Goal: Contribute content: Contribute content

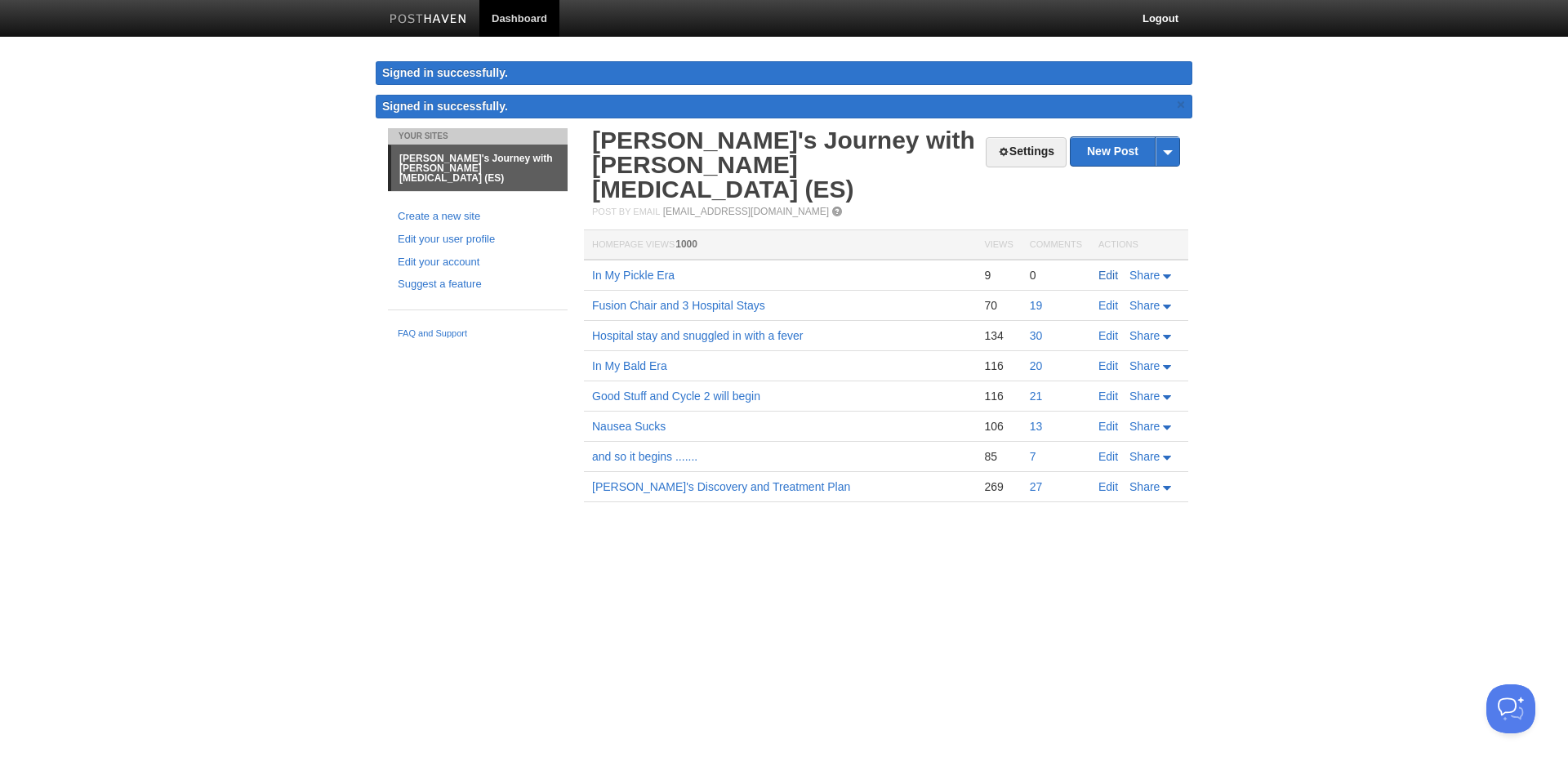
click at [1114, 269] on link "Edit" at bounding box center [1107, 275] width 19 height 13
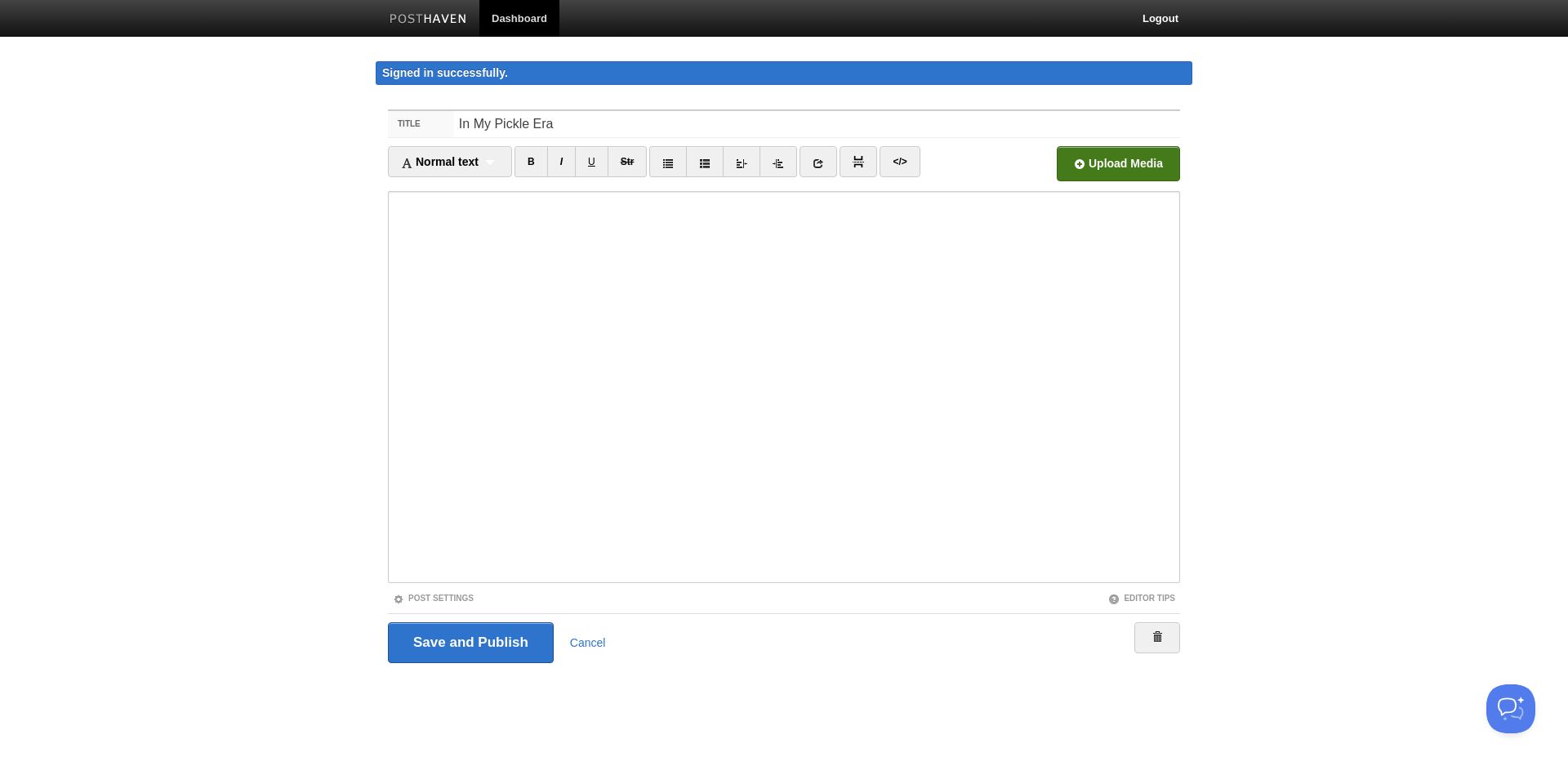
click at [1102, 162] on input "file" at bounding box center [625, 168] width 1236 height 84
click at [1149, 162] on input "file" at bounding box center [625, 168] width 1236 height 84
click at [1108, 162] on input "file" at bounding box center [625, 168] width 1236 height 84
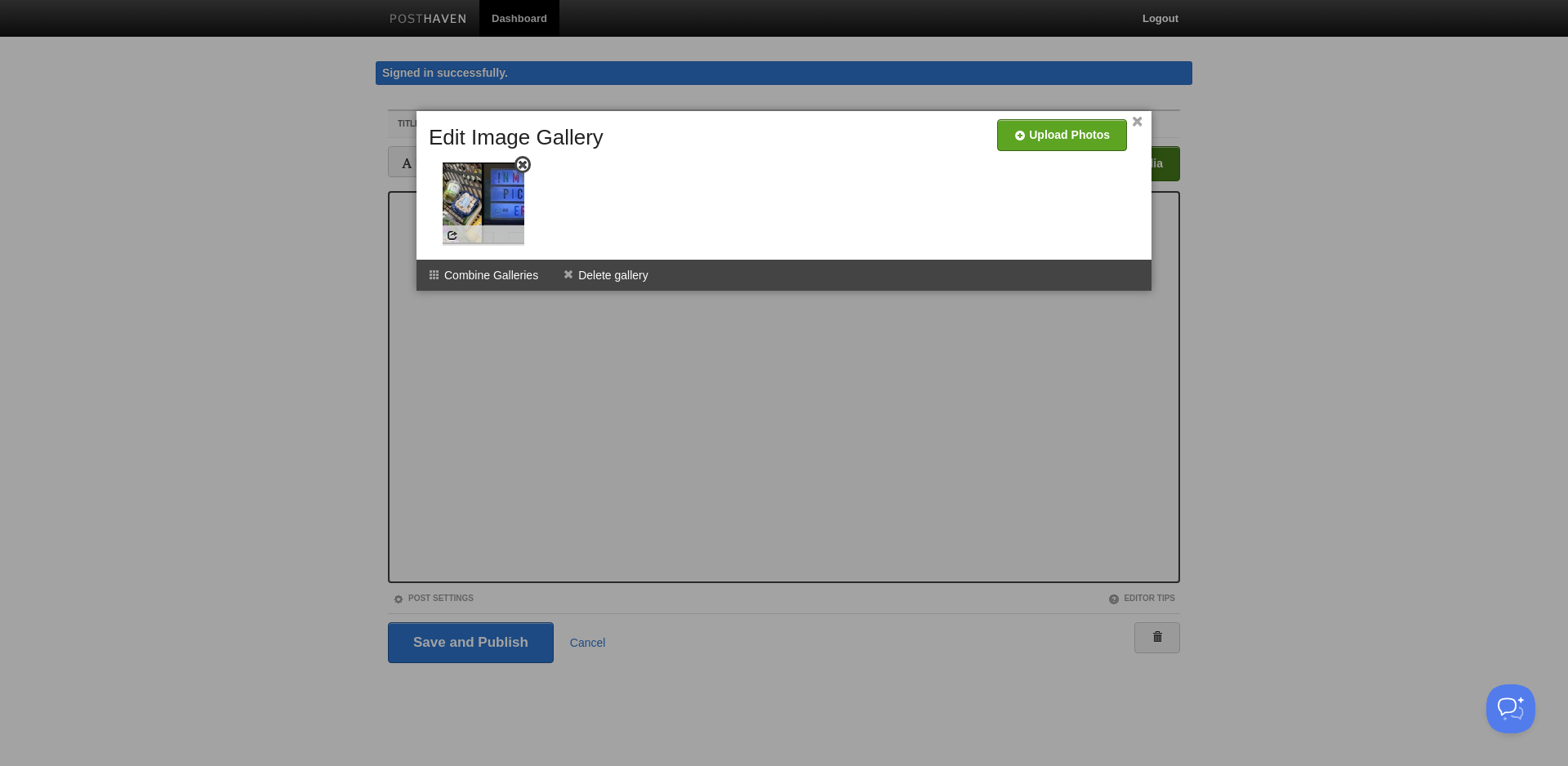
drag, startPoint x: 509, startPoint y: 168, endPoint x: 521, endPoint y: 172, distance: 12.6
click at [521, 171] on span at bounding box center [522, 165] width 11 height 11
click at [436, 237] on span at bounding box center [439, 236] width 11 height 11
click at [456, 195] on img at bounding box center [469, 204] width 82 height 82
click at [461, 195] on img at bounding box center [470, 204] width 82 height 82
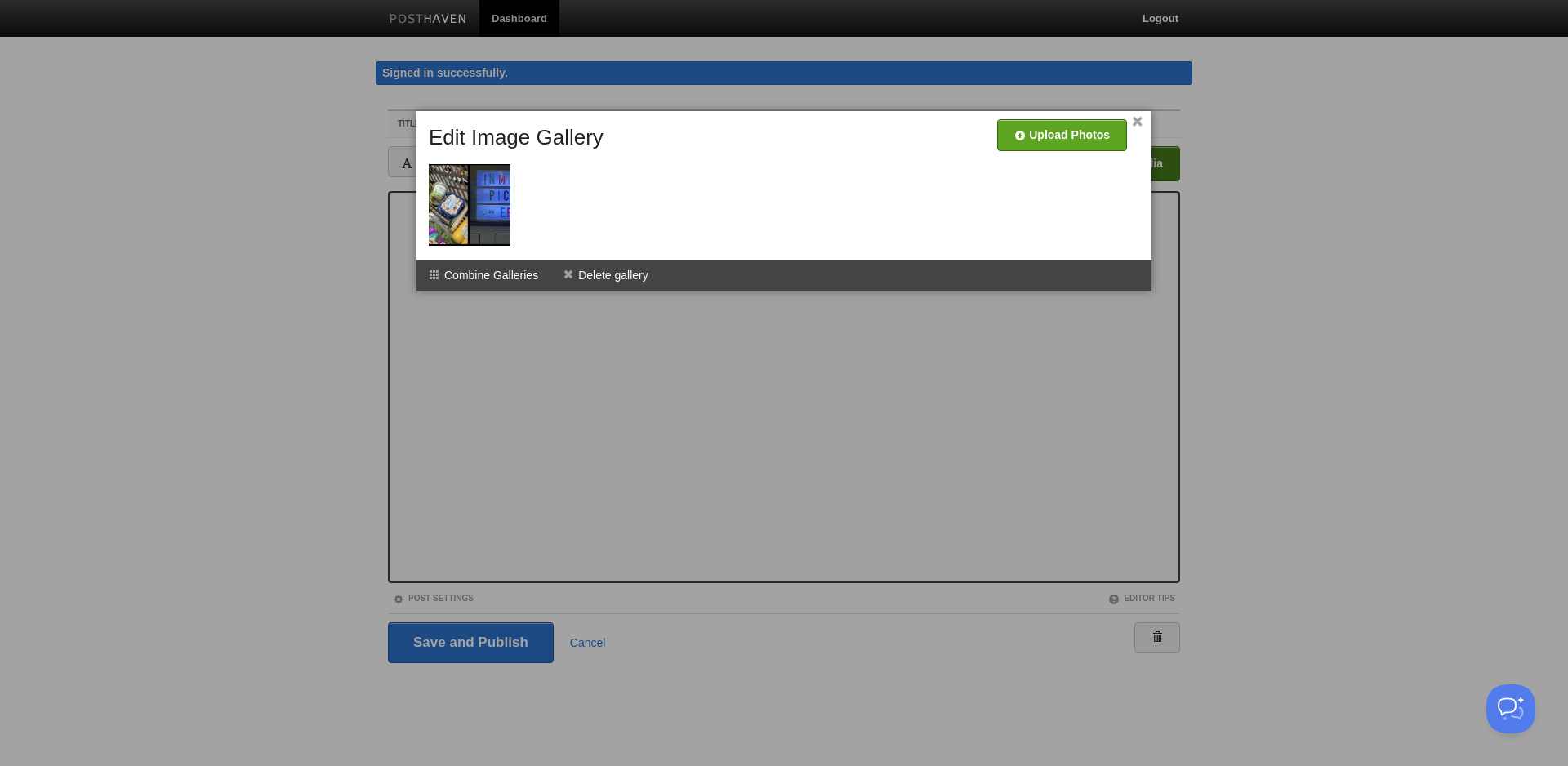
click at [461, 195] on img at bounding box center [469, 204] width 82 height 82
click at [442, 240] on span at bounding box center [439, 236] width 11 height 11
click at [441, 240] on span at bounding box center [439, 236] width 11 height 11
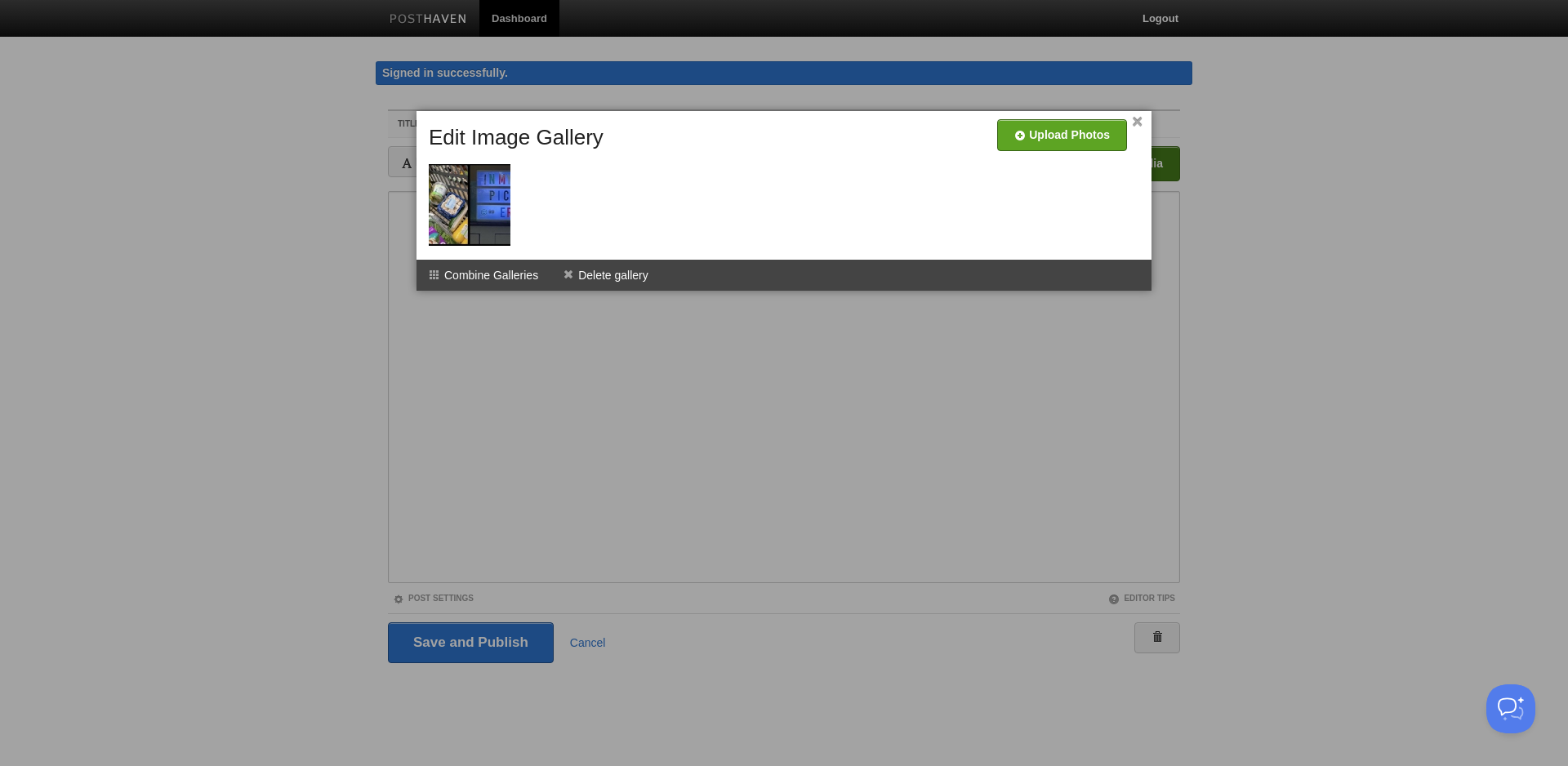
click at [1136, 120] on link "×" at bounding box center [1138, 122] width 11 height 9
click at [619, 270] on li "Delete gallery" at bounding box center [606, 275] width 110 height 31
click at [648, 274] on li "Delete gallery" at bounding box center [606, 275] width 110 height 31
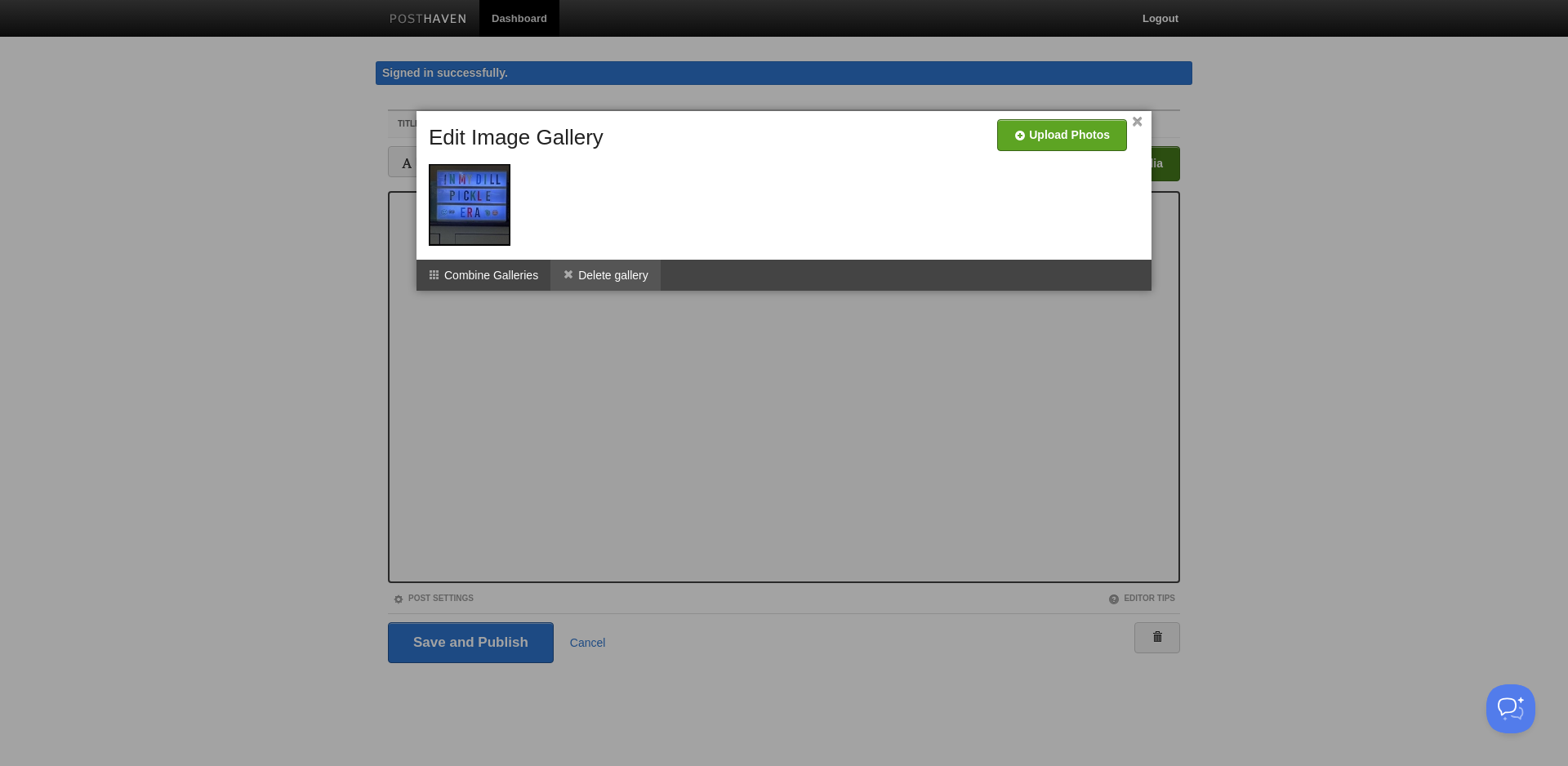
click at [631, 282] on li "Delete gallery" at bounding box center [606, 275] width 110 height 31
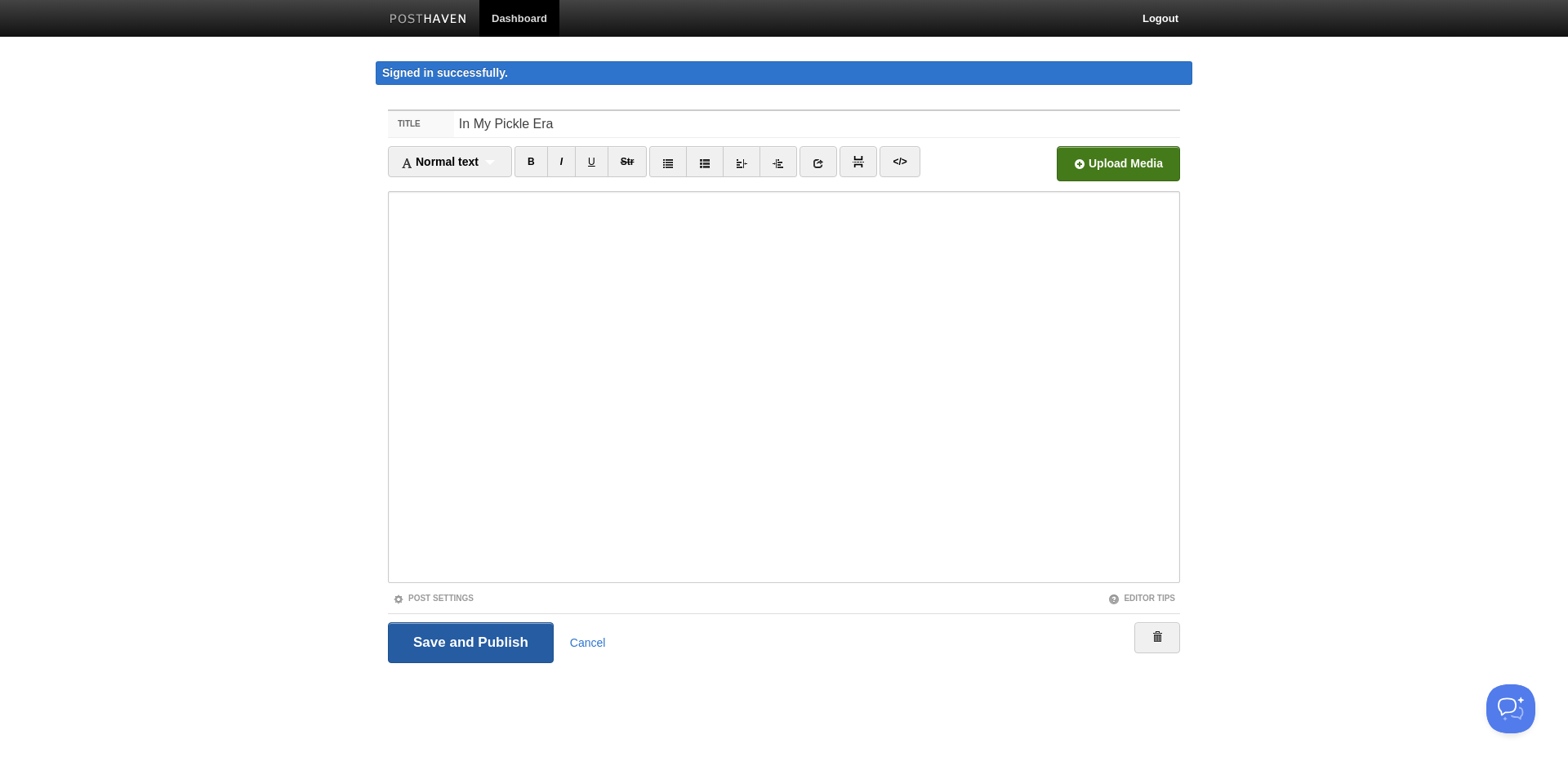
click at [483, 656] on input "Save and Publish" at bounding box center [471, 643] width 166 height 40
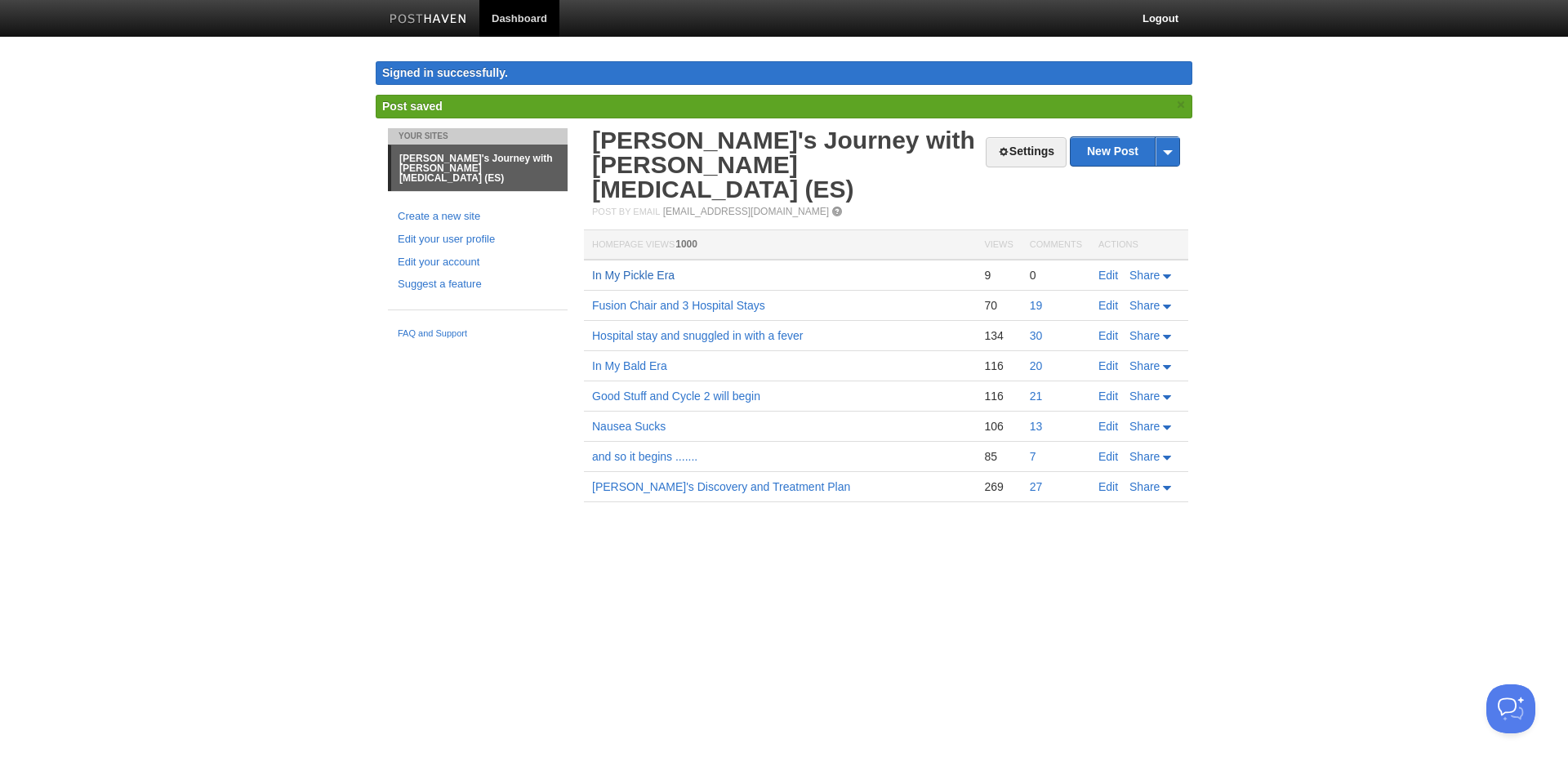
click at [616, 269] on link "In My Pickle Era" at bounding box center [634, 275] width 83 height 13
click at [1100, 269] on link "Edit" at bounding box center [1107, 275] width 19 height 13
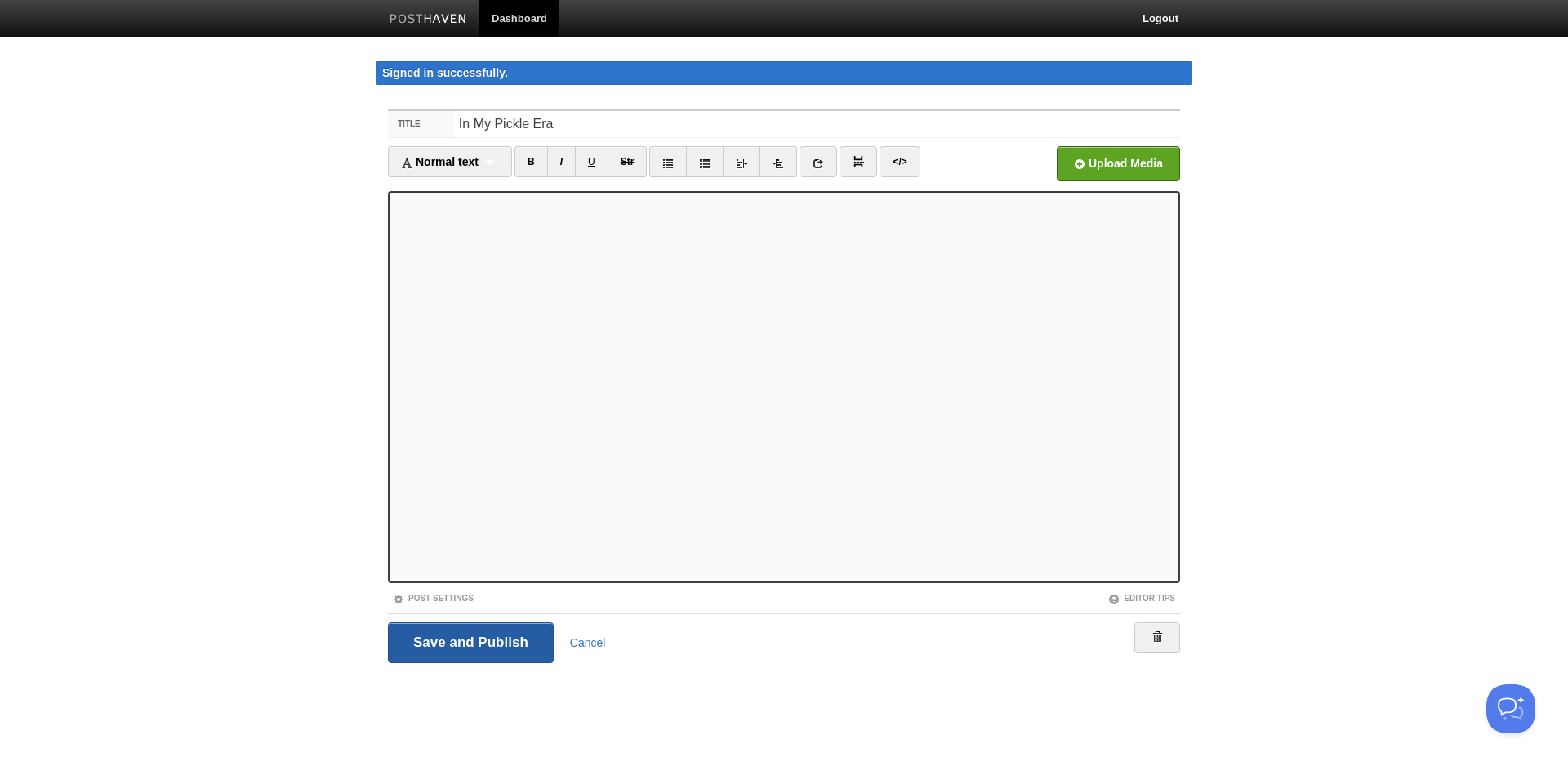
click at [474, 640] on input "Save and Publish" at bounding box center [471, 643] width 166 height 40
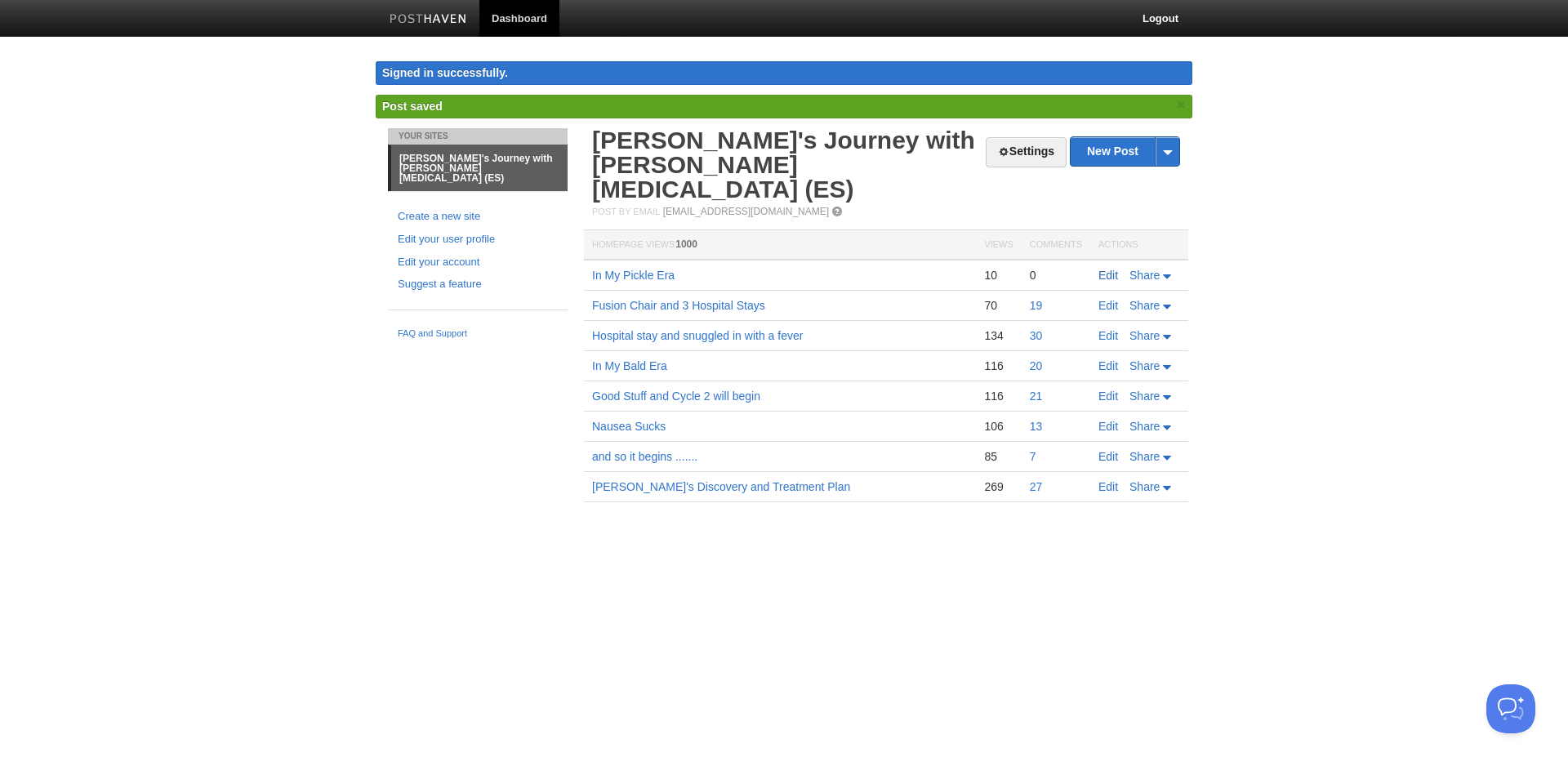
click at [1108, 269] on link "Edit" at bounding box center [1107, 275] width 19 height 13
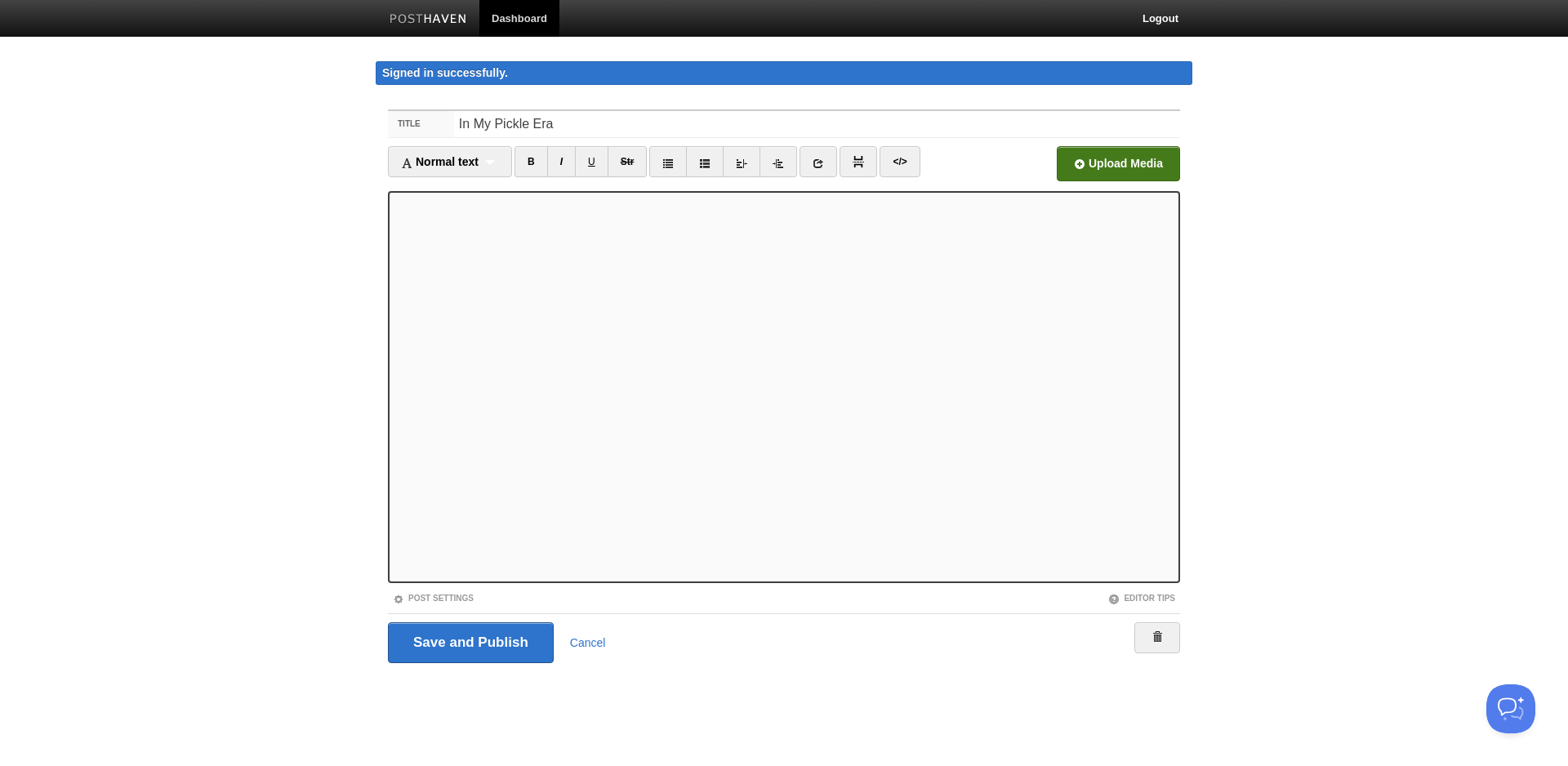
click at [1103, 159] on input "file" at bounding box center [625, 168] width 1236 height 84
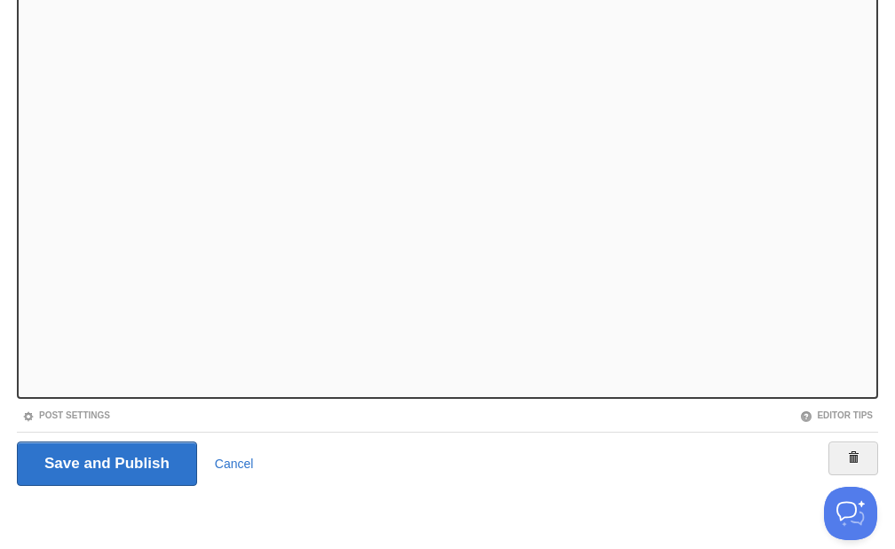
scroll to position [145, 0]
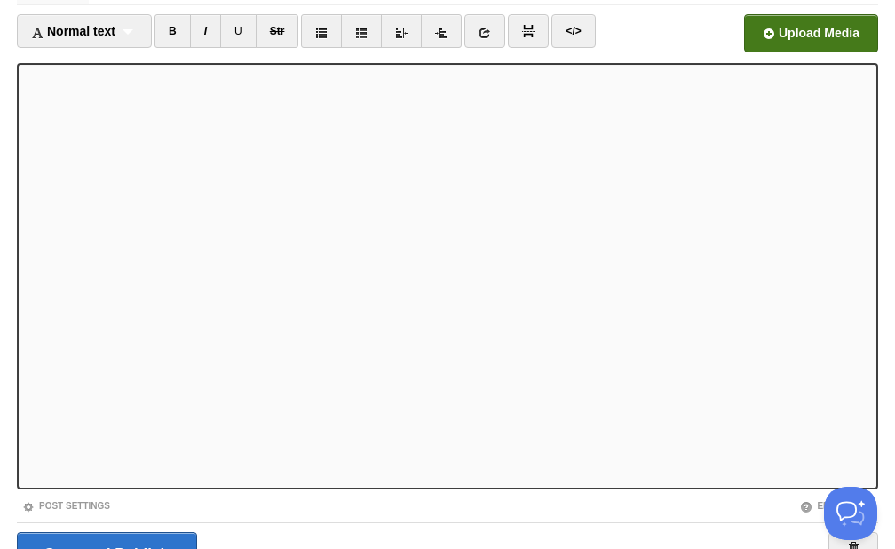
click at [775, 25] on input "file" at bounding box center [275, 38] width 1344 height 91
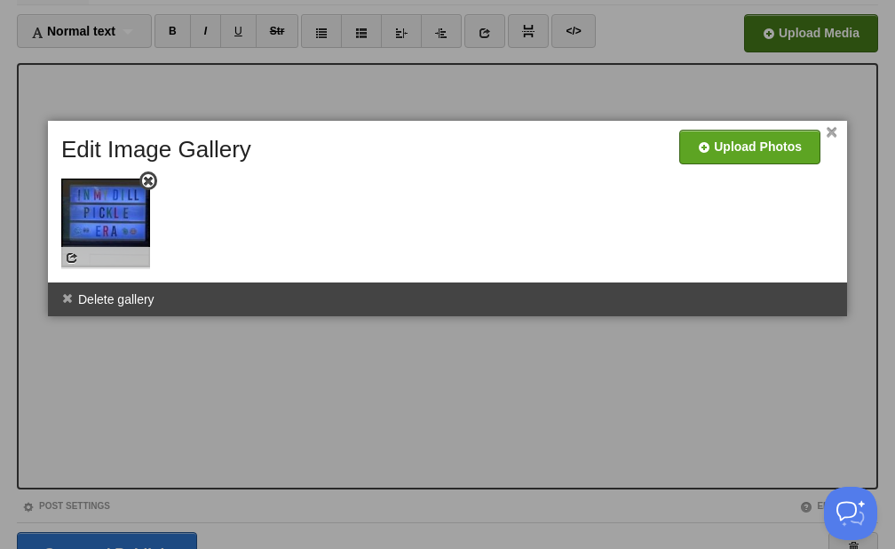
click at [147, 184] on span at bounding box center [148, 181] width 12 height 12
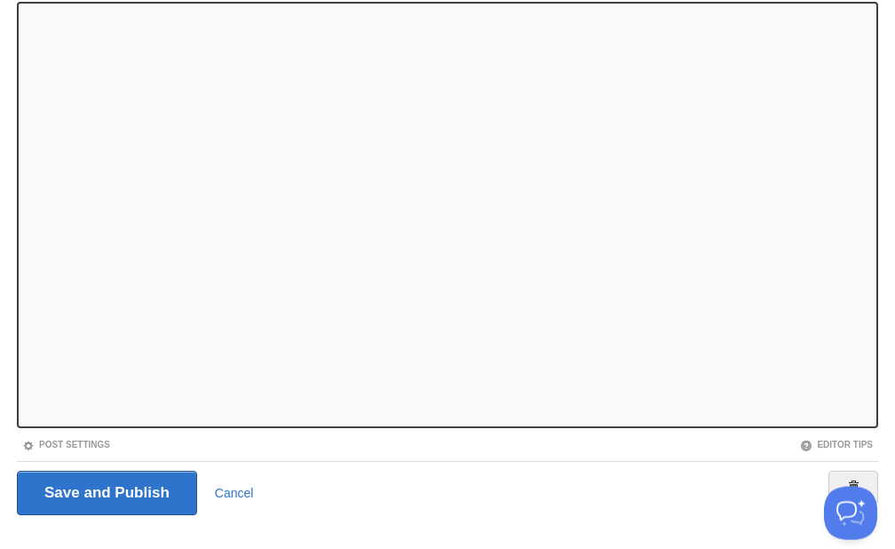
scroll to position [235, 0]
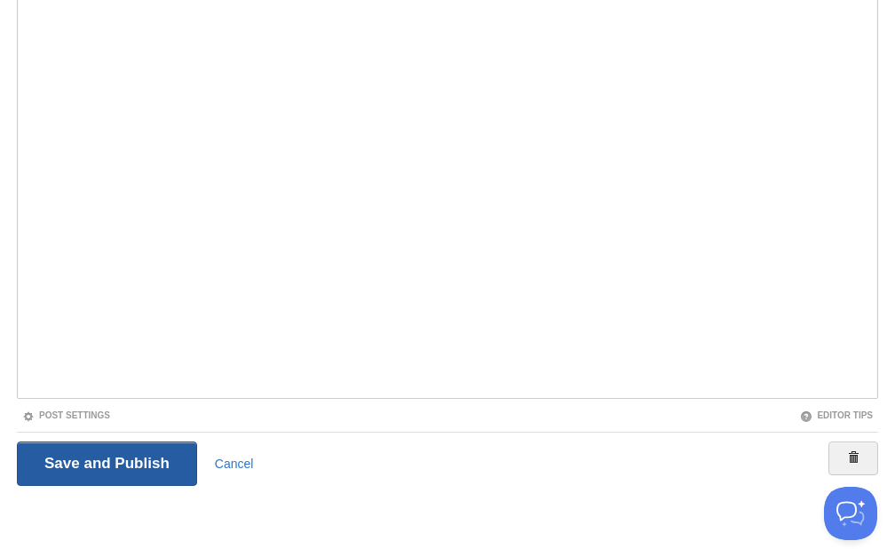
click at [115, 459] on input "Save and Publish" at bounding box center [107, 463] width 180 height 44
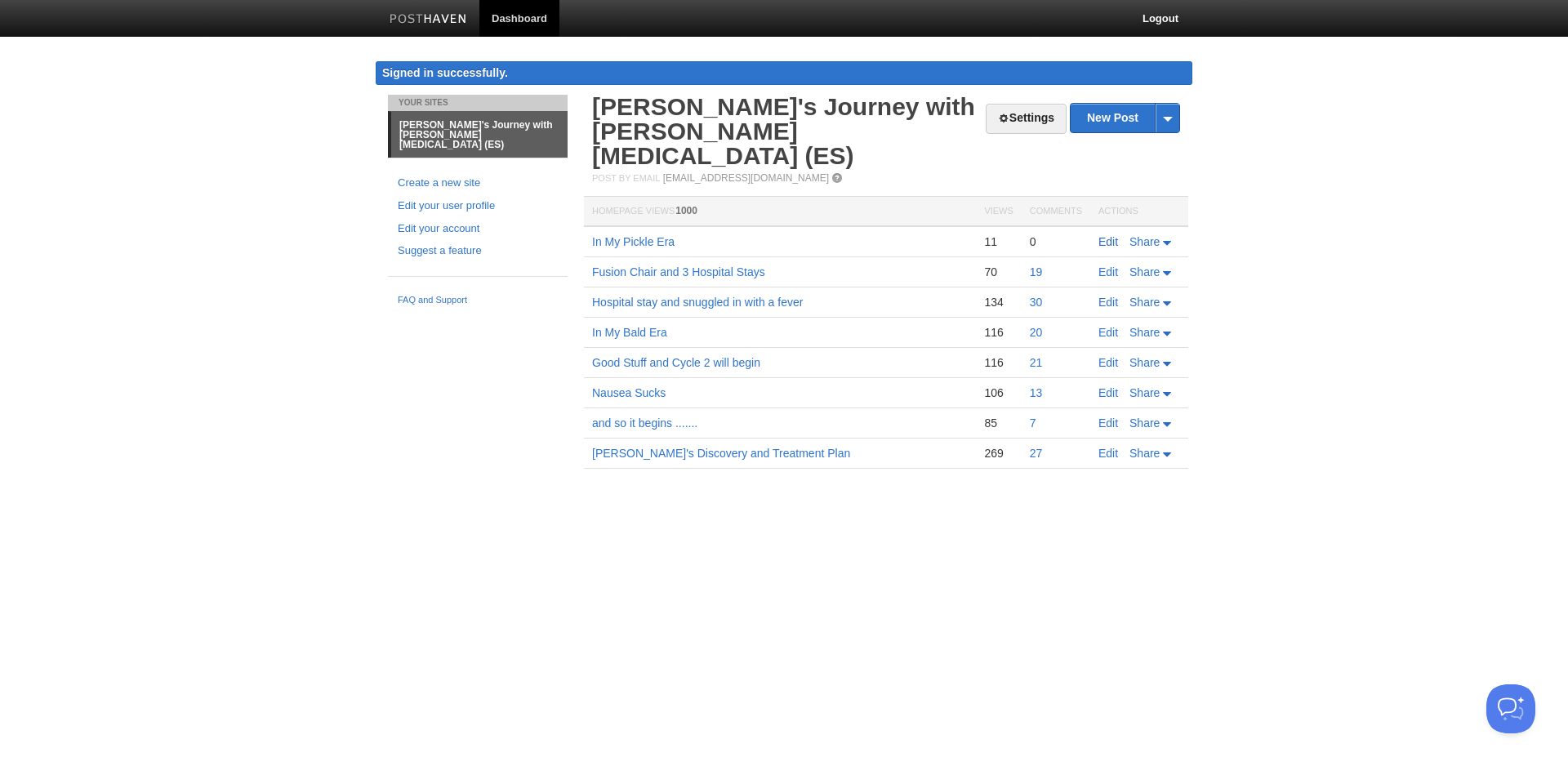
click at [1104, 235] on link "Edit" at bounding box center [1107, 242] width 19 height 13
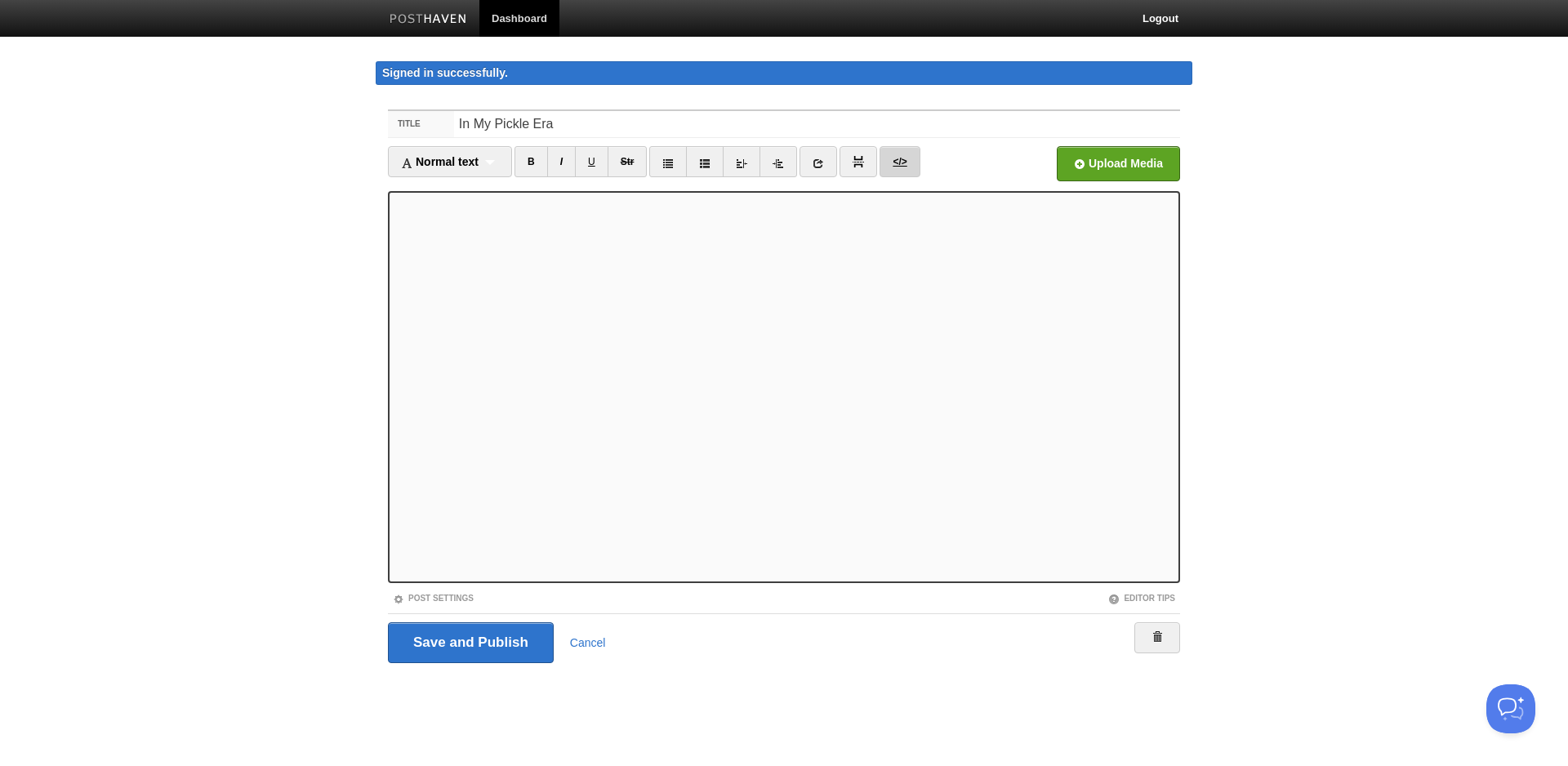
click at [908, 160] on link "</>" at bounding box center [899, 162] width 40 height 31
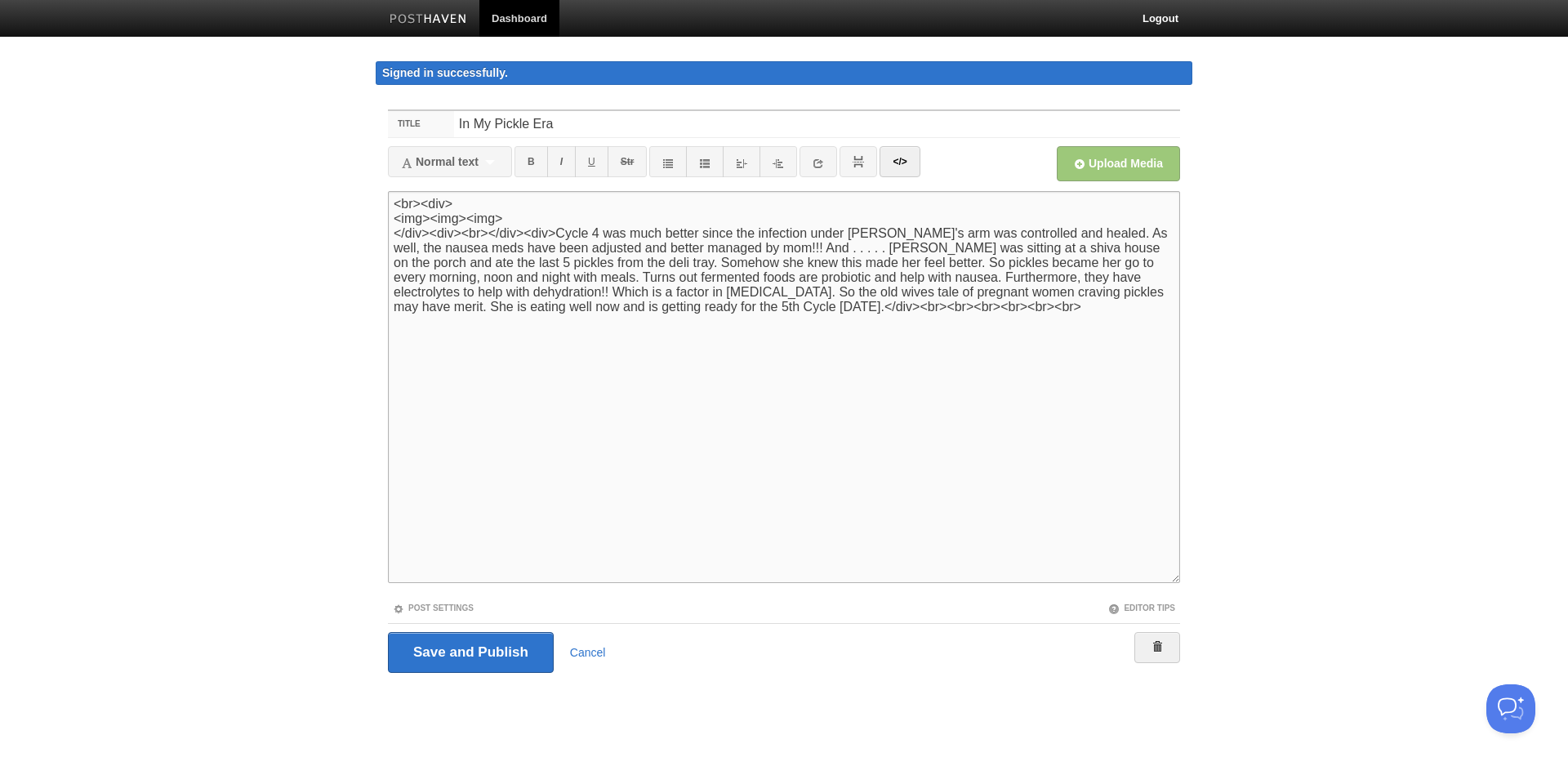
click at [519, 219] on textarea at bounding box center [784, 387] width 792 height 392
type textarea "<br><div> </div><div><br></div><div>Cycle 4 was much better since the infection…"
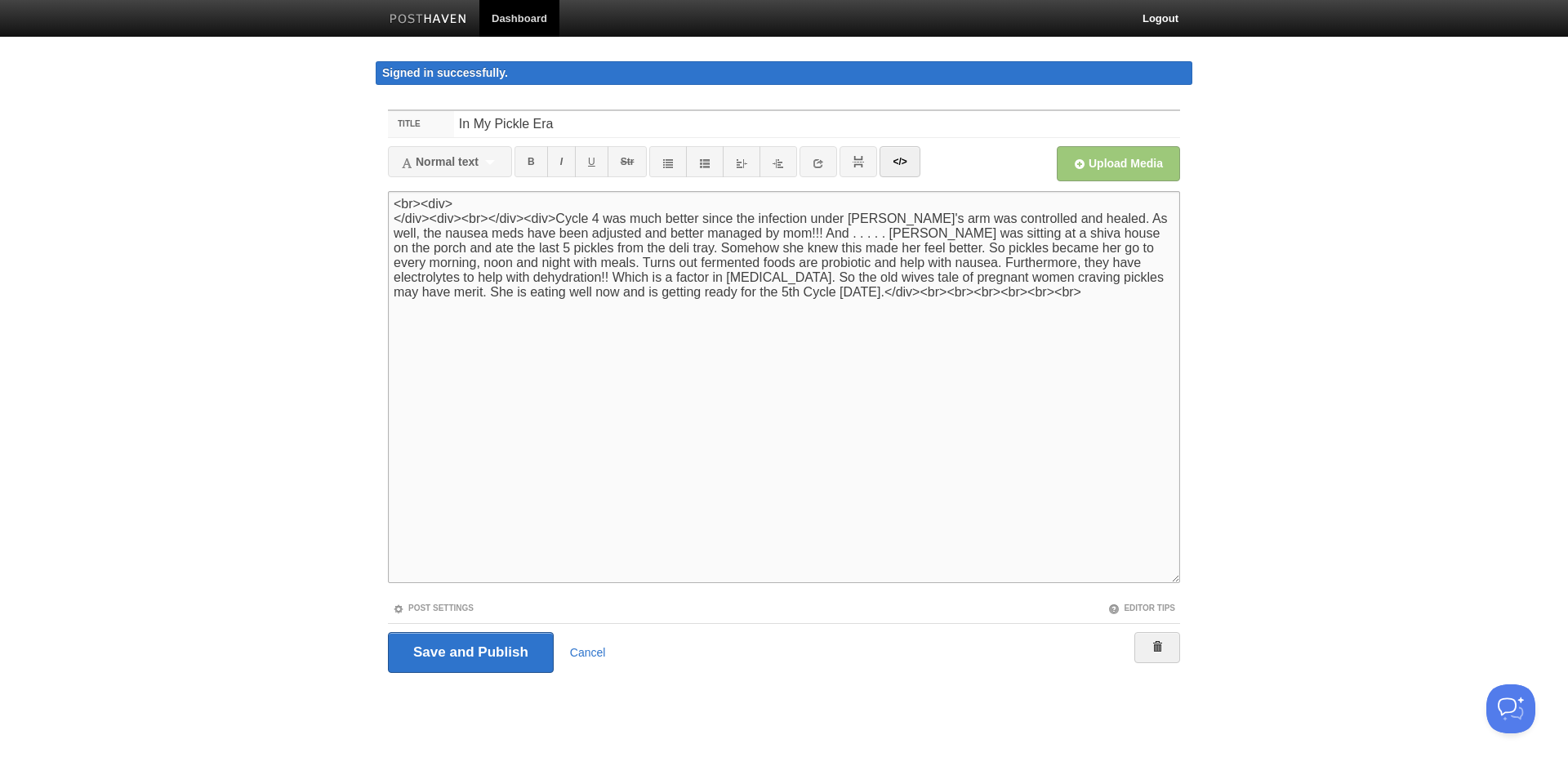
drag, startPoint x: 1024, startPoint y: 300, endPoint x: 209, endPoint y: 177, distance: 824.2
click at [388, 191] on textarea at bounding box center [784, 387] width 792 height 392
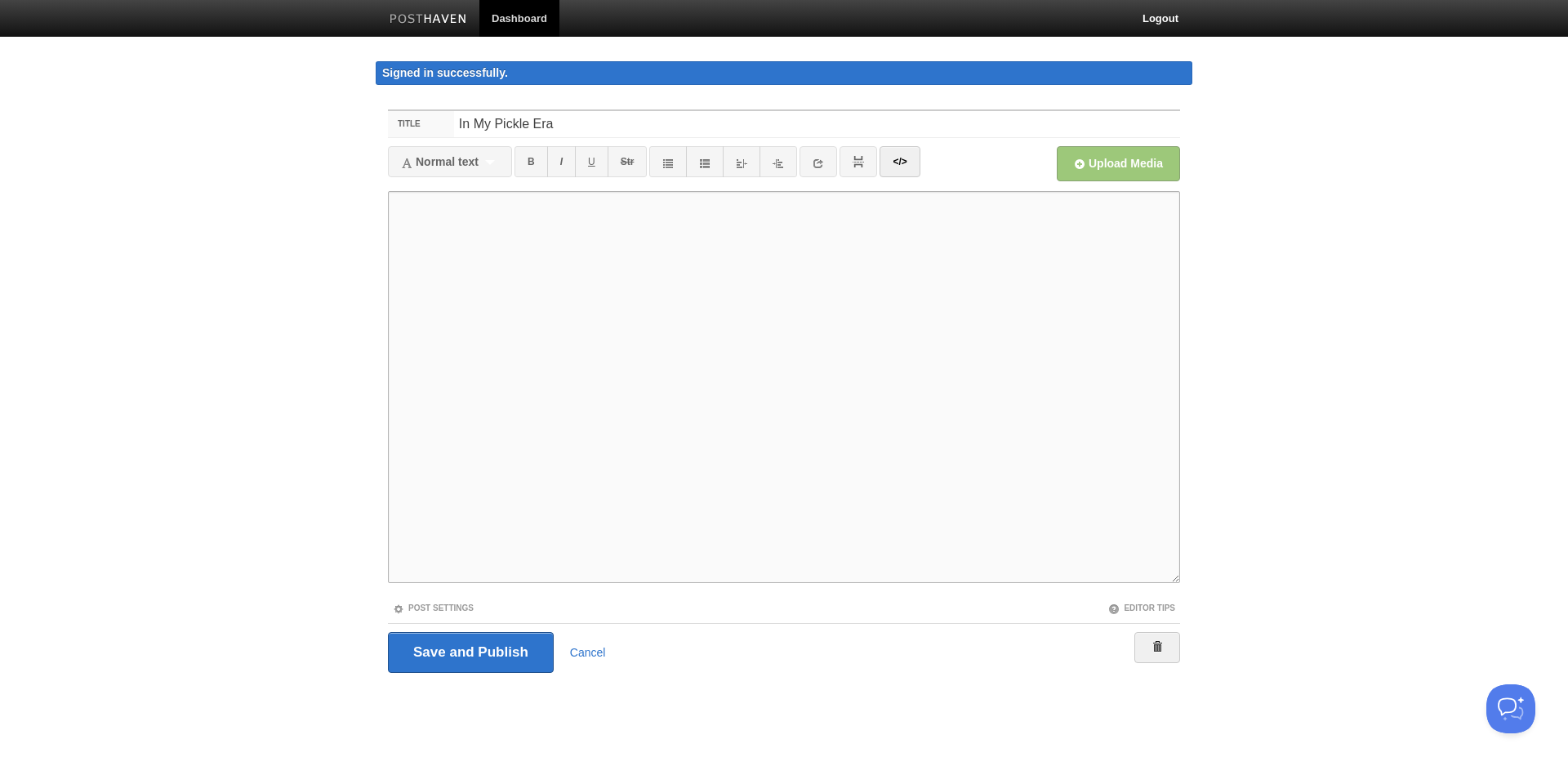
drag, startPoint x: 594, startPoint y: 301, endPoint x: 555, endPoint y: 281, distance: 43.8
click at [596, 298] on textarea at bounding box center [784, 387] width 792 height 392
click at [896, 166] on link "</>" at bounding box center [899, 162] width 40 height 31
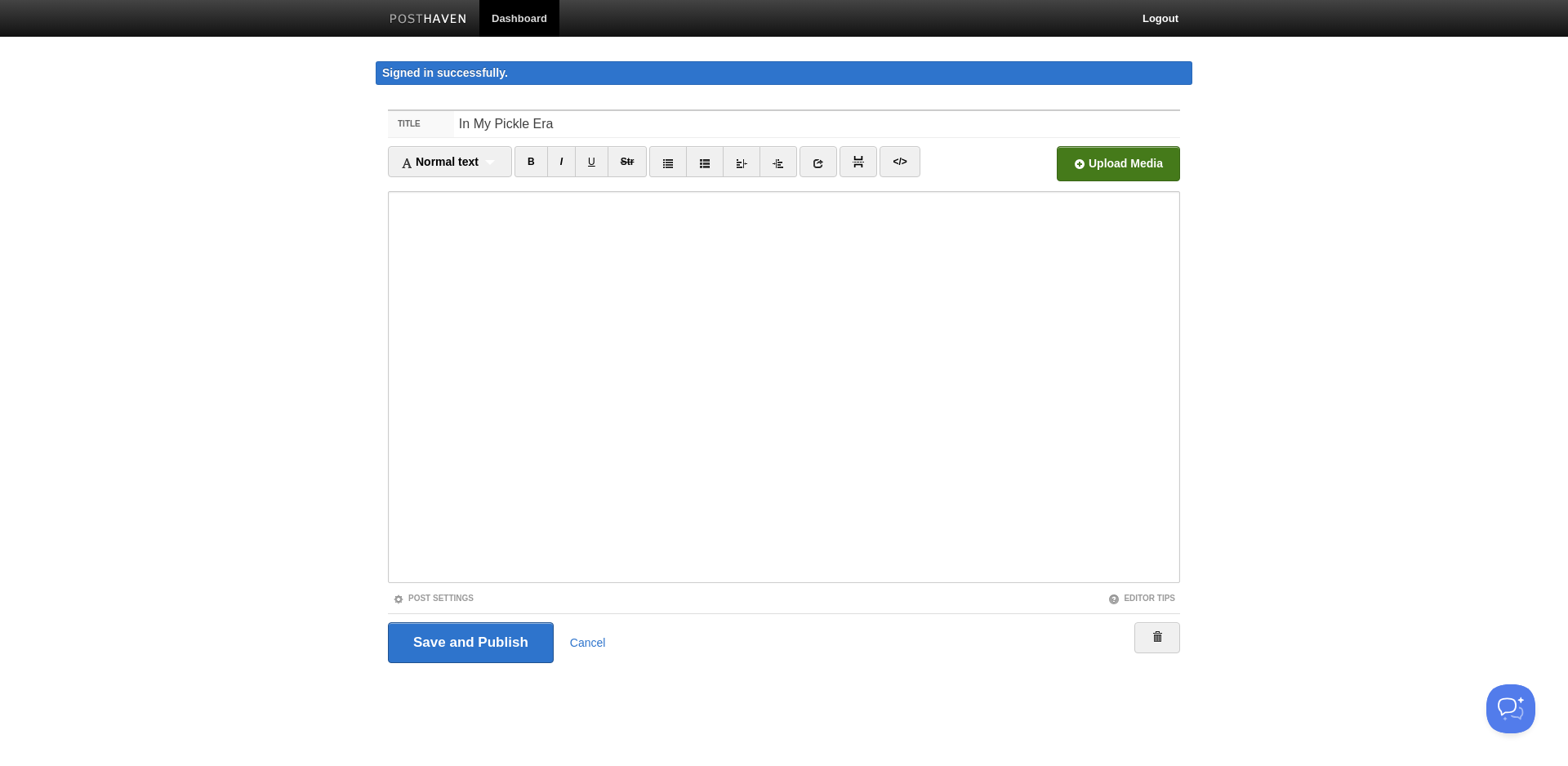
click at [1104, 159] on input "User" at bounding box center [625, 168] width 1236 height 84
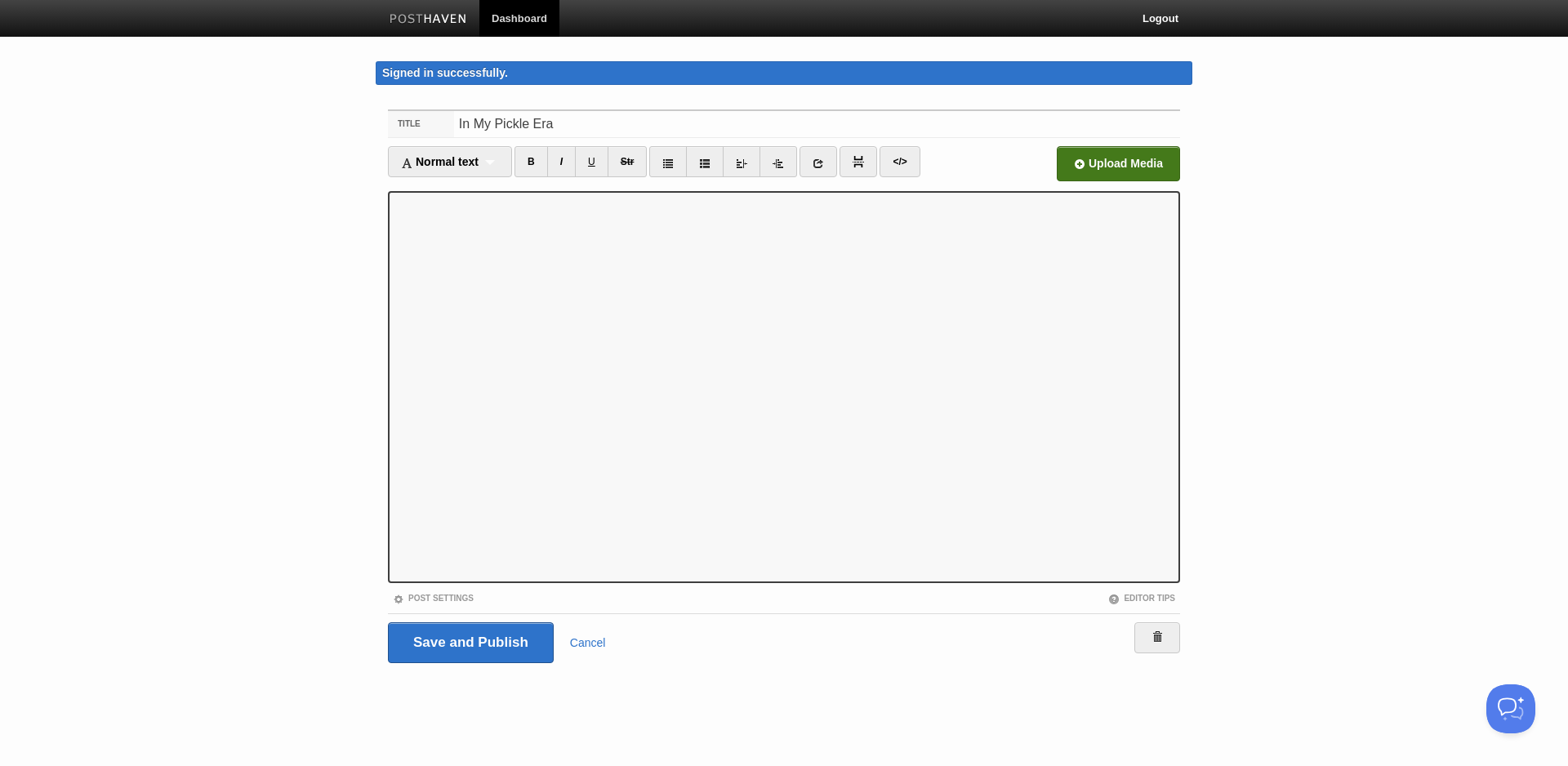
click at [0, 0] on div at bounding box center [0, 0] width 0 height 0
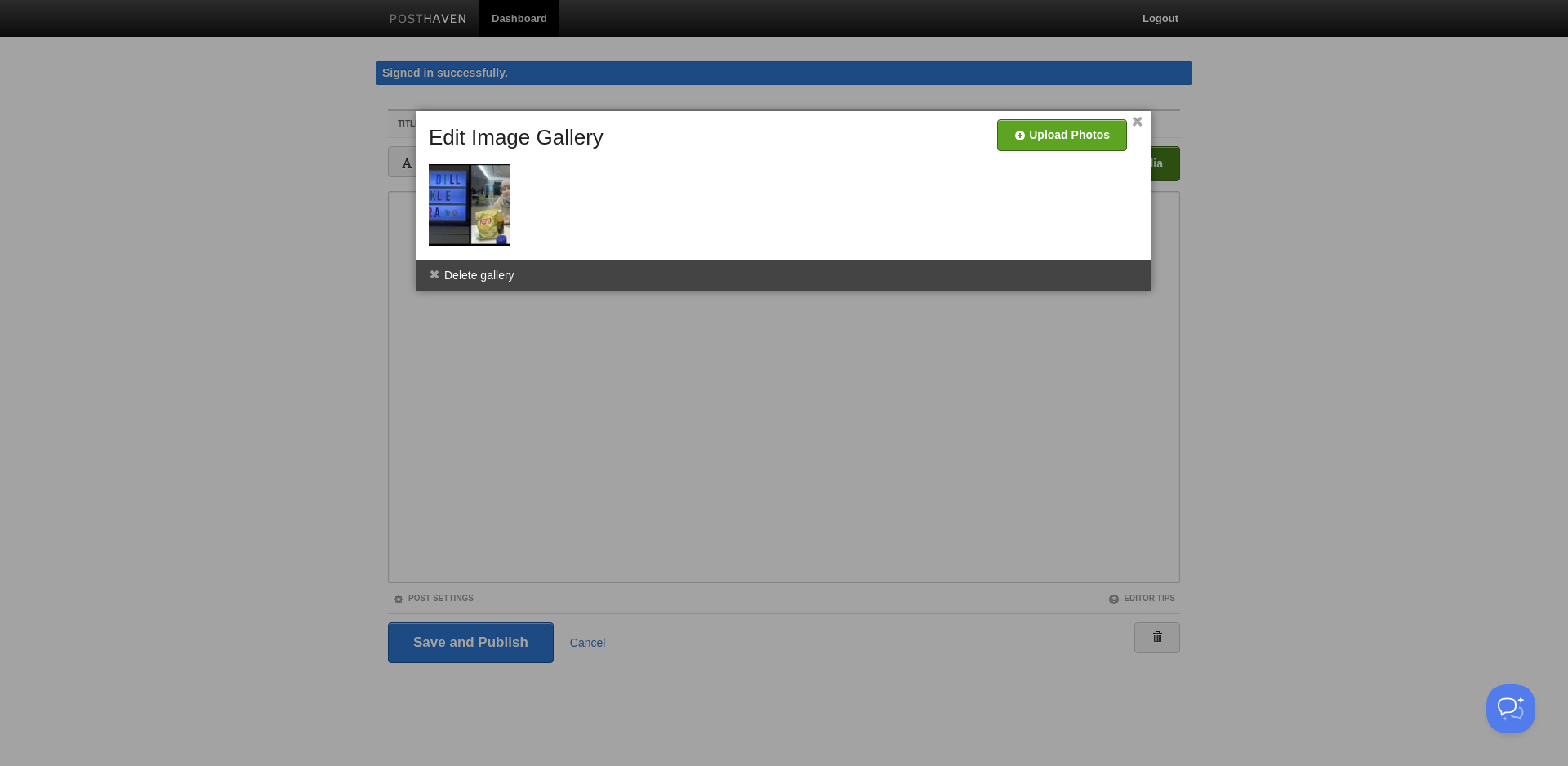
click at [1141, 123] on link "×" at bounding box center [1138, 122] width 11 height 9
click at [483, 271] on li "Delete gallery" at bounding box center [472, 275] width 110 height 31
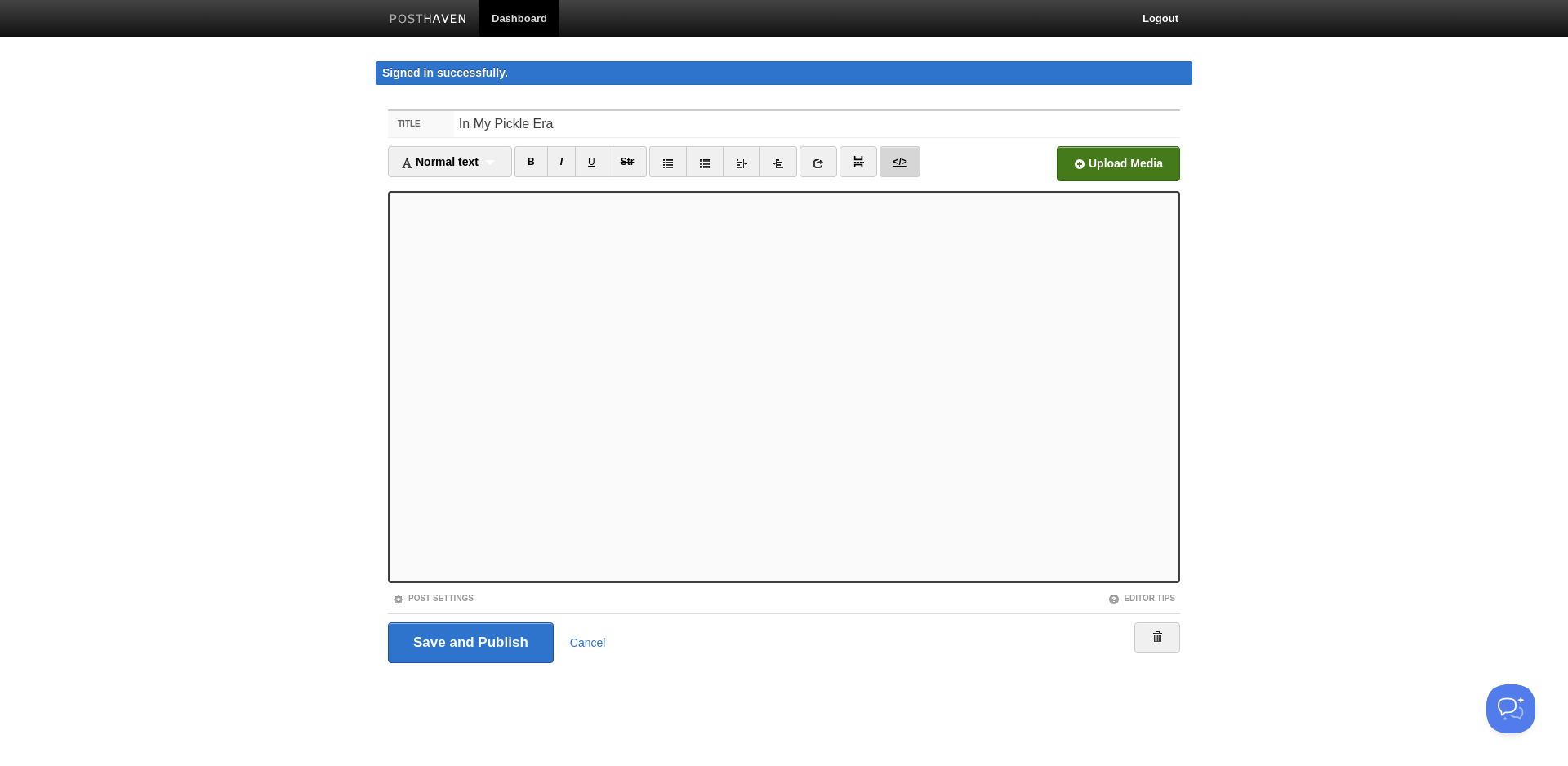
click at [917, 163] on link "</>" at bounding box center [899, 162] width 40 height 31
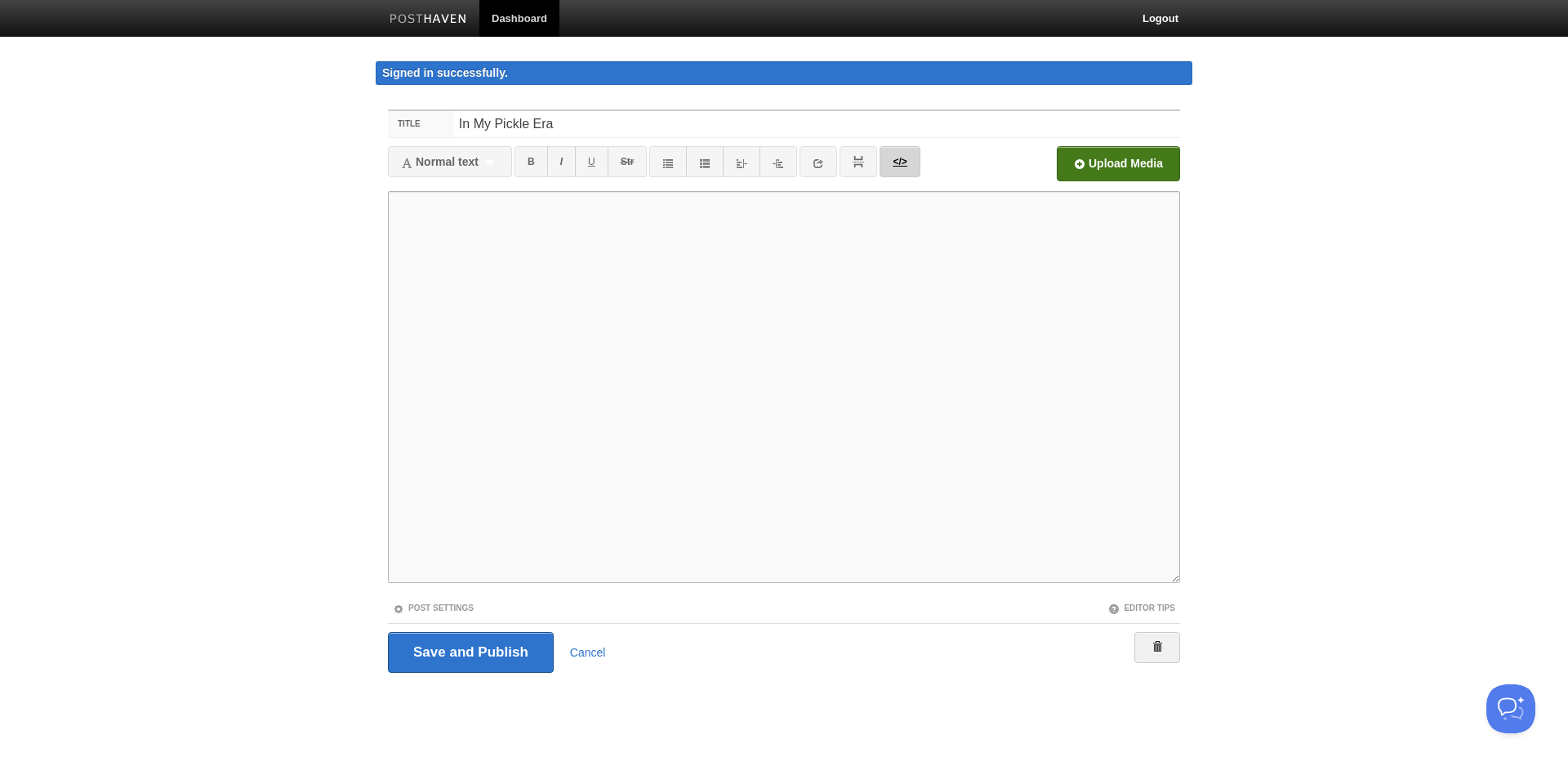
click at [910, 159] on link "</>" at bounding box center [899, 162] width 40 height 31
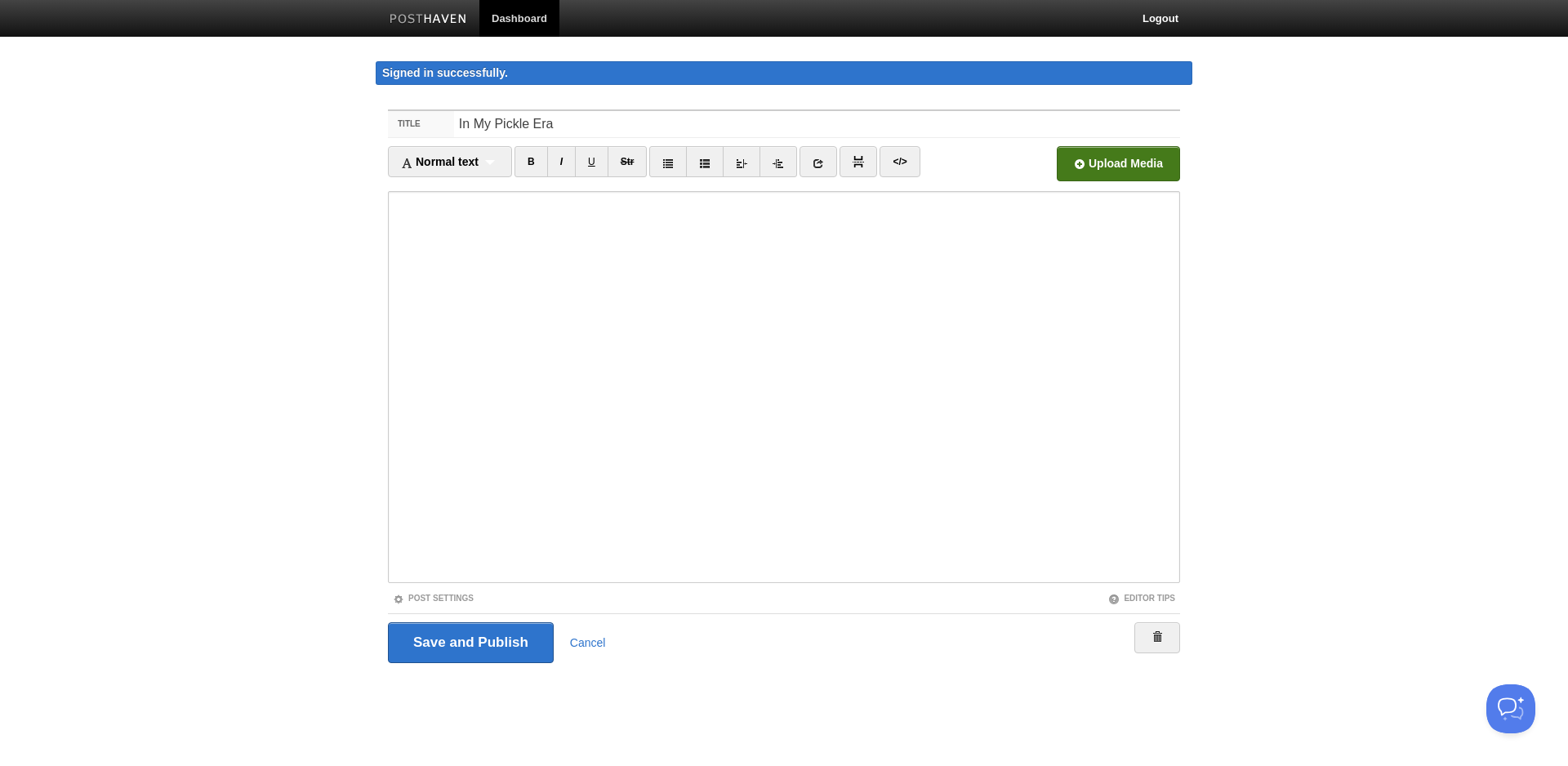
click at [1083, 168] on input "file" at bounding box center [625, 168] width 1236 height 84
click at [1106, 167] on input "file" at bounding box center [625, 168] width 1236 height 84
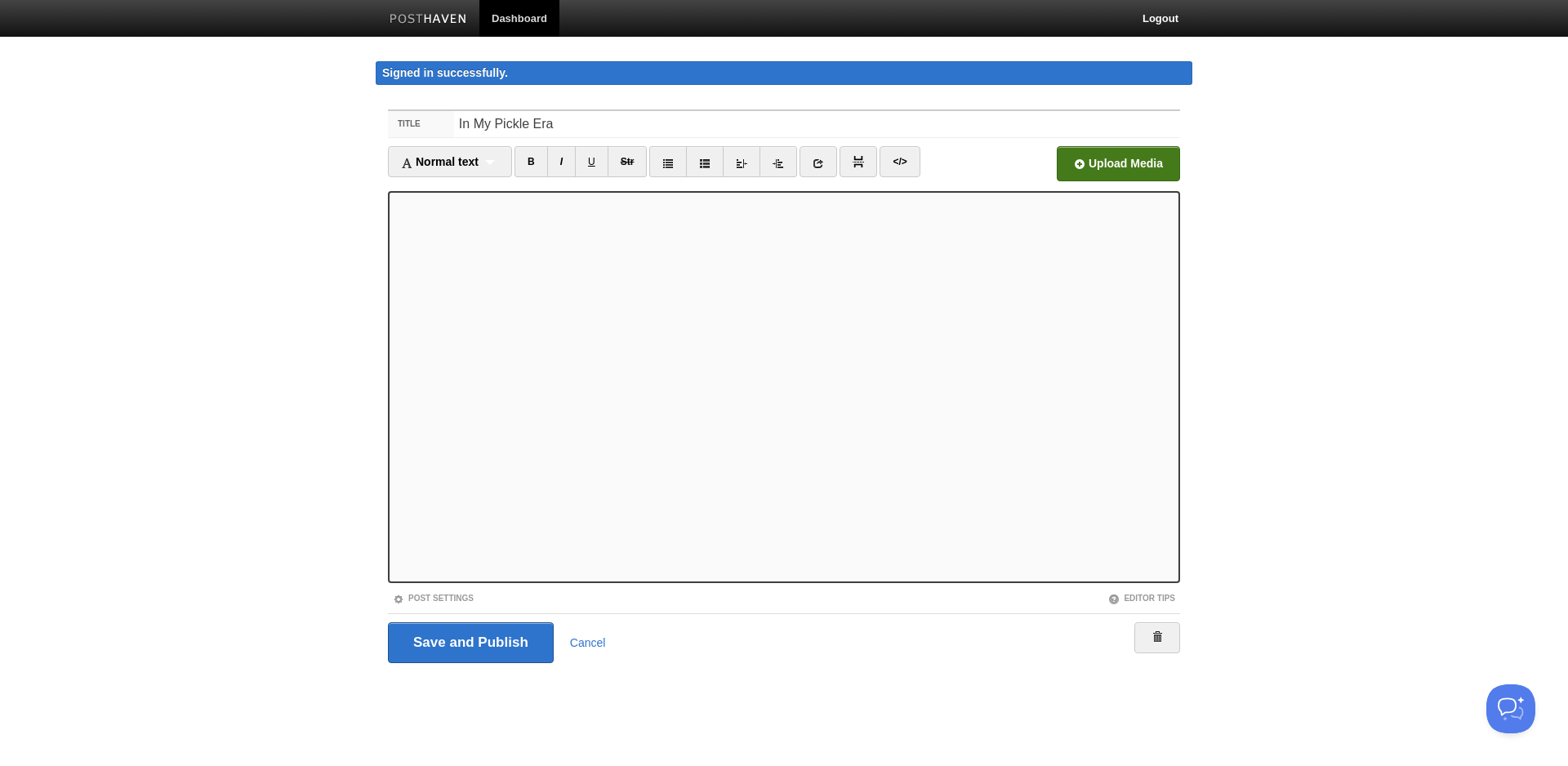
click at [1122, 166] on input "file" at bounding box center [625, 168] width 1236 height 84
click at [899, 158] on link "</>" at bounding box center [899, 162] width 40 height 31
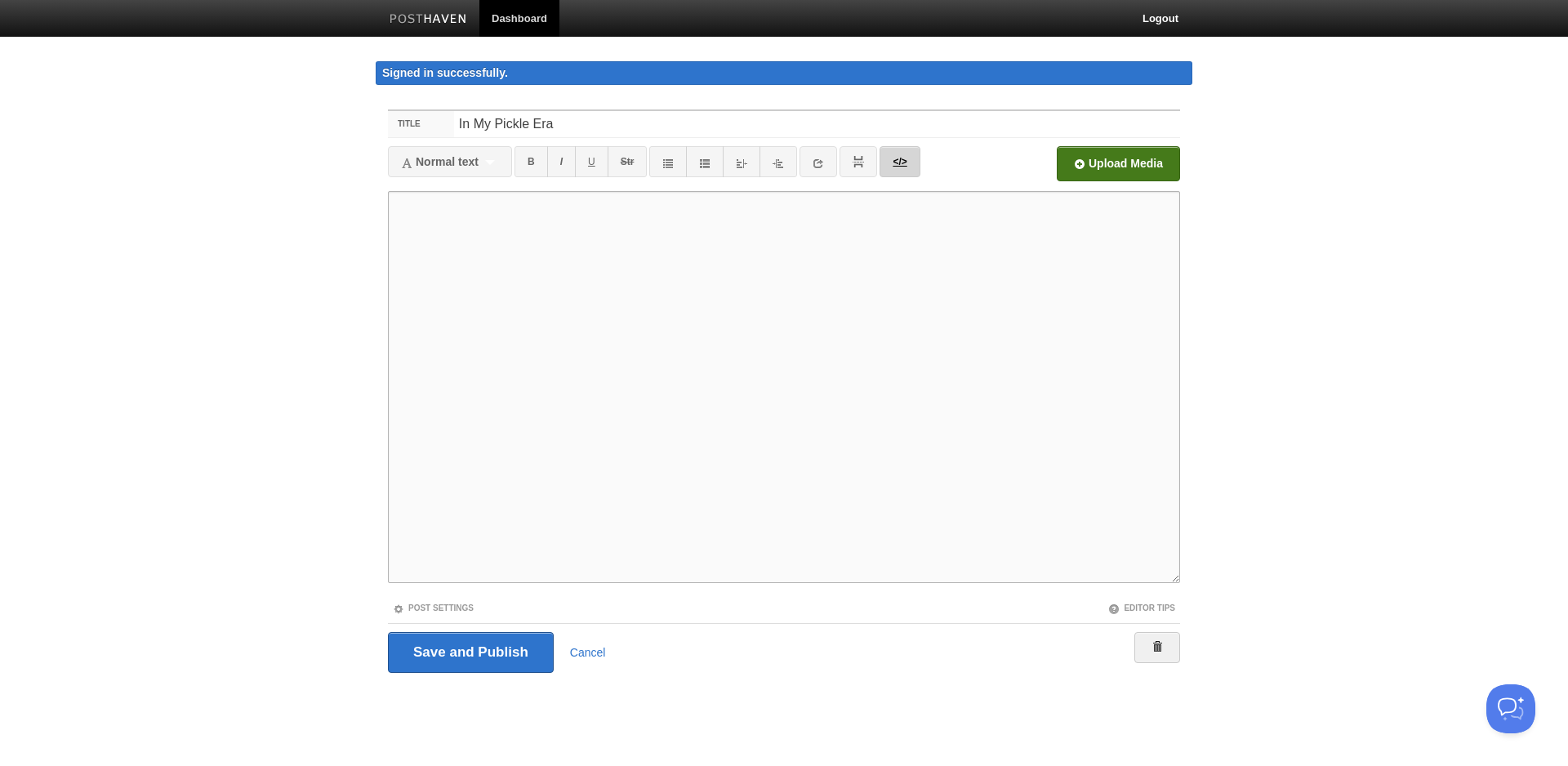
click at [898, 161] on link "</>" at bounding box center [899, 162] width 40 height 31
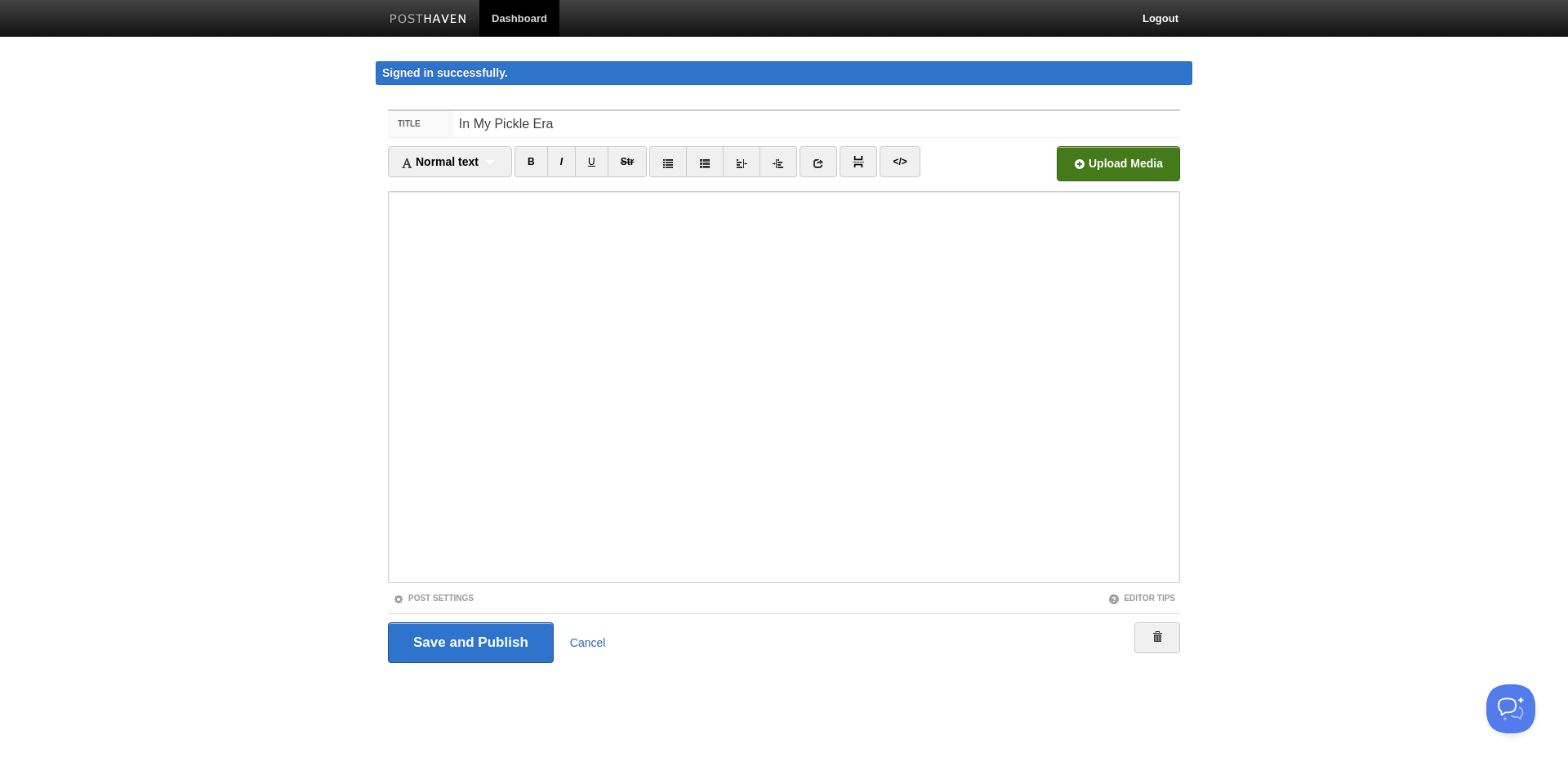
click at [599, 642] on link "Cancel" at bounding box center [588, 643] width 36 height 13
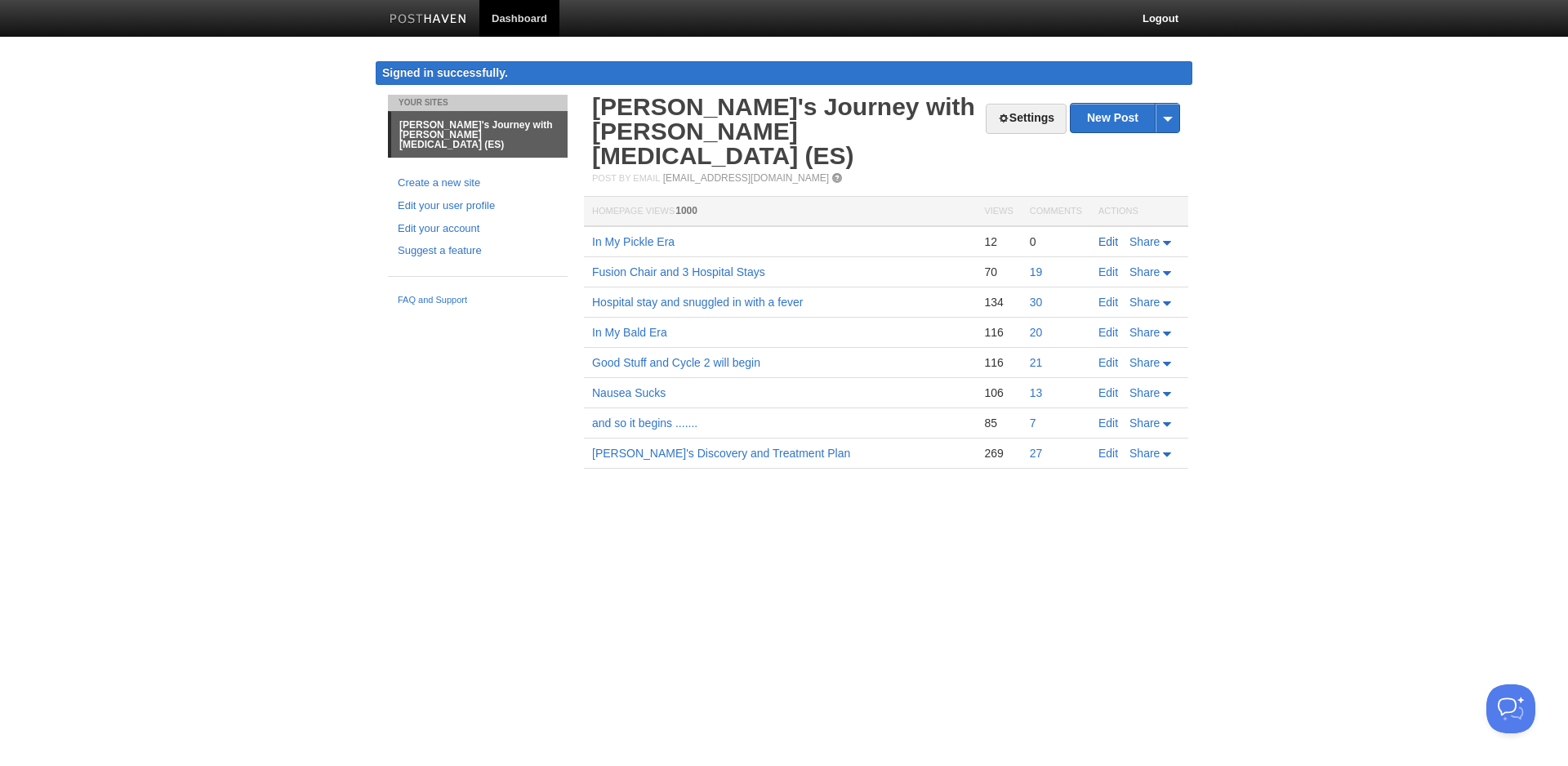
click at [1105, 235] on link "Edit" at bounding box center [1107, 242] width 19 height 13
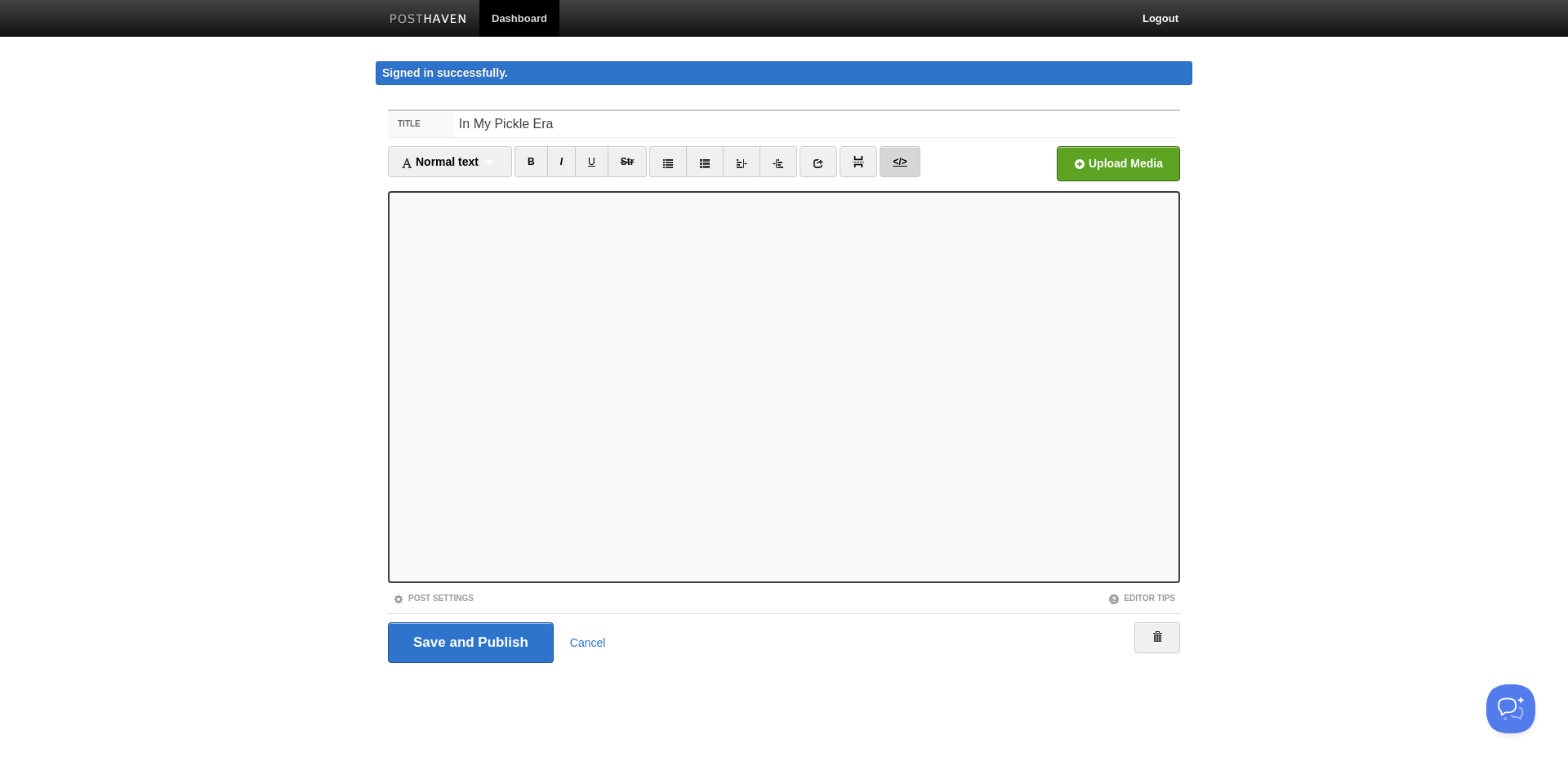
click at [904, 163] on link "</>" at bounding box center [899, 162] width 40 height 31
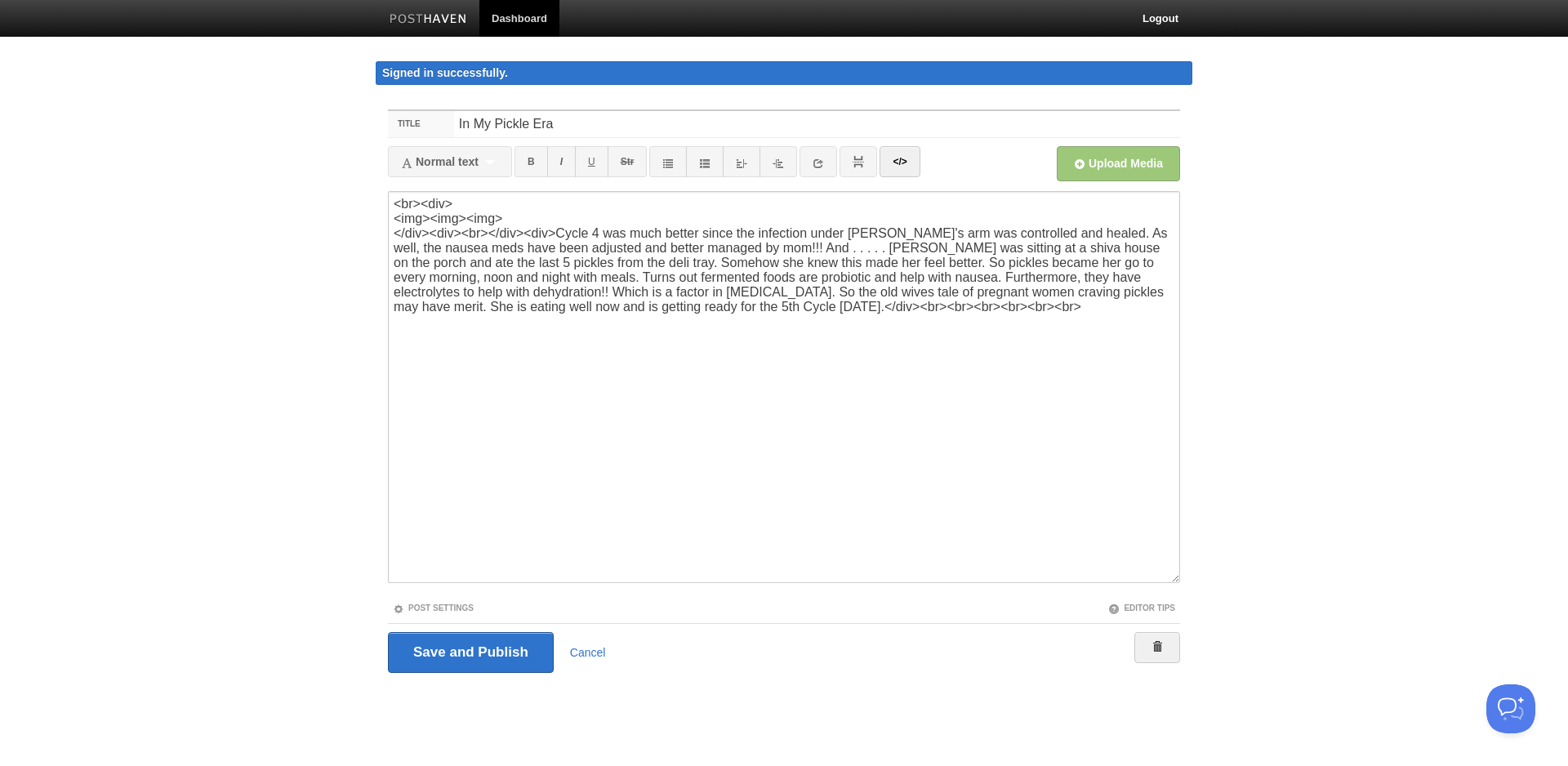
click at [606, 654] on div "Save and Publish Cancel" at bounding box center [784, 652] width 792 height 40
click at [586, 647] on link "Cancel" at bounding box center [588, 652] width 36 height 13
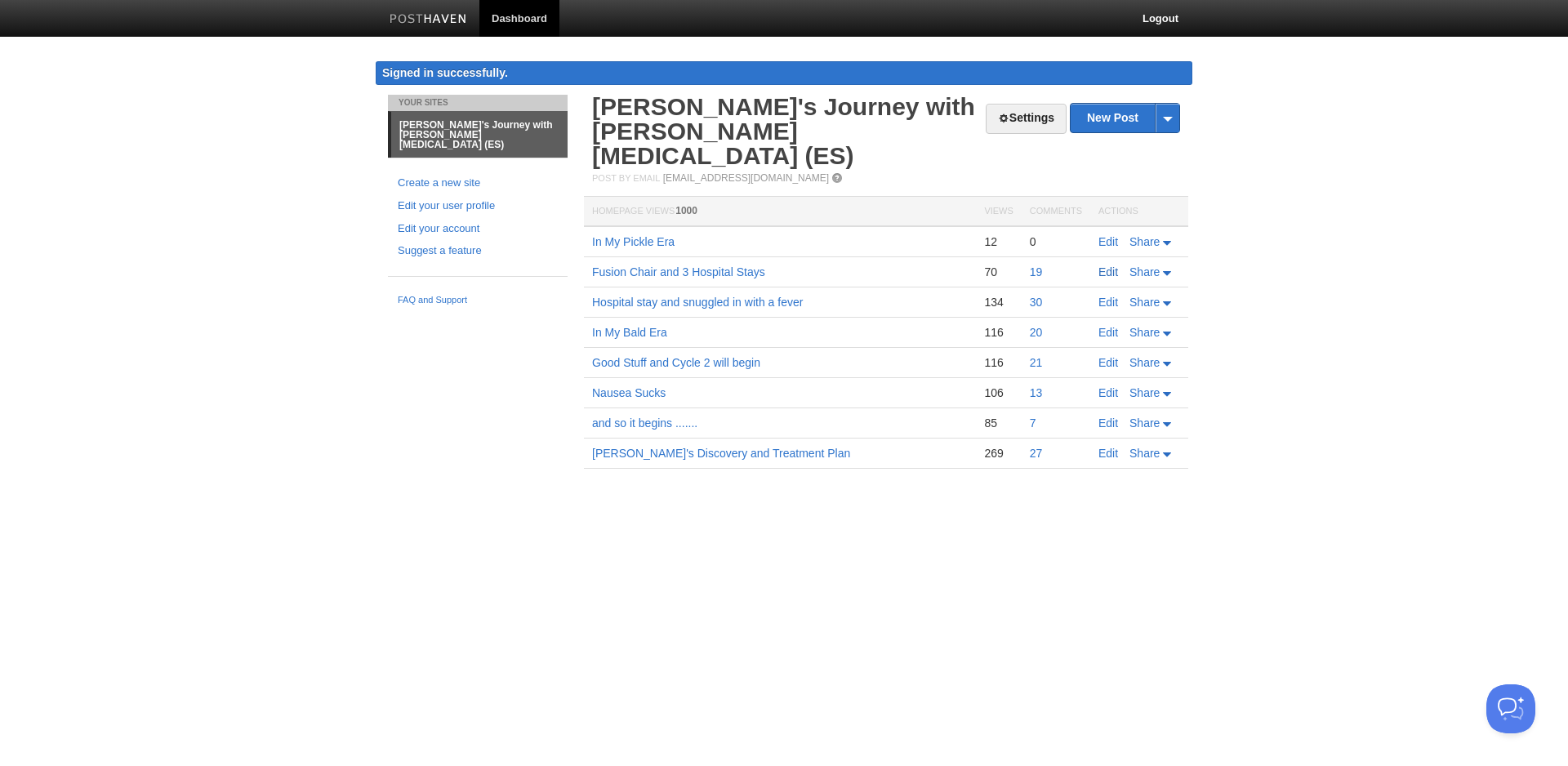
click at [1105, 266] on link "Edit" at bounding box center [1107, 272] width 19 height 13
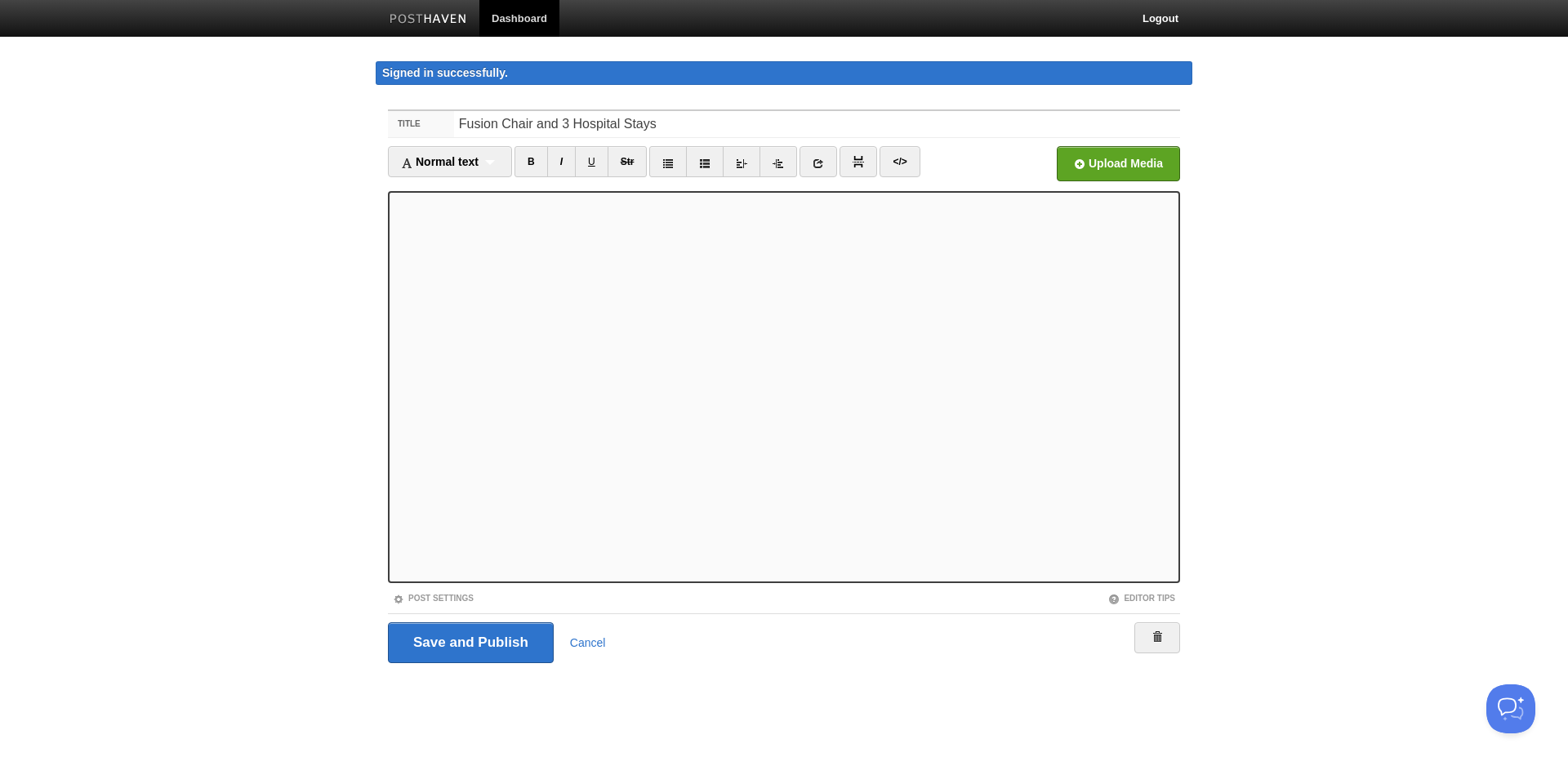
type textarea "<p><img width="48" src="[URL][DOMAIN_NAME]" height="48" data-posthaven-guid="01…"
click at [907, 163] on link "</>" at bounding box center [899, 162] width 40 height 31
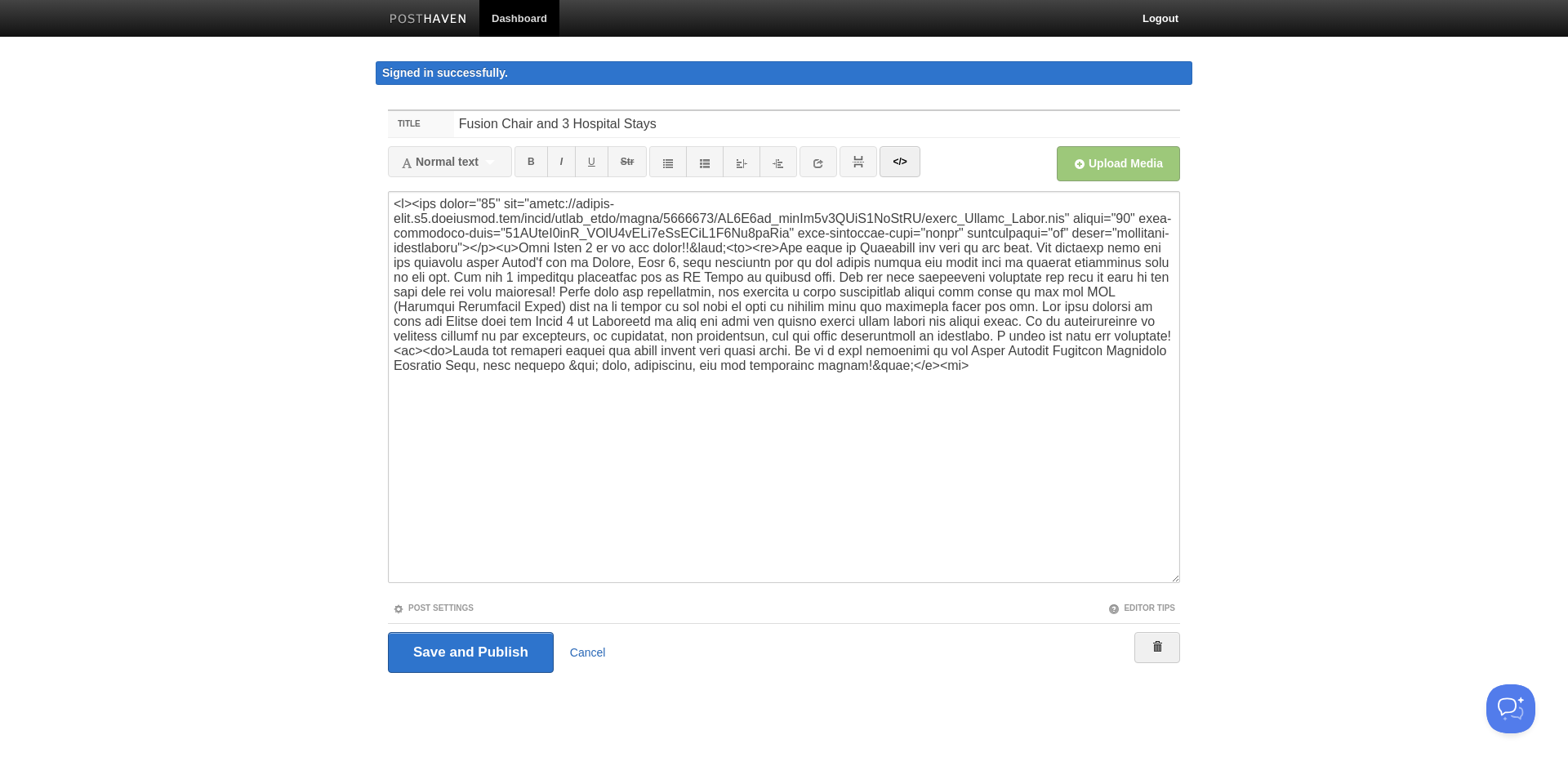
click at [593, 653] on link "Cancel" at bounding box center [588, 652] width 36 height 13
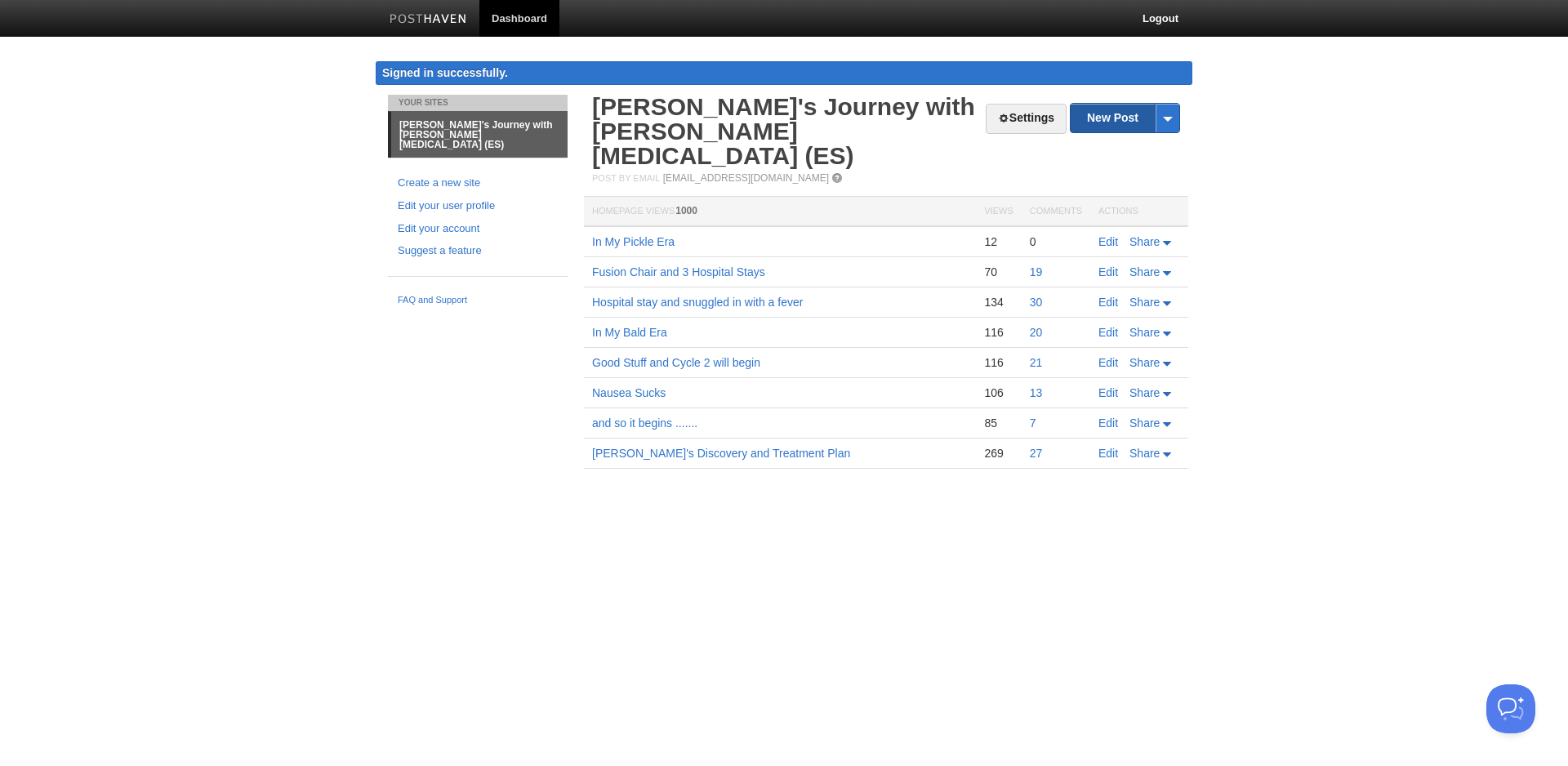
click at [1136, 120] on link "New Post" at bounding box center [1125, 118] width 109 height 29
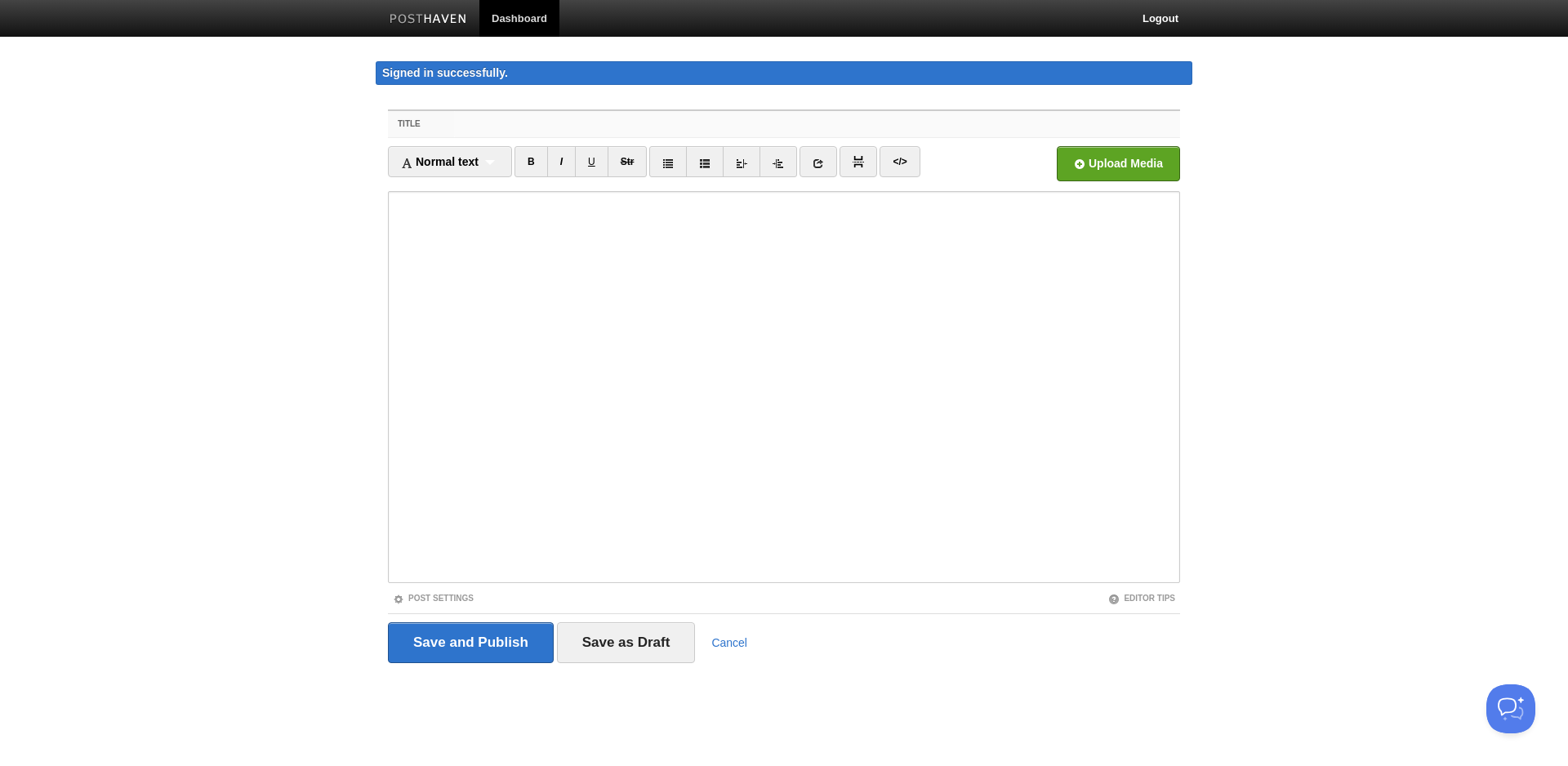
click at [670, 127] on input "Title" at bounding box center [817, 124] width 726 height 26
paste input "In My Pickle Era"
type input "In My Pickle Era"
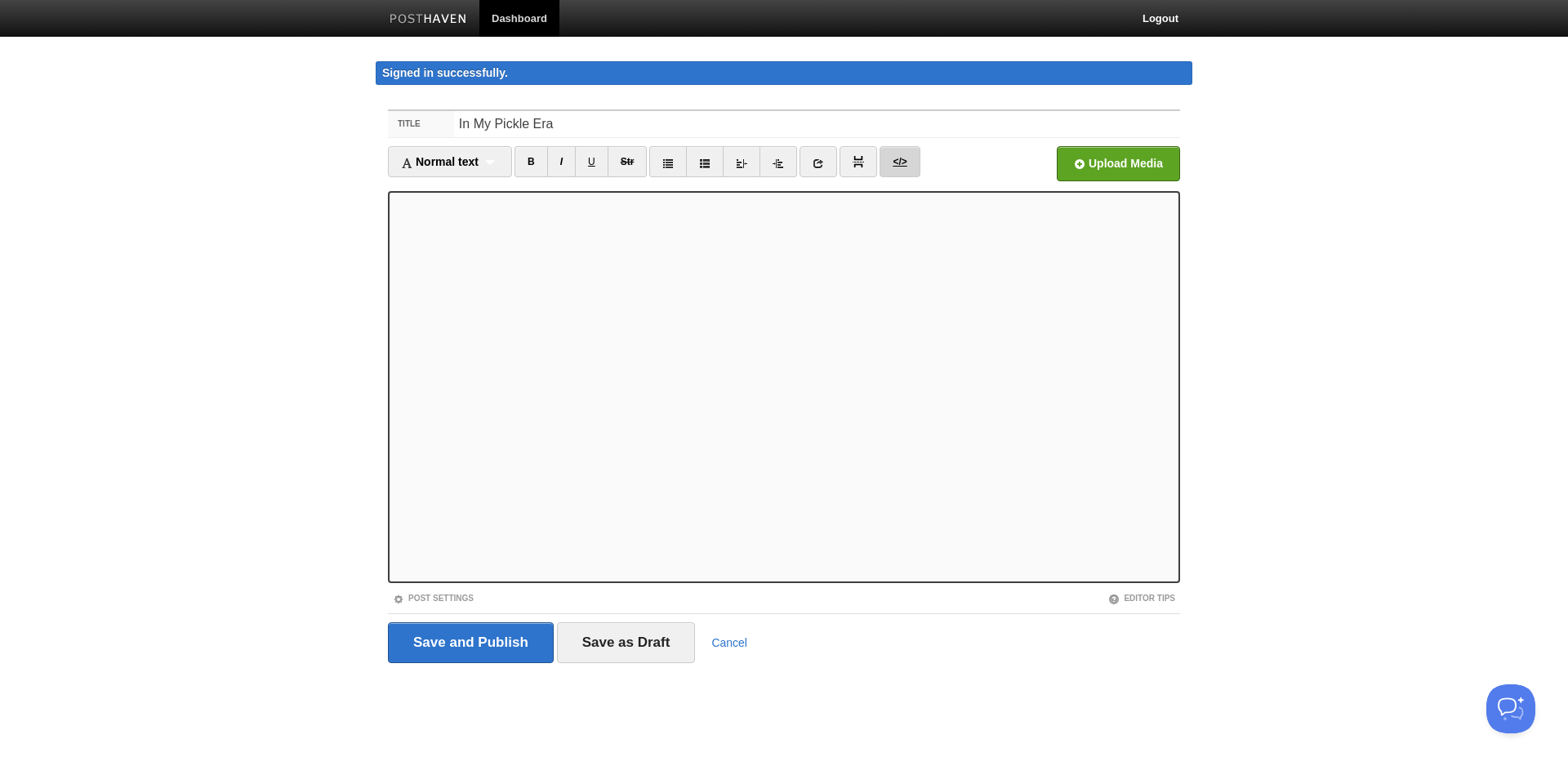
click at [893, 166] on link "</>" at bounding box center [899, 162] width 40 height 31
type textarea "<div><img></div><div><br></div><div><br></div>"
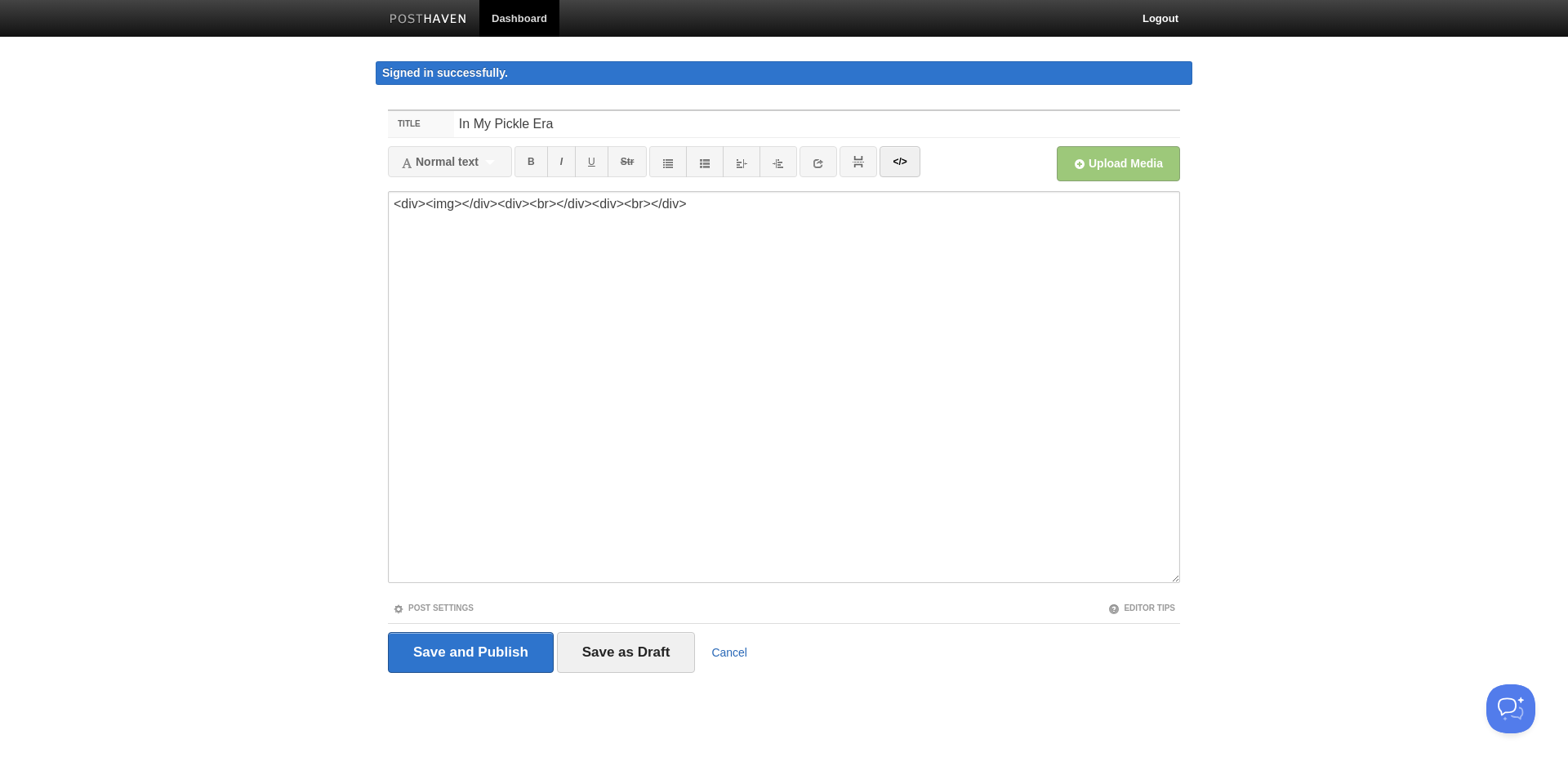
click at [731, 653] on link "Cancel" at bounding box center [728, 652] width 36 height 13
click at [727, 653] on link "Cancel" at bounding box center [728, 652] width 36 height 13
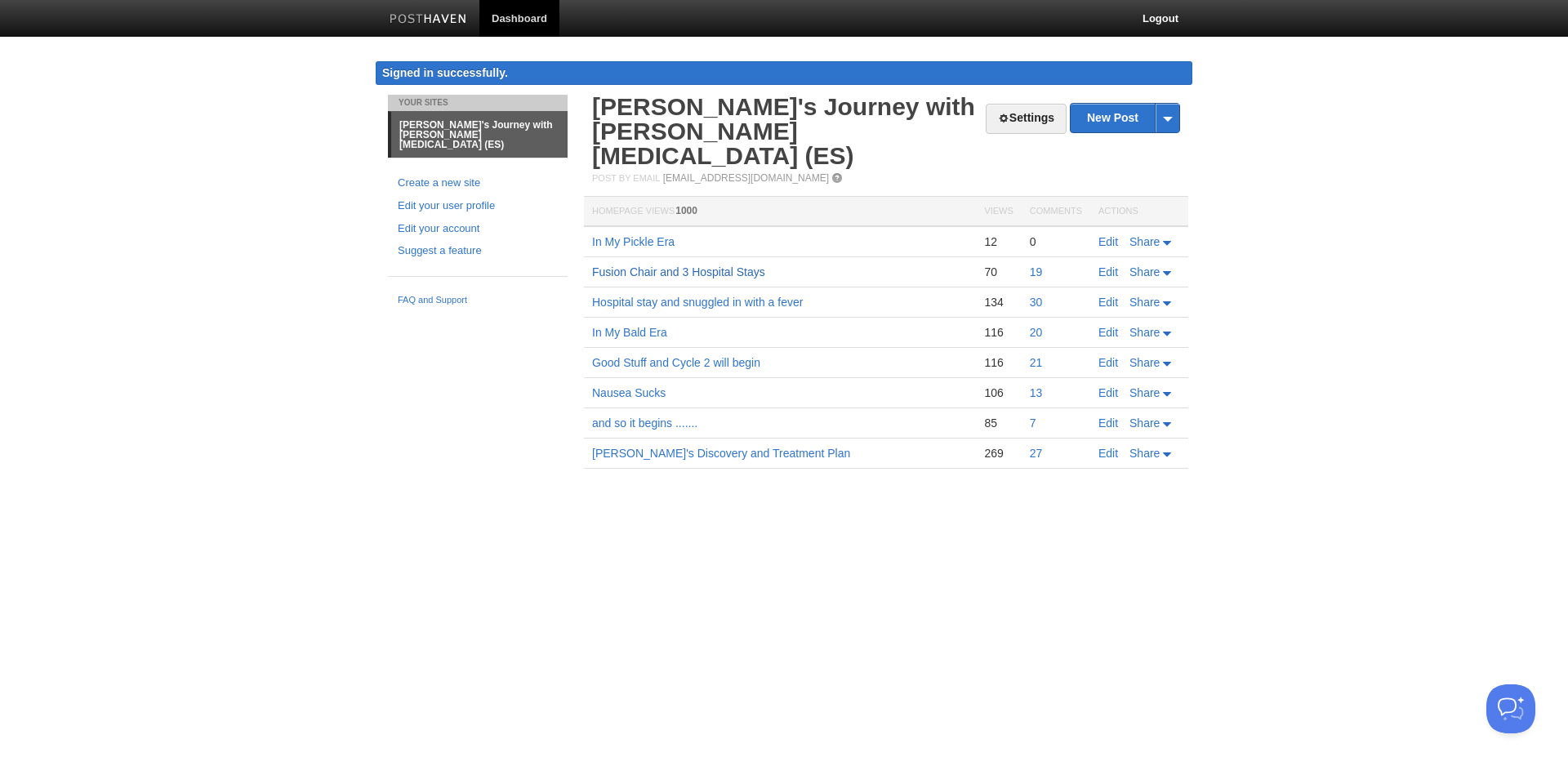
click at [736, 266] on link "Fusion Chair and 3 Hospital Stays" at bounding box center [679, 272] width 173 height 13
click at [1112, 266] on link "Edit" at bounding box center [1107, 272] width 19 height 13
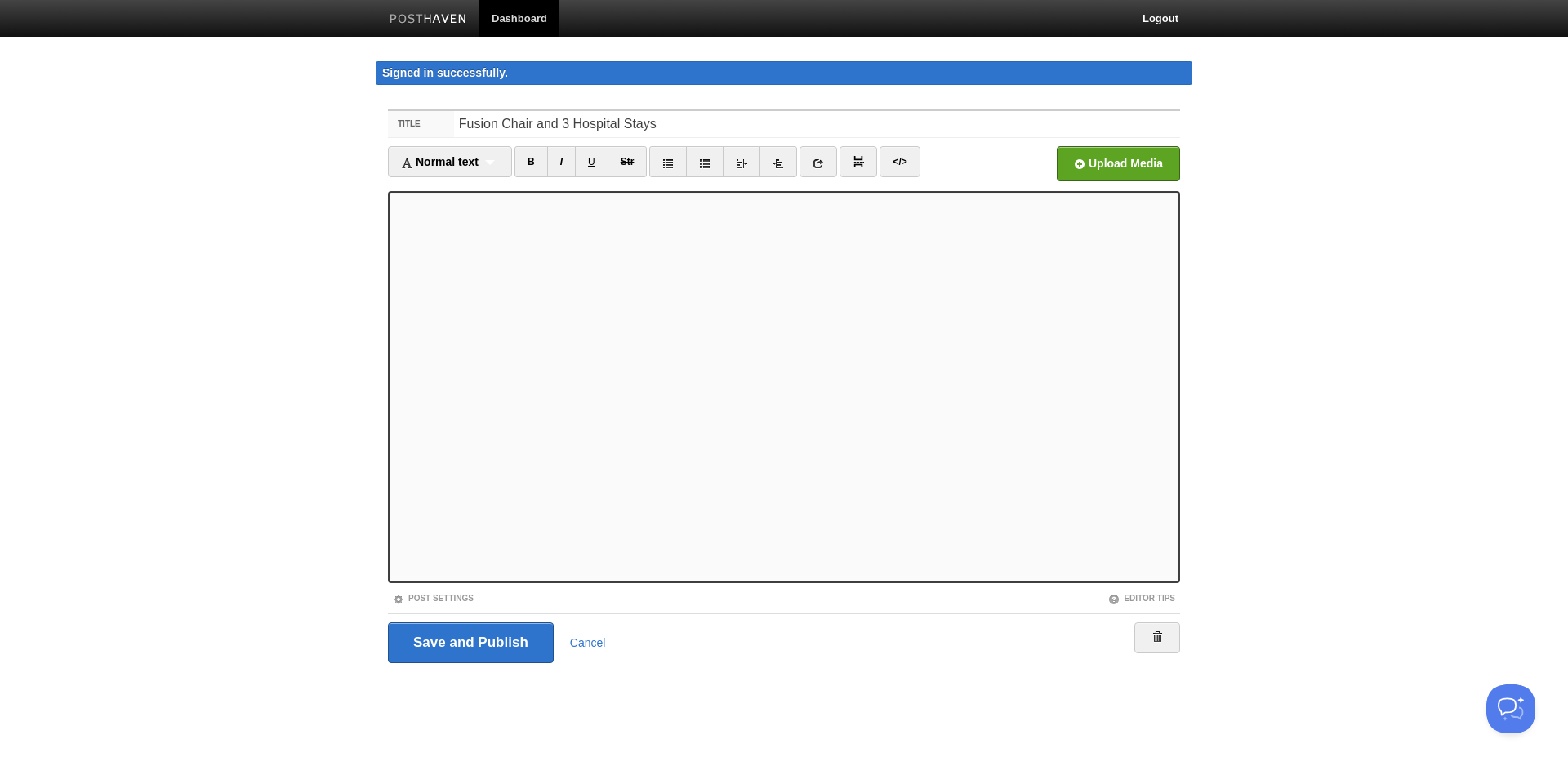
type textarea "<p><img width="48" src="[URL][DOMAIN_NAME]" height="48" data-posthaven-guid="01…"
drag, startPoint x: 899, startPoint y: 161, endPoint x: 806, endPoint y: 252, distance: 130.1
click at [899, 162] on link "</>" at bounding box center [899, 162] width 40 height 31
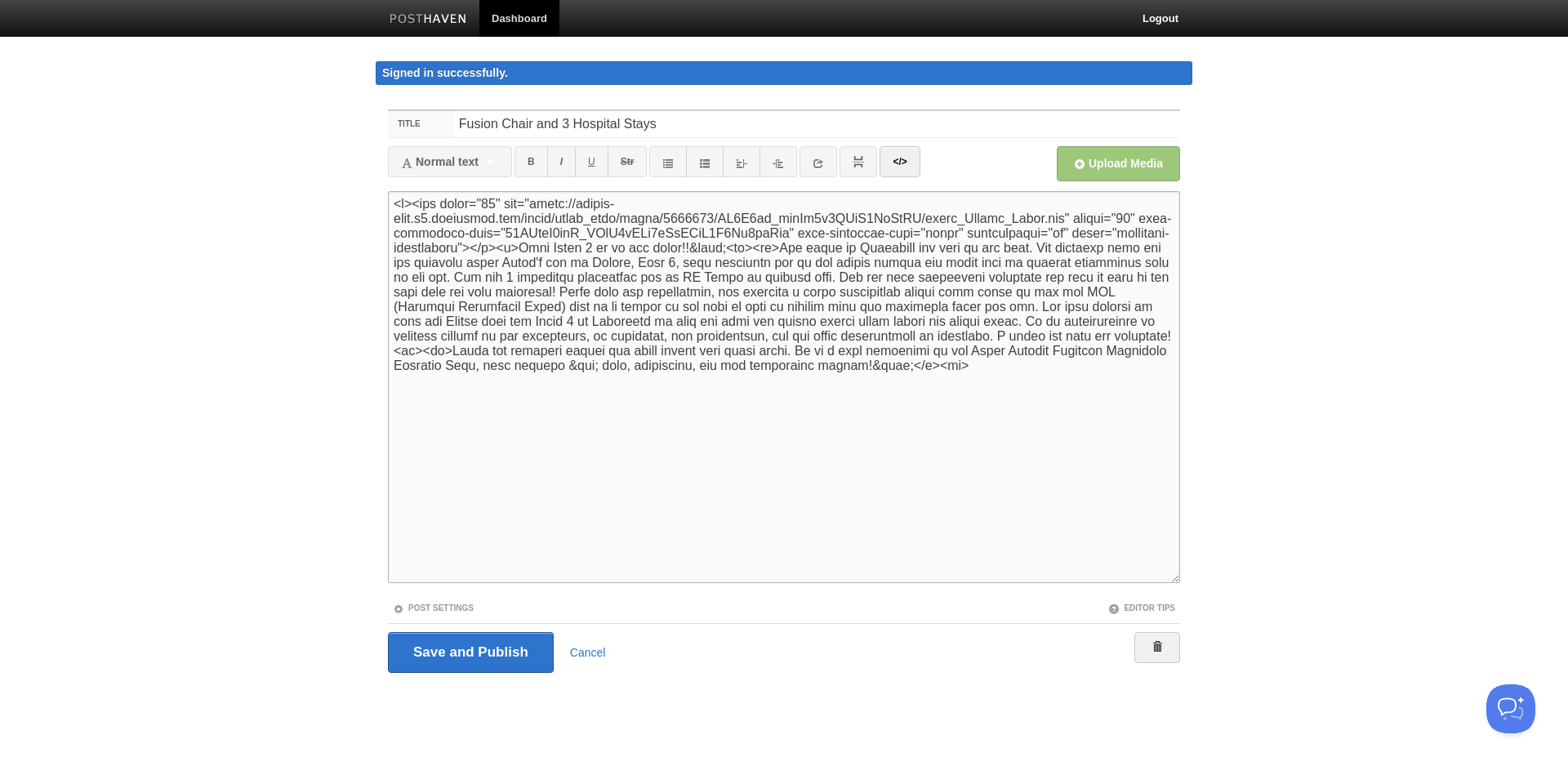
drag, startPoint x: 589, startPoint y: 371, endPoint x: 333, endPoint y: 170, distance: 325.5
click at [388, 191] on textarea at bounding box center [784, 387] width 792 height 392
click at [908, 162] on link "</>" at bounding box center [899, 162] width 40 height 31
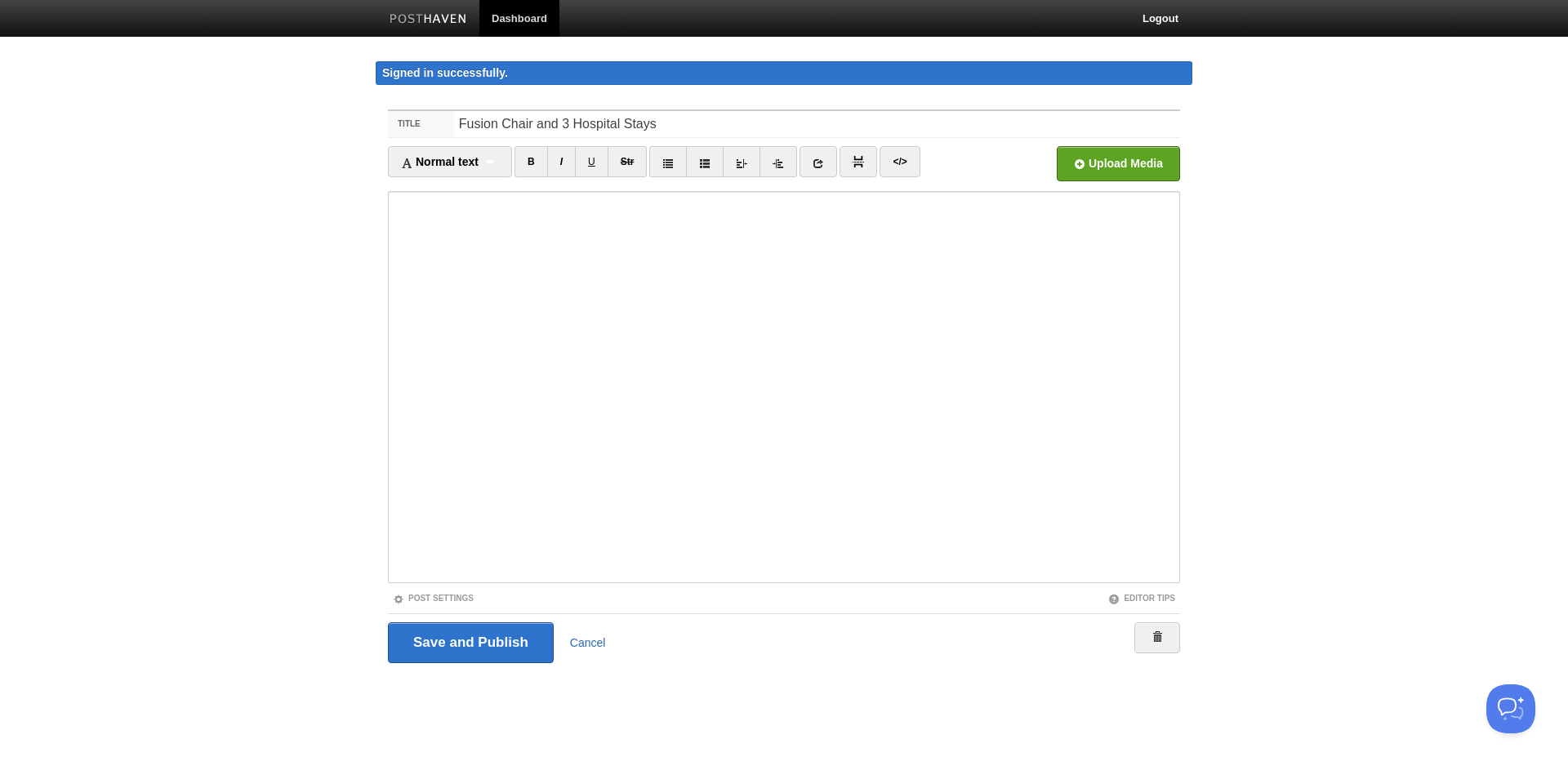
click at [601, 647] on link "Cancel" at bounding box center [588, 643] width 36 height 13
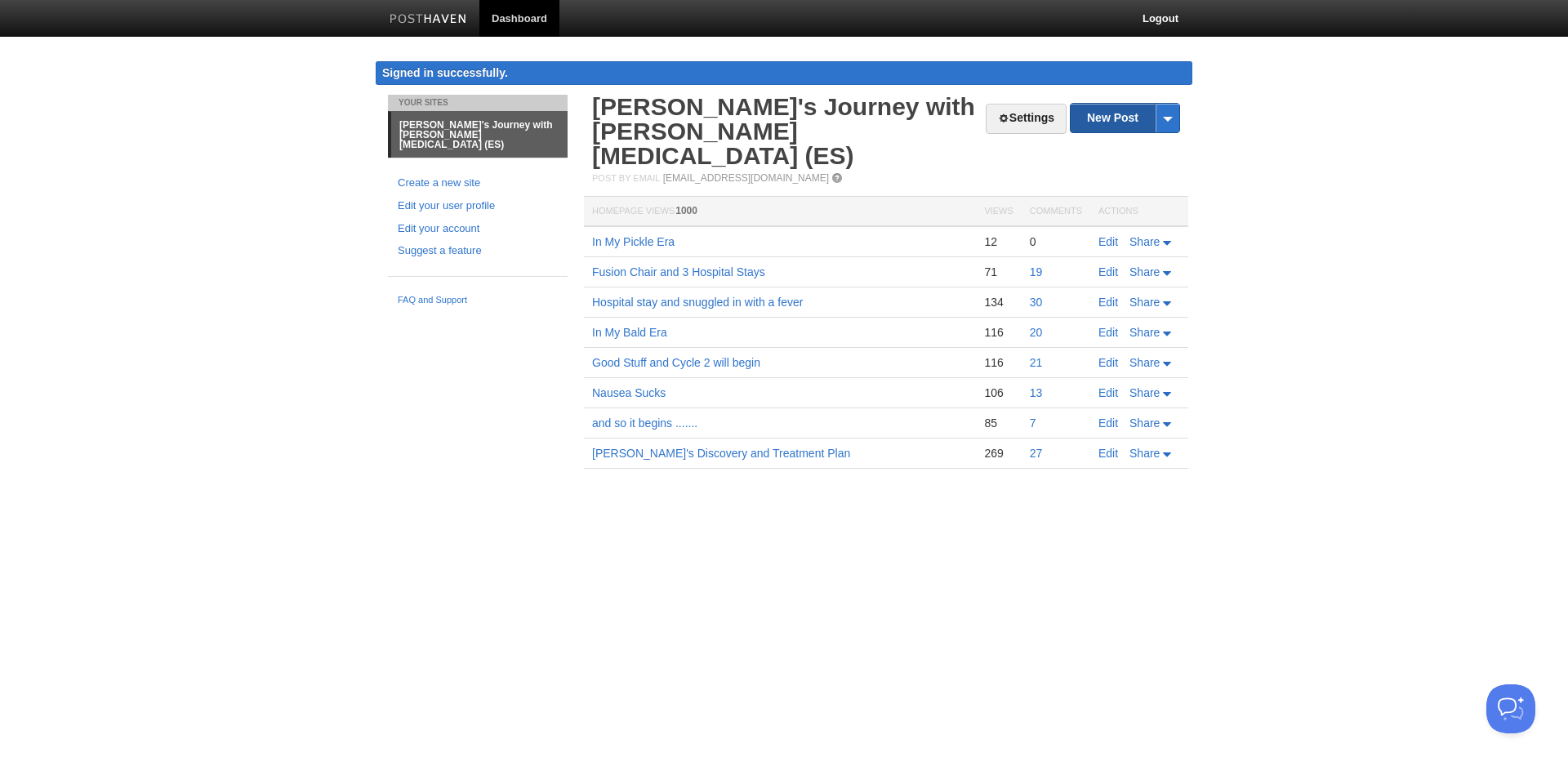
click at [1104, 118] on link "New Post" at bounding box center [1125, 118] width 109 height 29
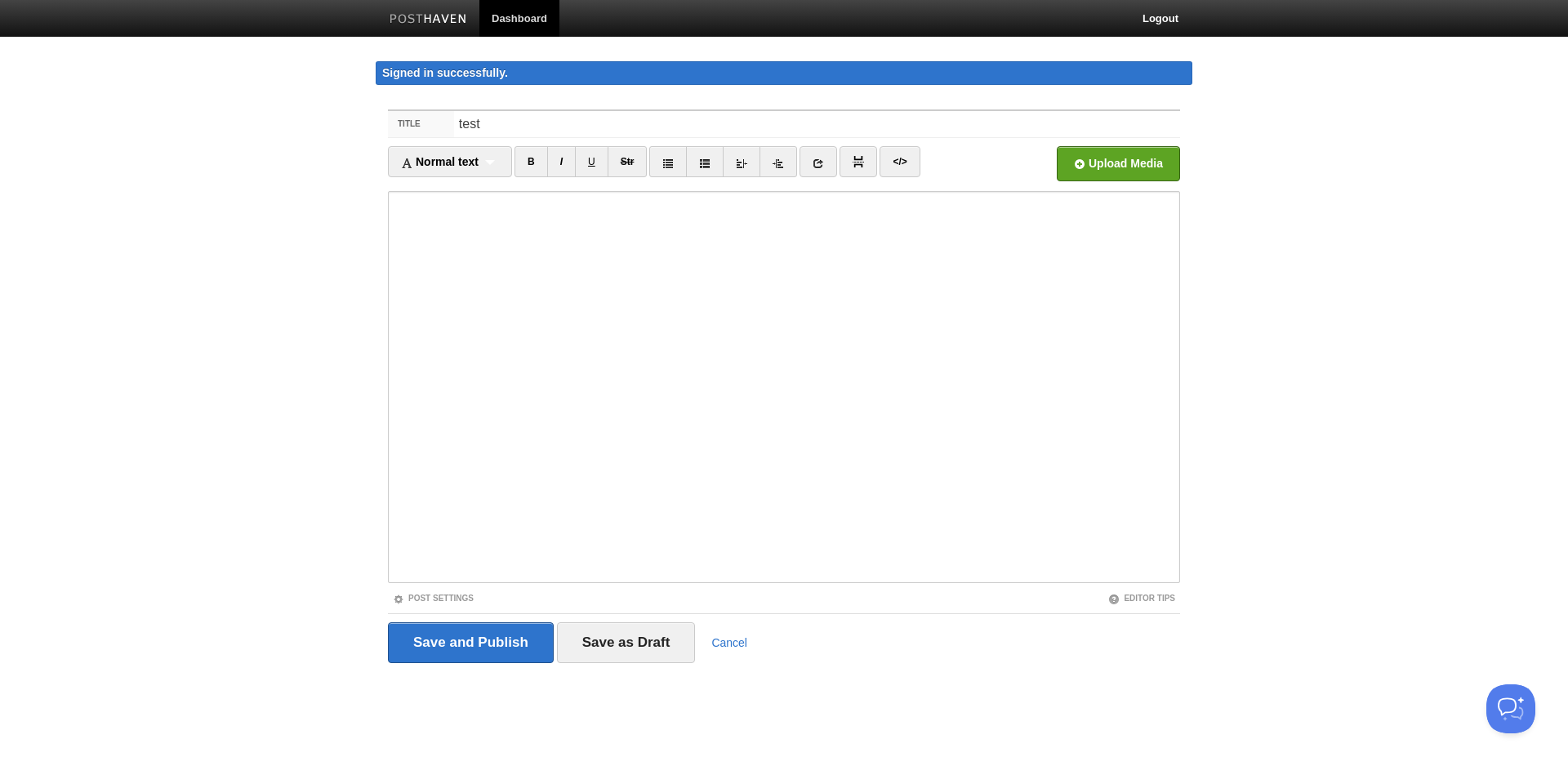
type input "test"
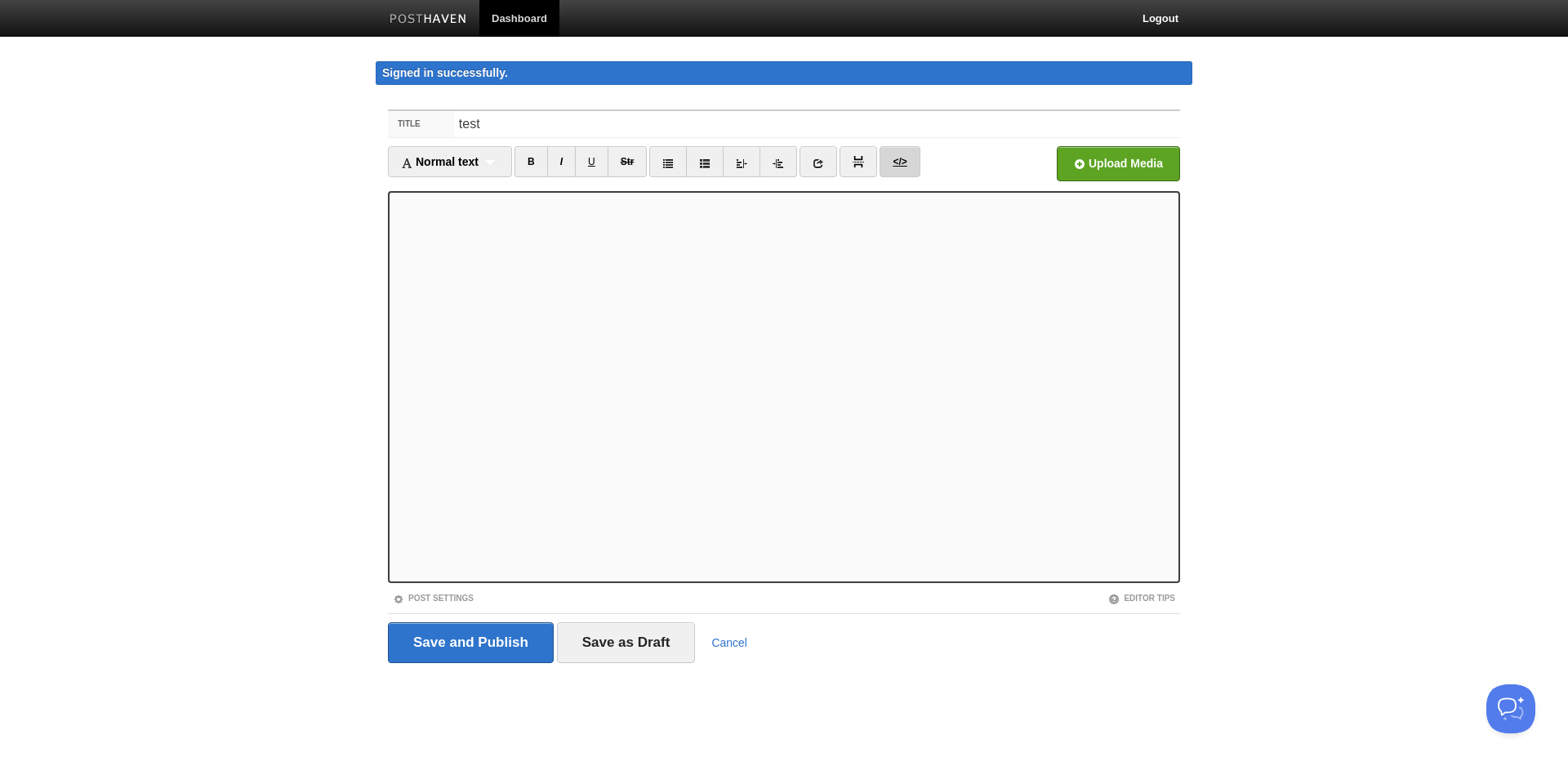
click at [897, 166] on link "</>" at bounding box center [899, 162] width 40 height 31
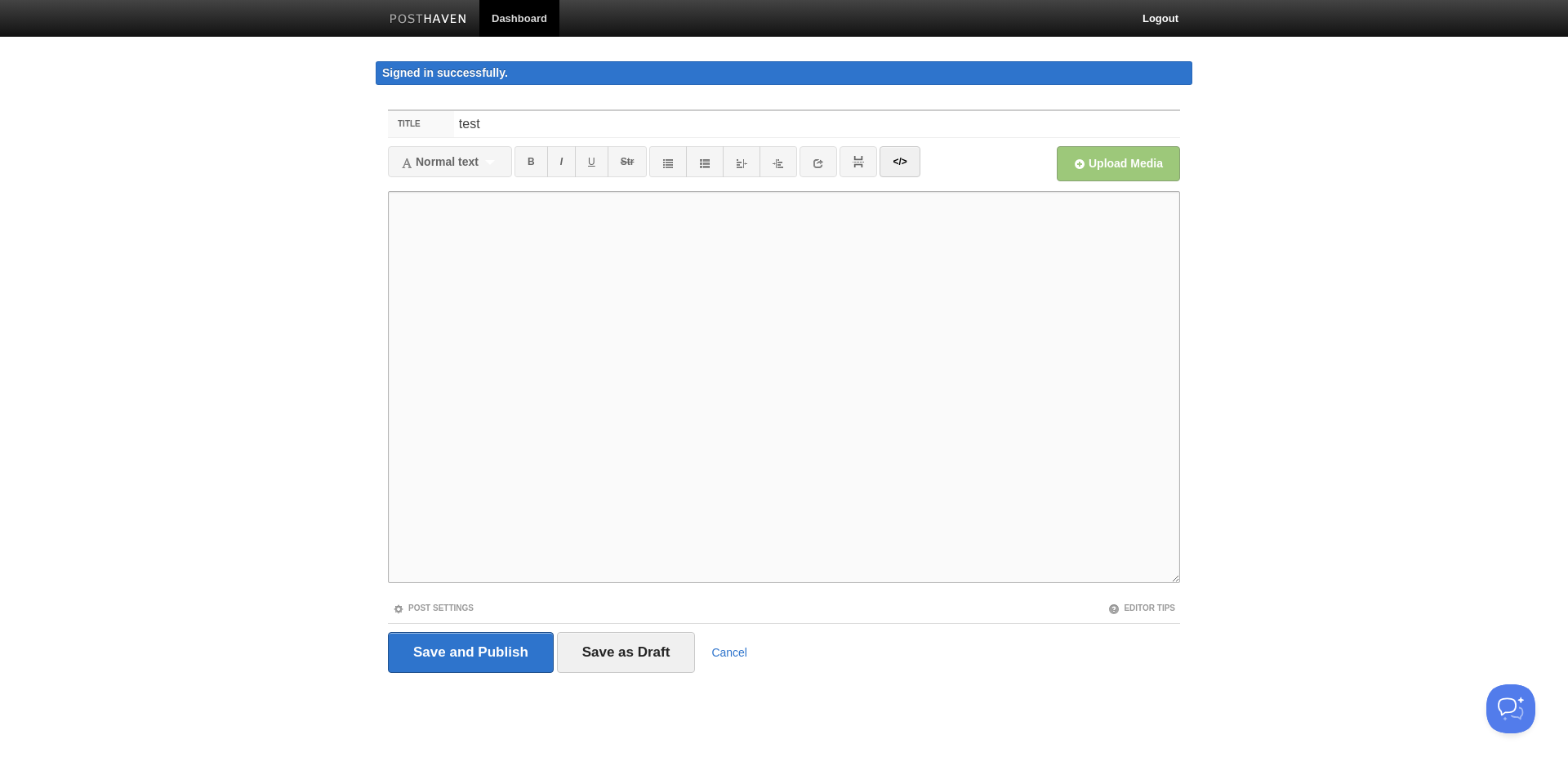
paste textarea "<p><img width="48" src="[URL][DOMAIN_NAME]" height="48" data-posthaven-guid="01…"
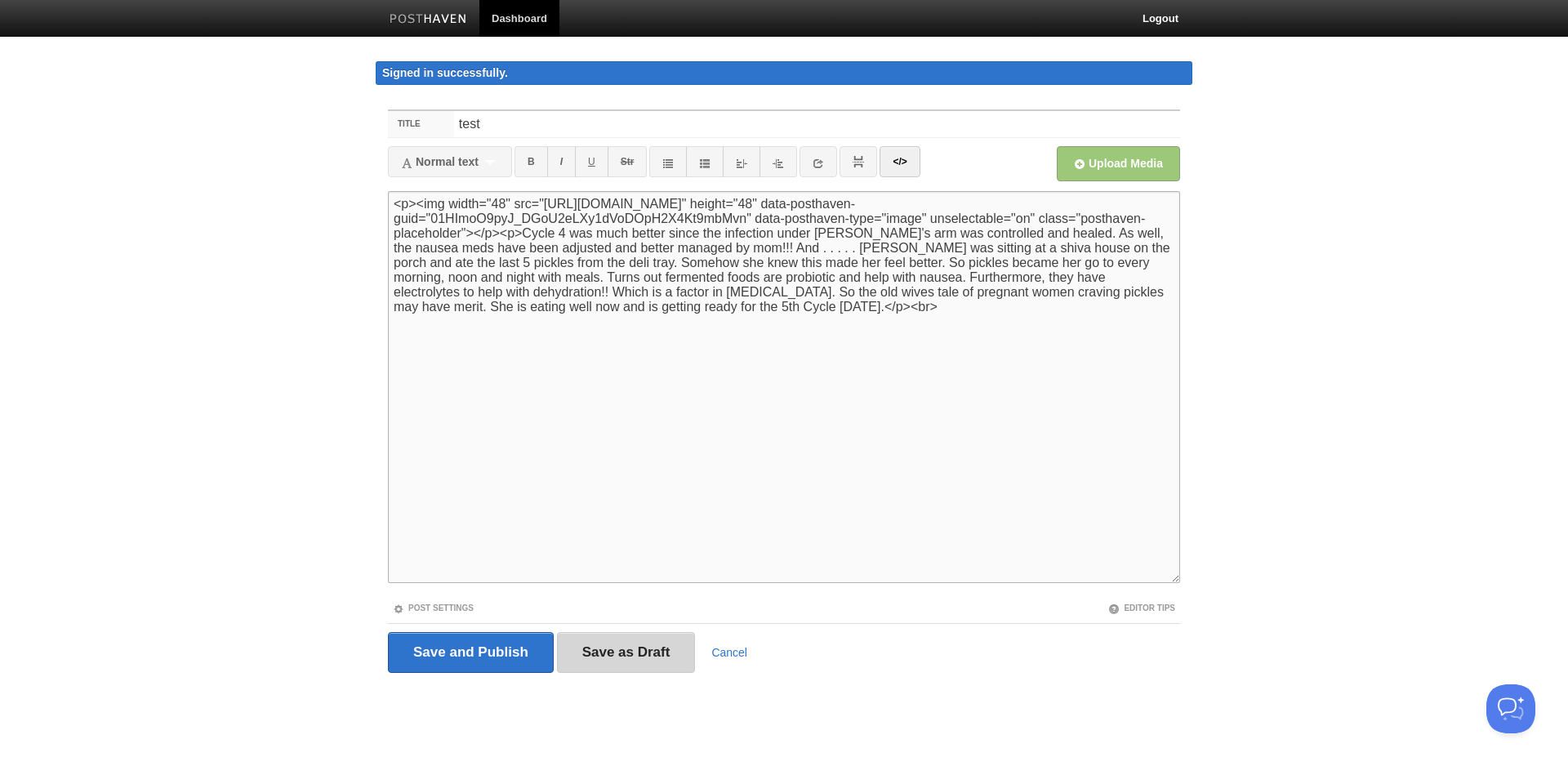
type textarea "<p><img width="48" src="[URL][DOMAIN_NAME]" height="48" data-posthaven-guid="01…"
click at [615, 652] on input "Save as Draft" at bounding box center [626, 652] width 139 height 40
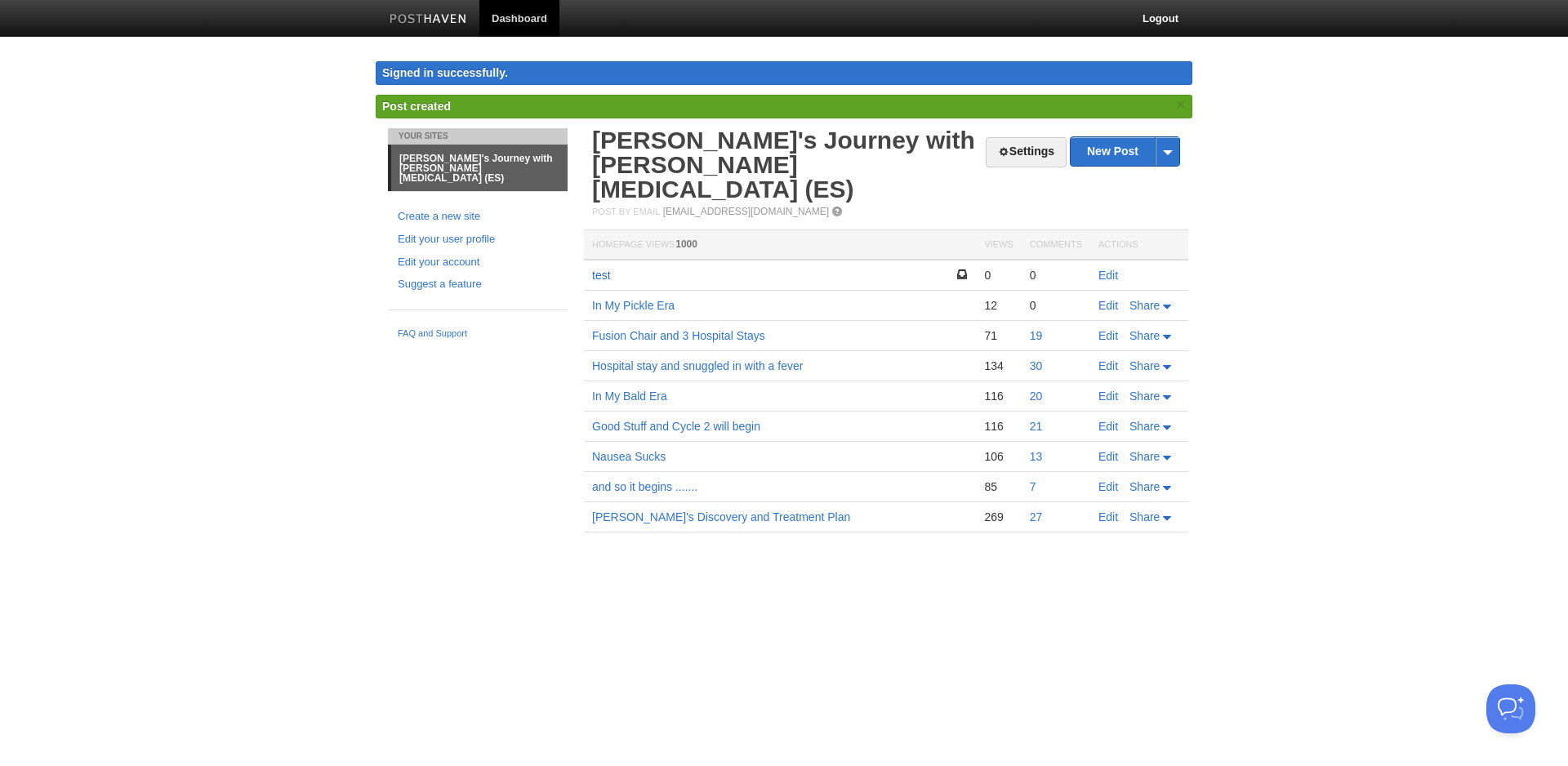
click at [609, 269] on link "test" at bounding box center [601, 275] width 18 height 13
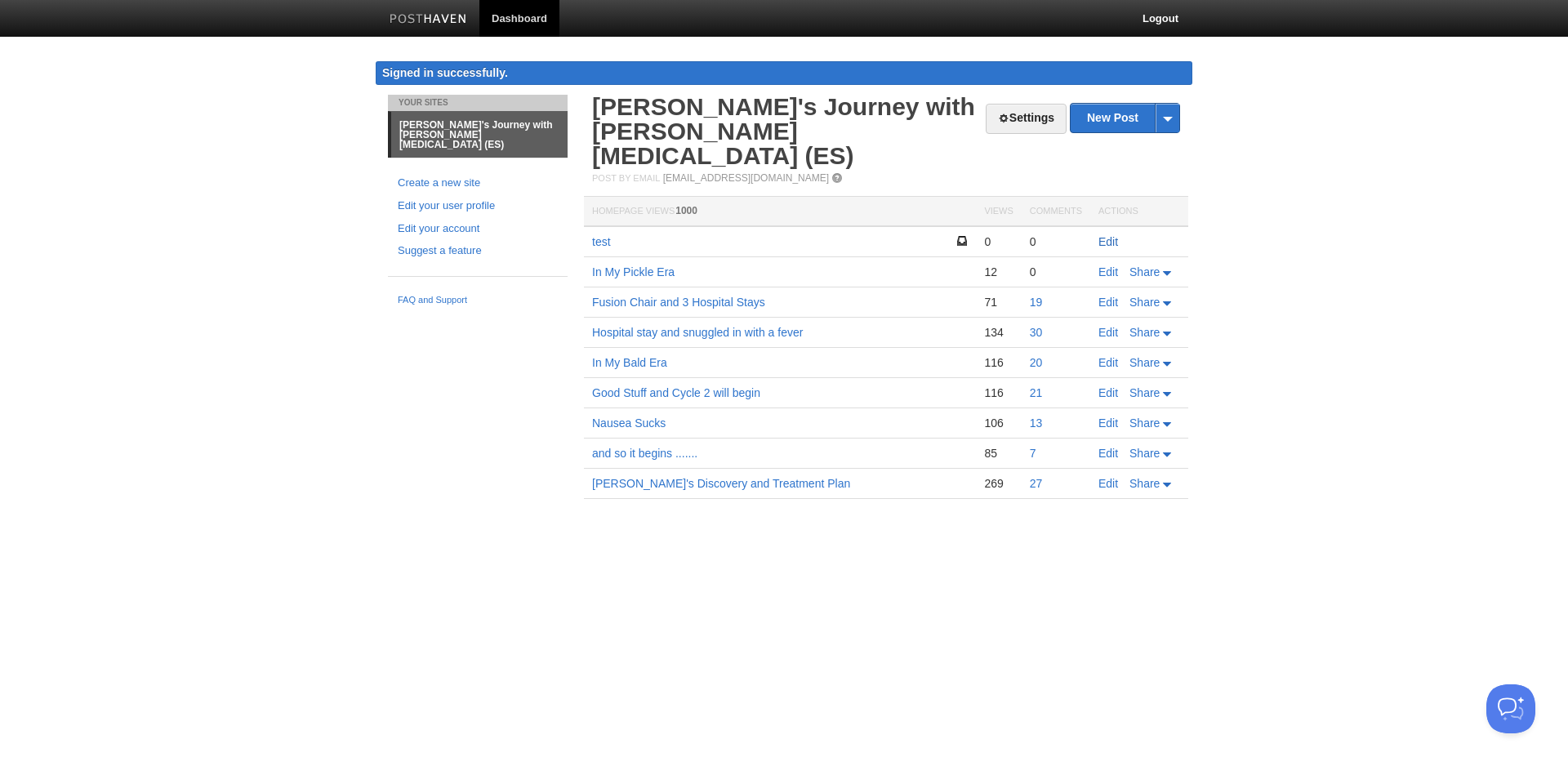
click at [1104, 235] on link "Edit" at bounding box center [1107, 242] width 19 height 13
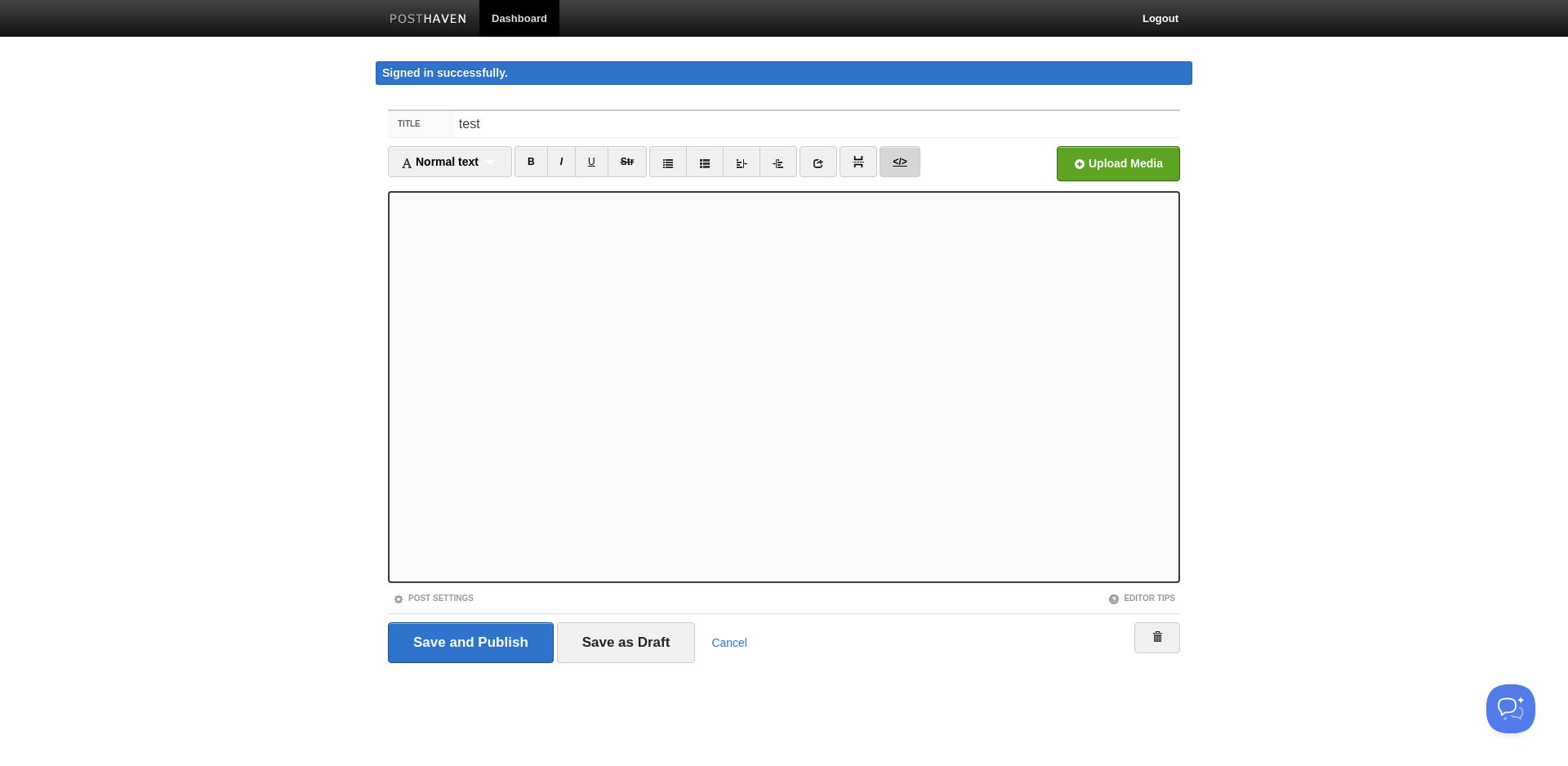
click at [900, 157] on link "</>" at bounding box center [899, 162] width 40 height 31
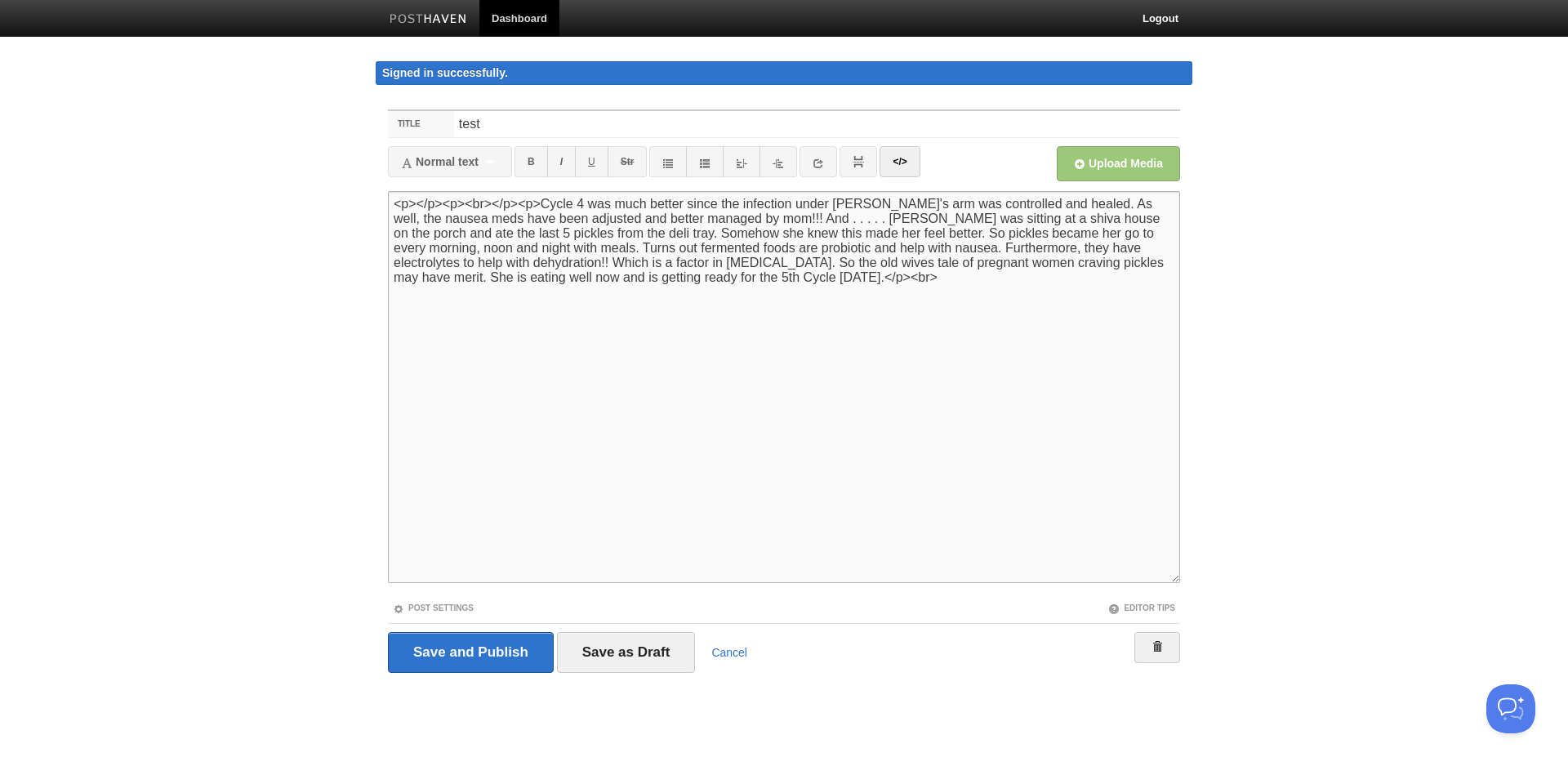
click at [418, 204] on textarea "<p></p><p>Cycle 4 was much better since the infection under [PERSON_NAME]'s arm…" at bounding box center [784, 387] width 792 height 392
click at [418, 203] on textarea "<p></p><p>Cycle 4 was much better since the infection under [PERSON_NAME]'s arm…" at bounding box center [784, 387] width 792 height 392
click at [903, 161] on link "</>" at bounding box center [899, 162] width 40 height 31
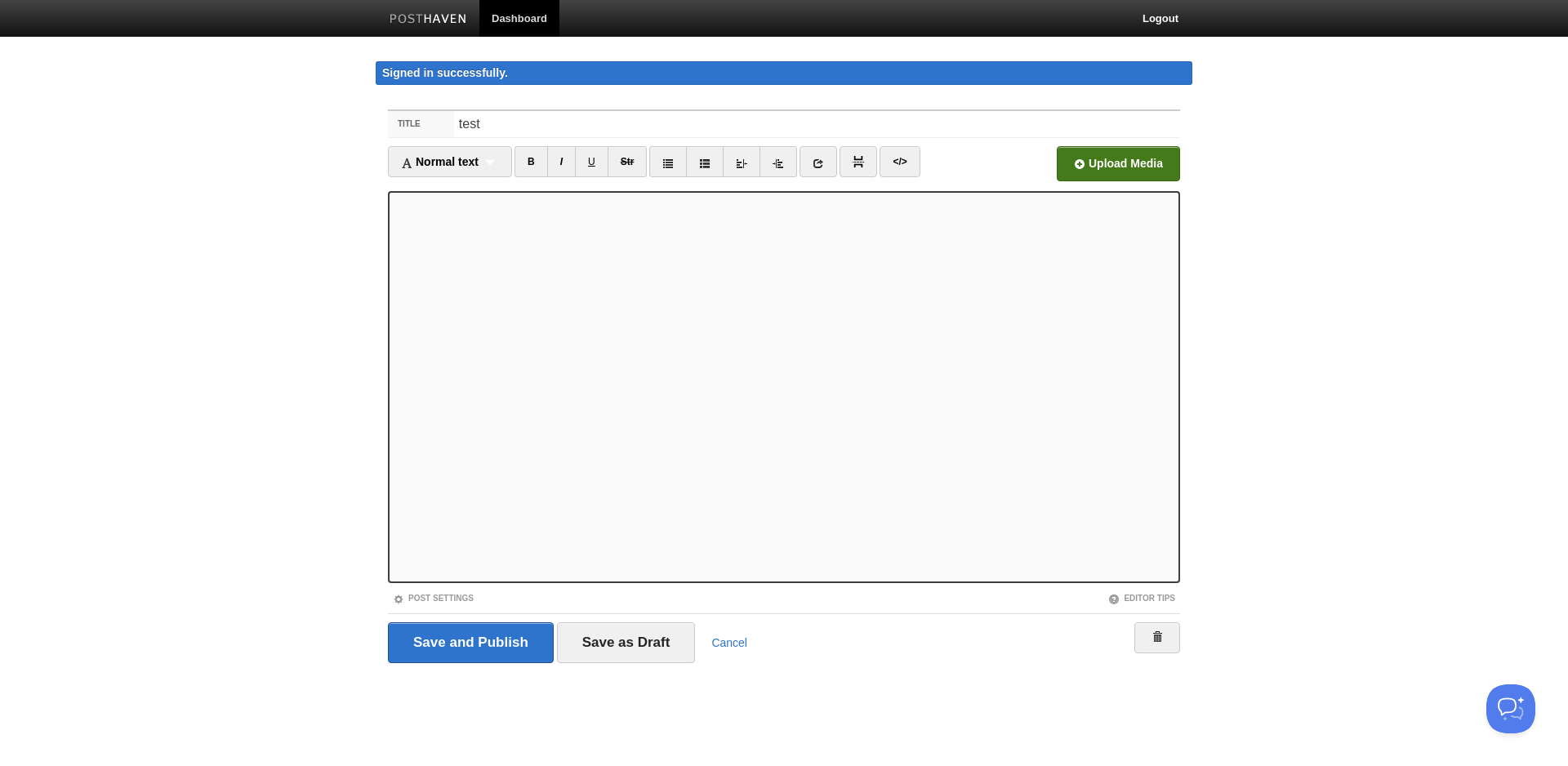
click at [1112, 159] on input "User" at bounding box center [625, 168] width 1236 height 84
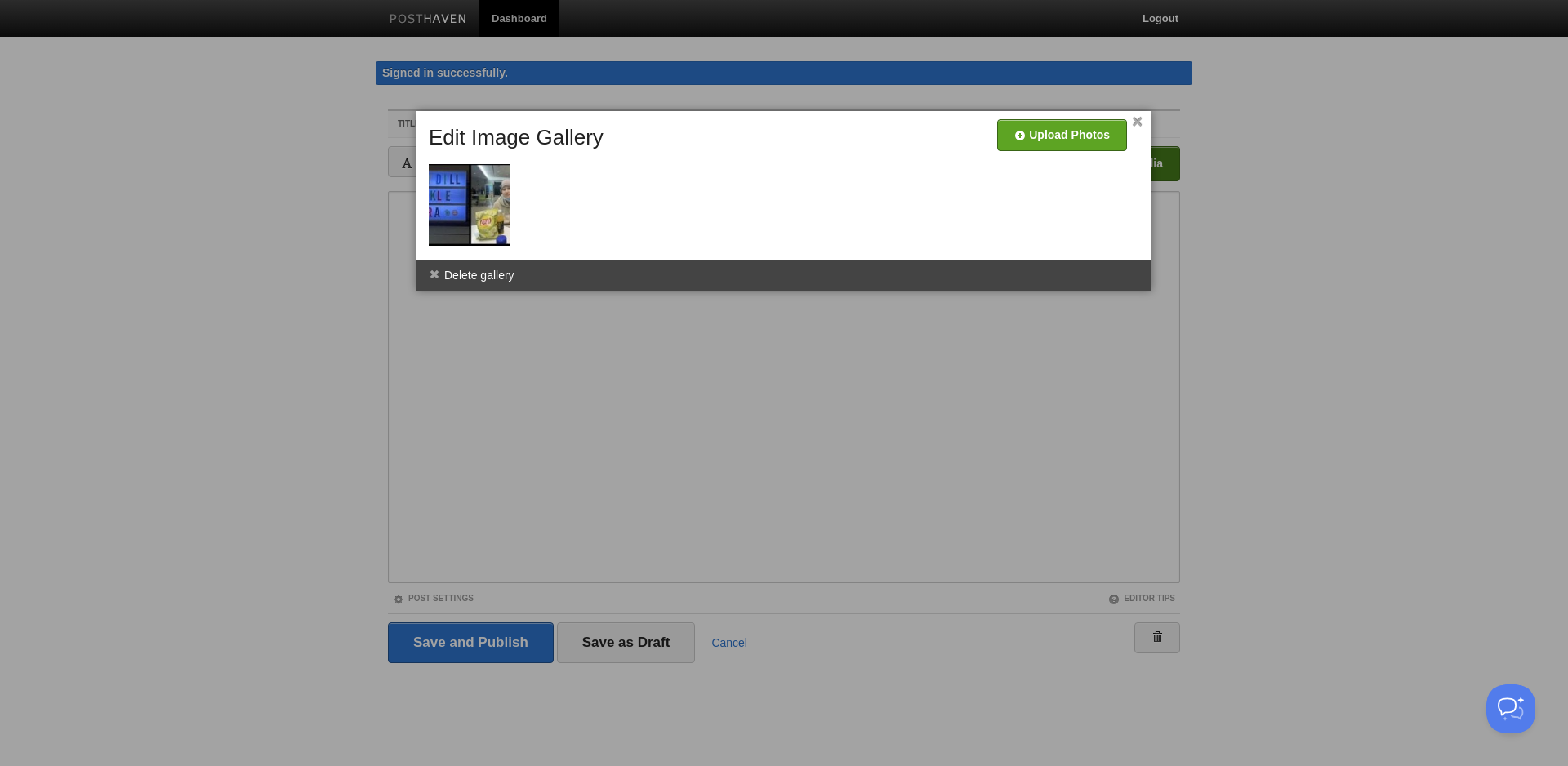
click at [1140, 121] on link "×" at bounding box center [1138, 122] width 11 height 9
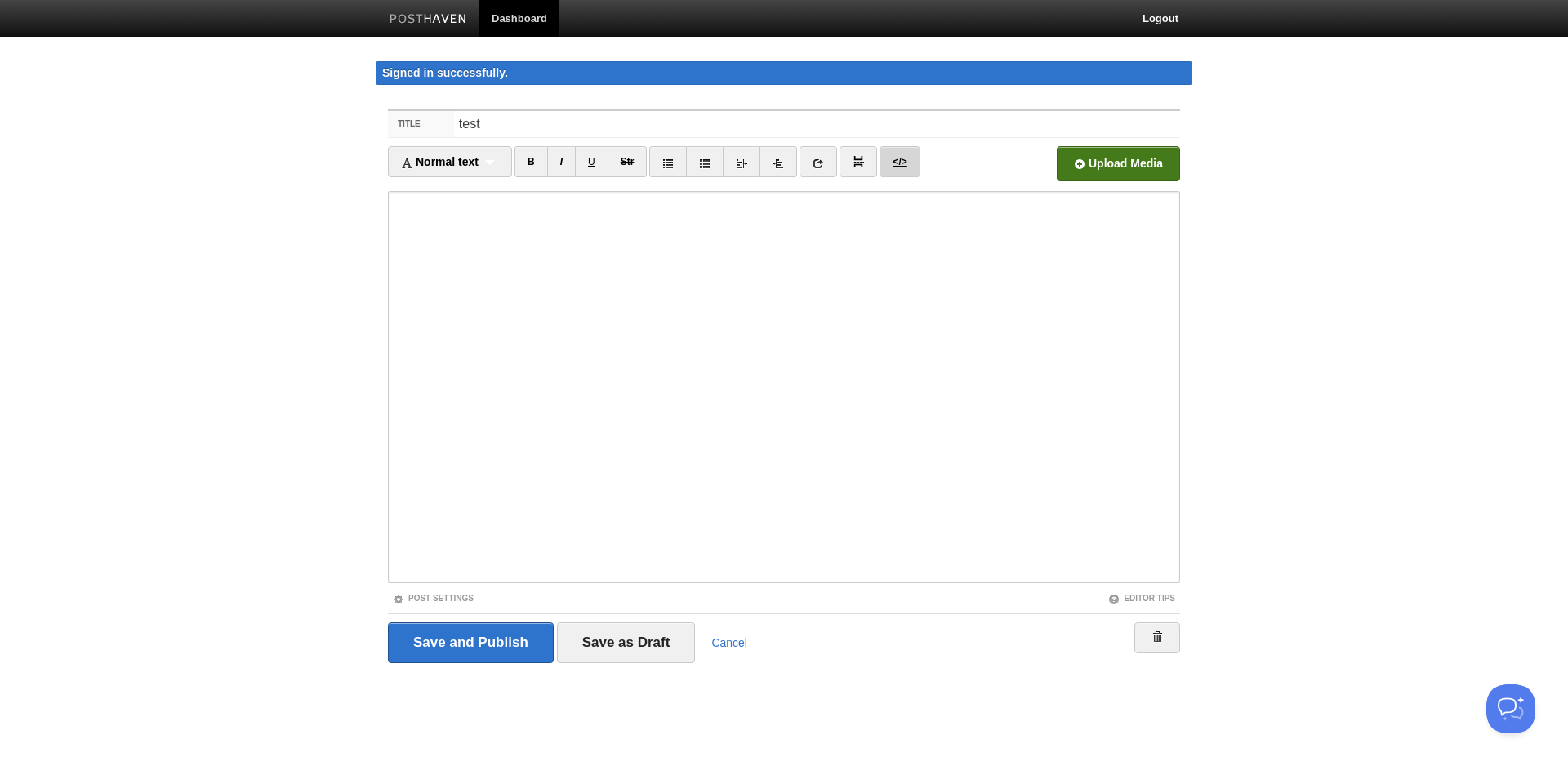
click at [903, 156] on link "</>" at bounding box center [899, 162] width 40 height 31
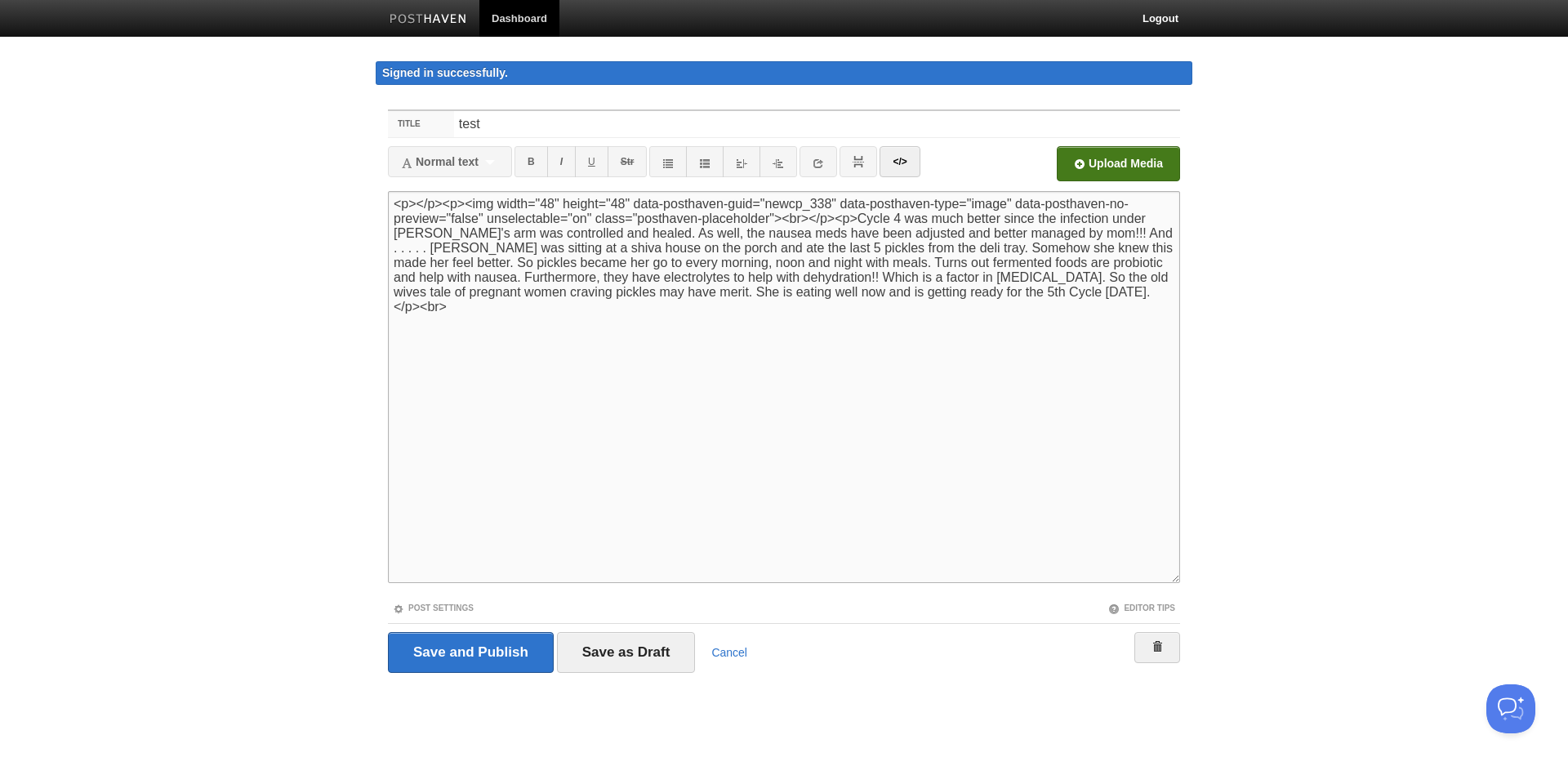
click at [441, 208] on textarea "<p></p><p>Cycle 4 was much better since the infection under [PERSON_NAME]'s arm…" at bounding box center [784, 387] width 792 height 392
click at [742, 221] on textarea "<p></p><p>Cycle 4 was much better since the infection under [PERSON_NAME]'s arm…" at bounding box center [784, 387] width 792 height 392
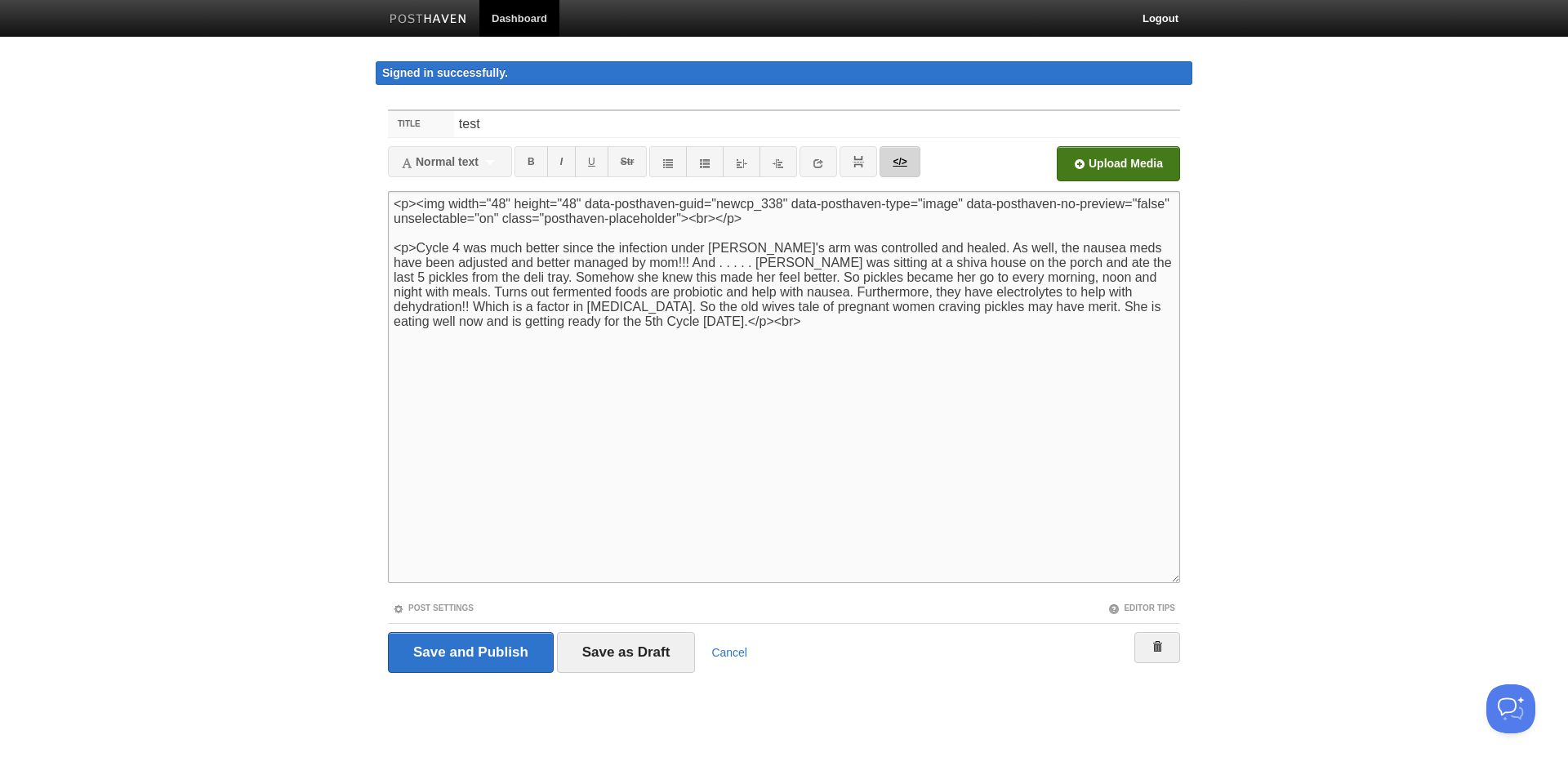
click at [898, 161] on link "</>" at bounding box center [899, 162] width 40 height 31
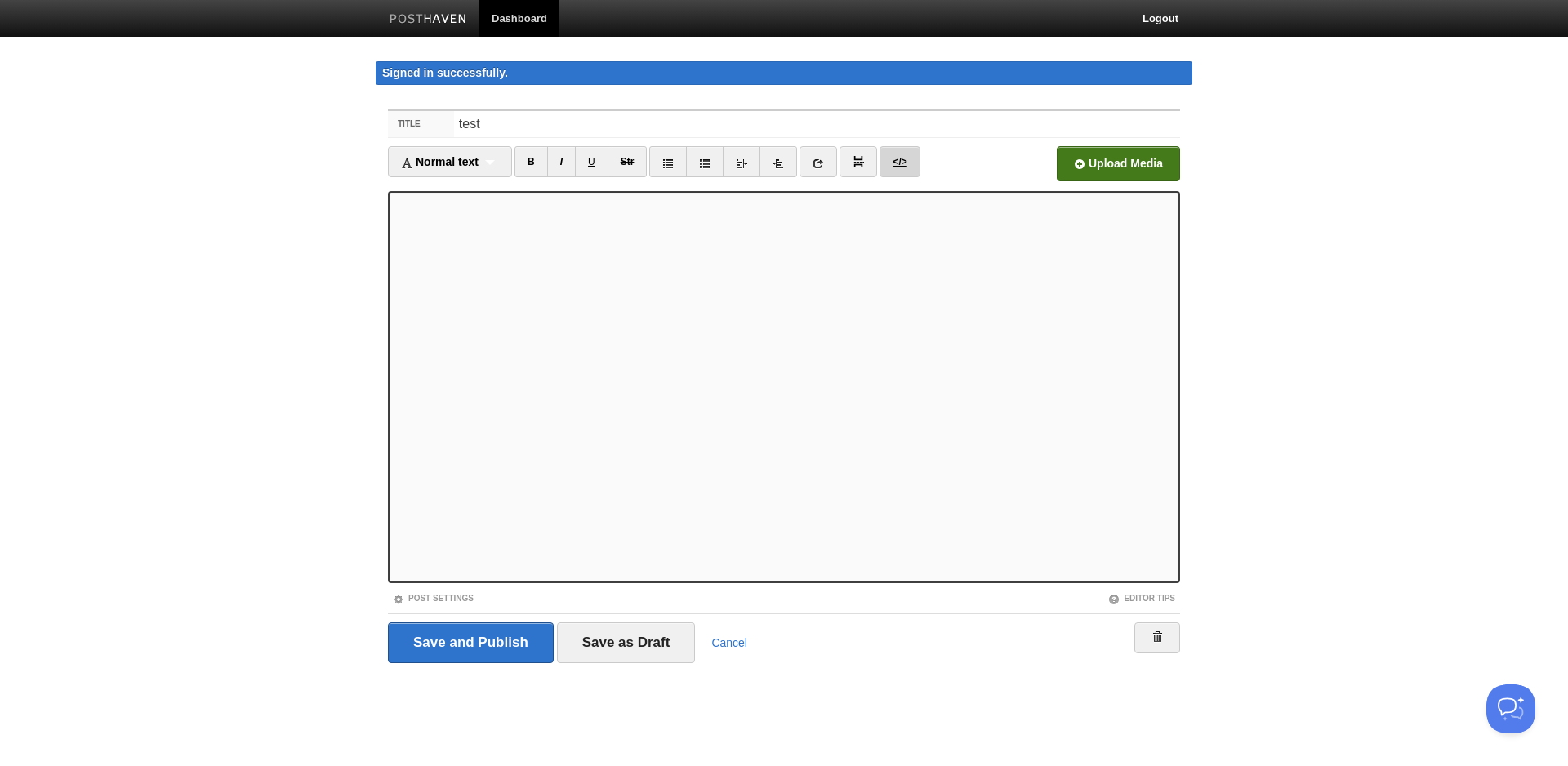
click at [898, 161] on link "</>" at bounding box center [899, 162] width 40 height 31
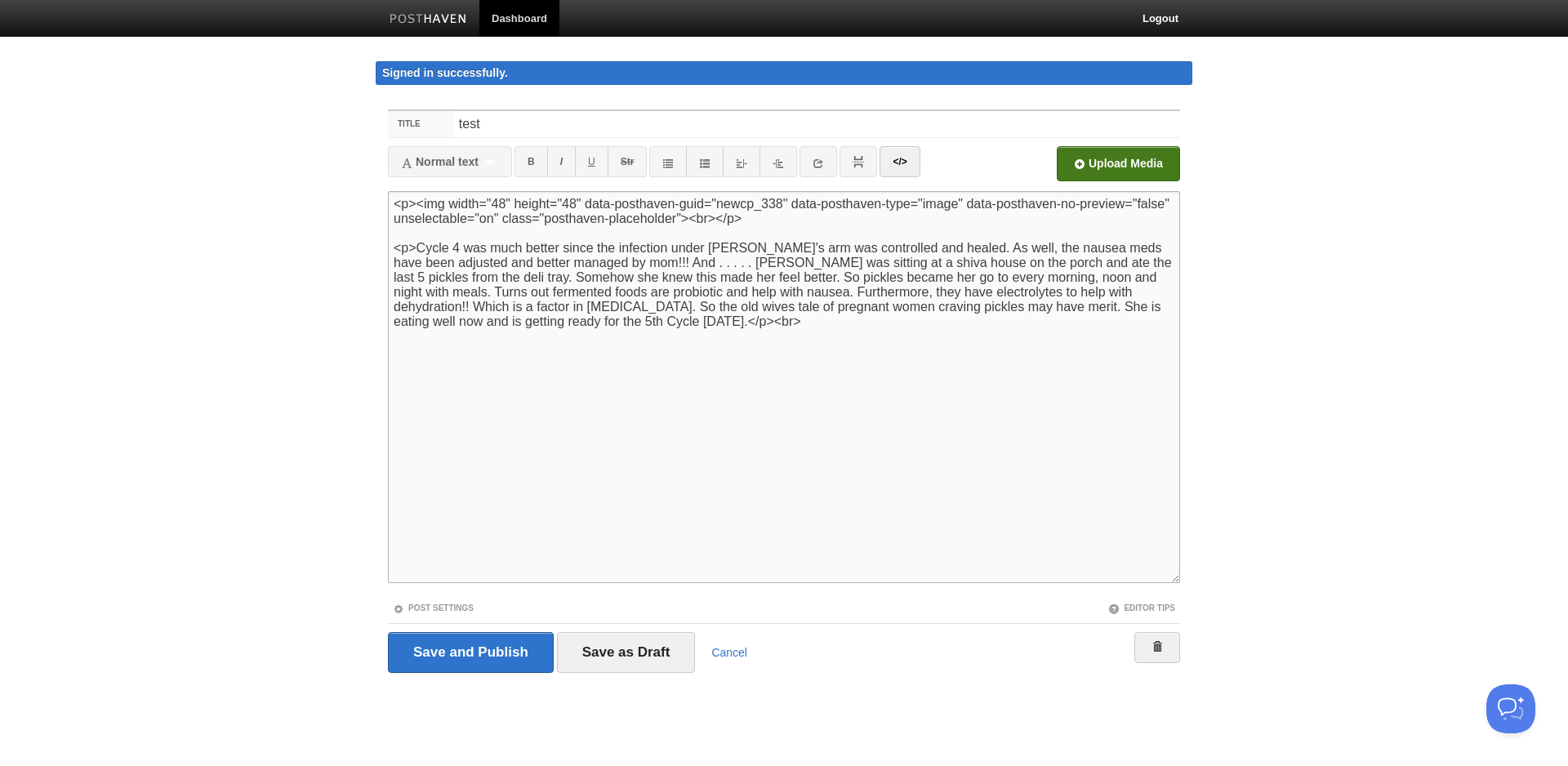
click at [797, 224] on textarea "<p></p><p>Cycle 4 was much better since the infection under [PERSON_NAME]'s arm…" at bounding box center [784, 387] width 792 height 392
drag, startPoint x: 715, startPoint y: 218, endPoint x: 413, endPoint y: 197, distance: 302.7
click at [413, 197] on textarea "<p></p><p>Cycle 4 was much better since the infection under [PERSON_NAME]'s arm…" at bounding box center [784, 387] width 792 height 392
paste textarea "src="[URL][DOMAIN_NAME]" height="48" data-posthaven-guid="01HImoO9pyJ_DGoU2eLXy…"
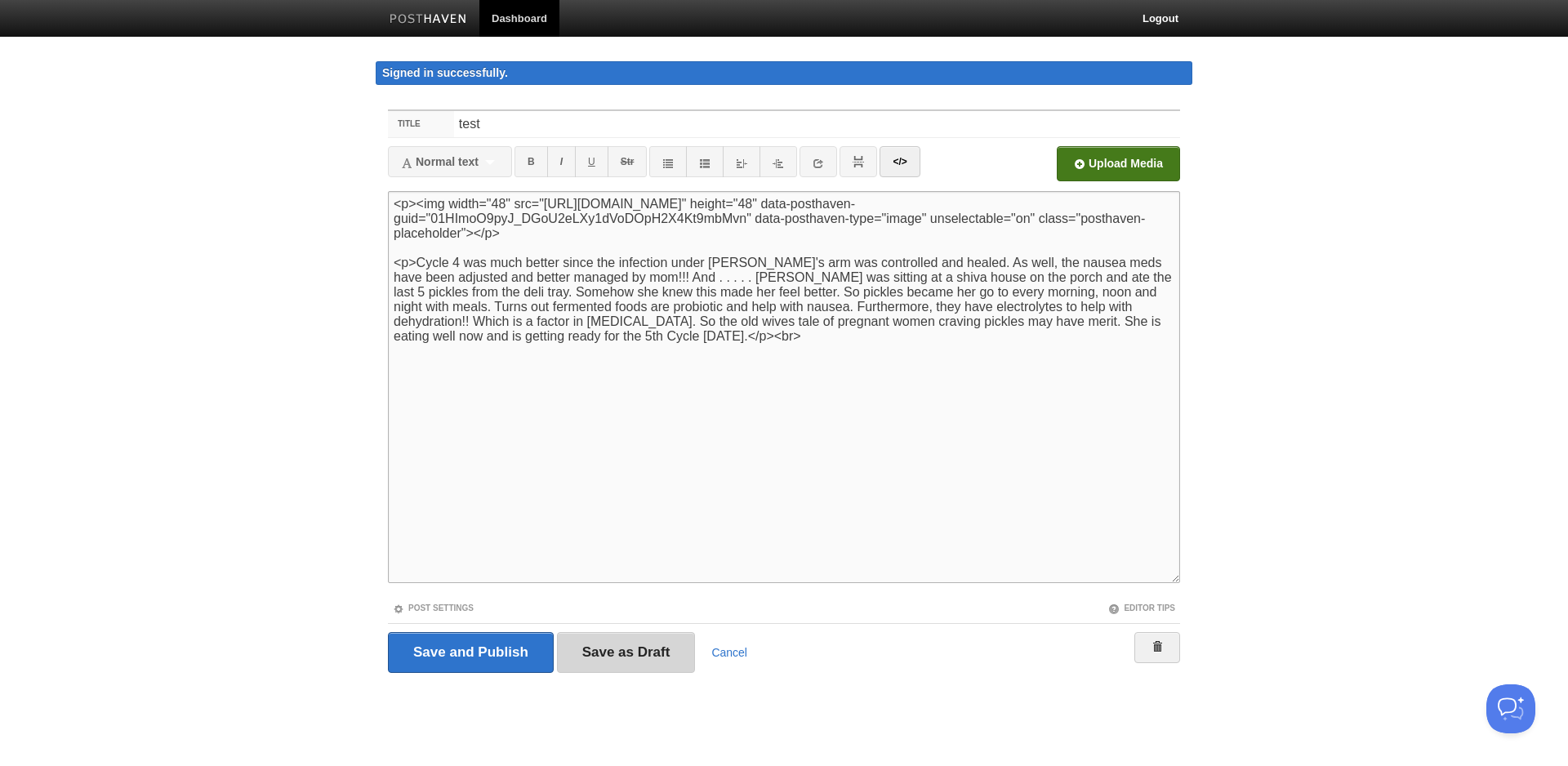
type textarea "<p><img width="48" src="[URL][DOMAIN_NAME]" height="48" data-posthaven-guid="01…"
click at [621, 647] on input "Save as Draft" at bounding box center [626, 652] width 139 height 40
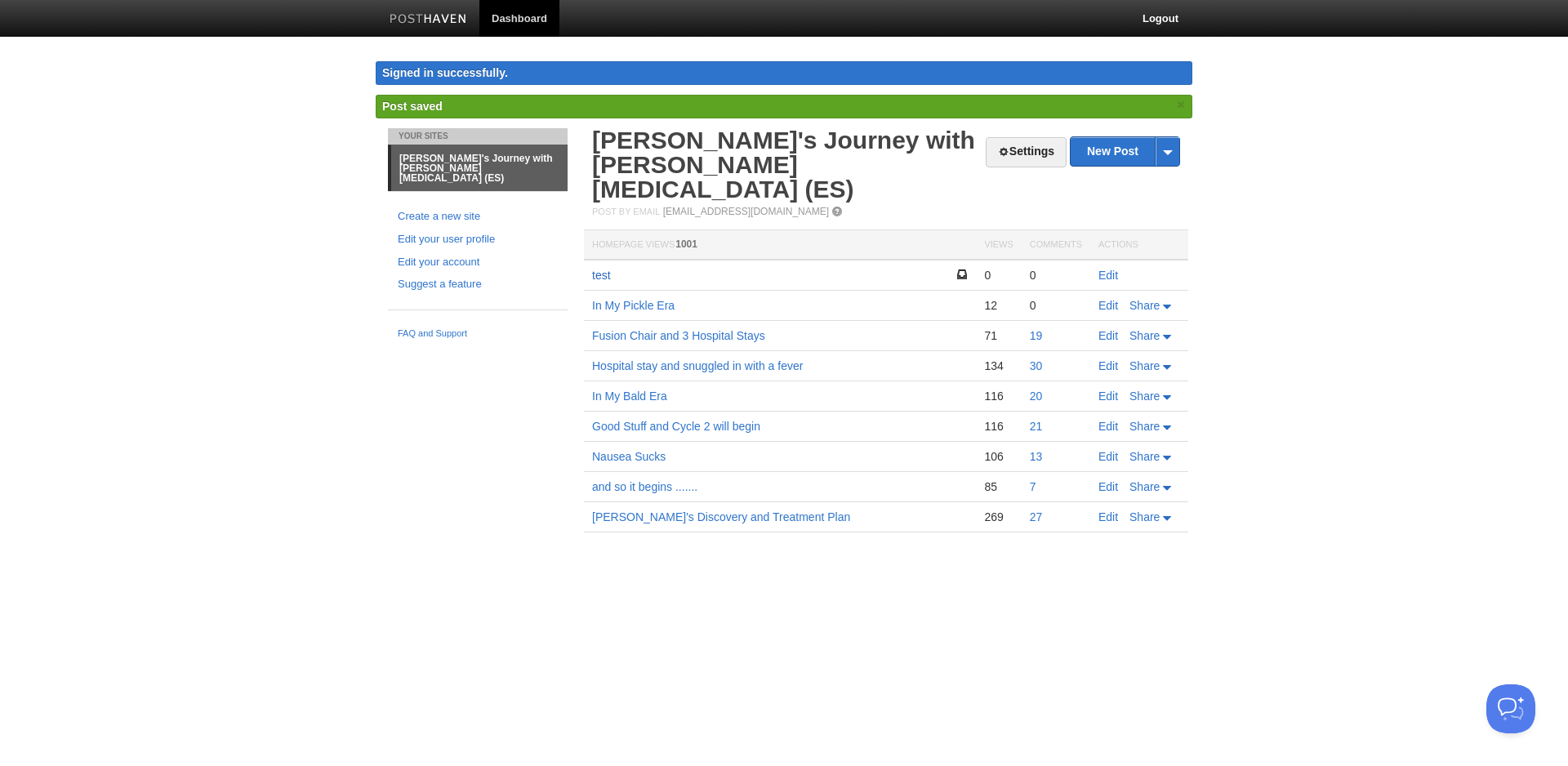
click at [604, 269] on link "test" at bounding box center [601, 275] width 18 height 13
click at [1104, 269] on link "Edit" at bounding box center [1107, 275] width 19 height 13
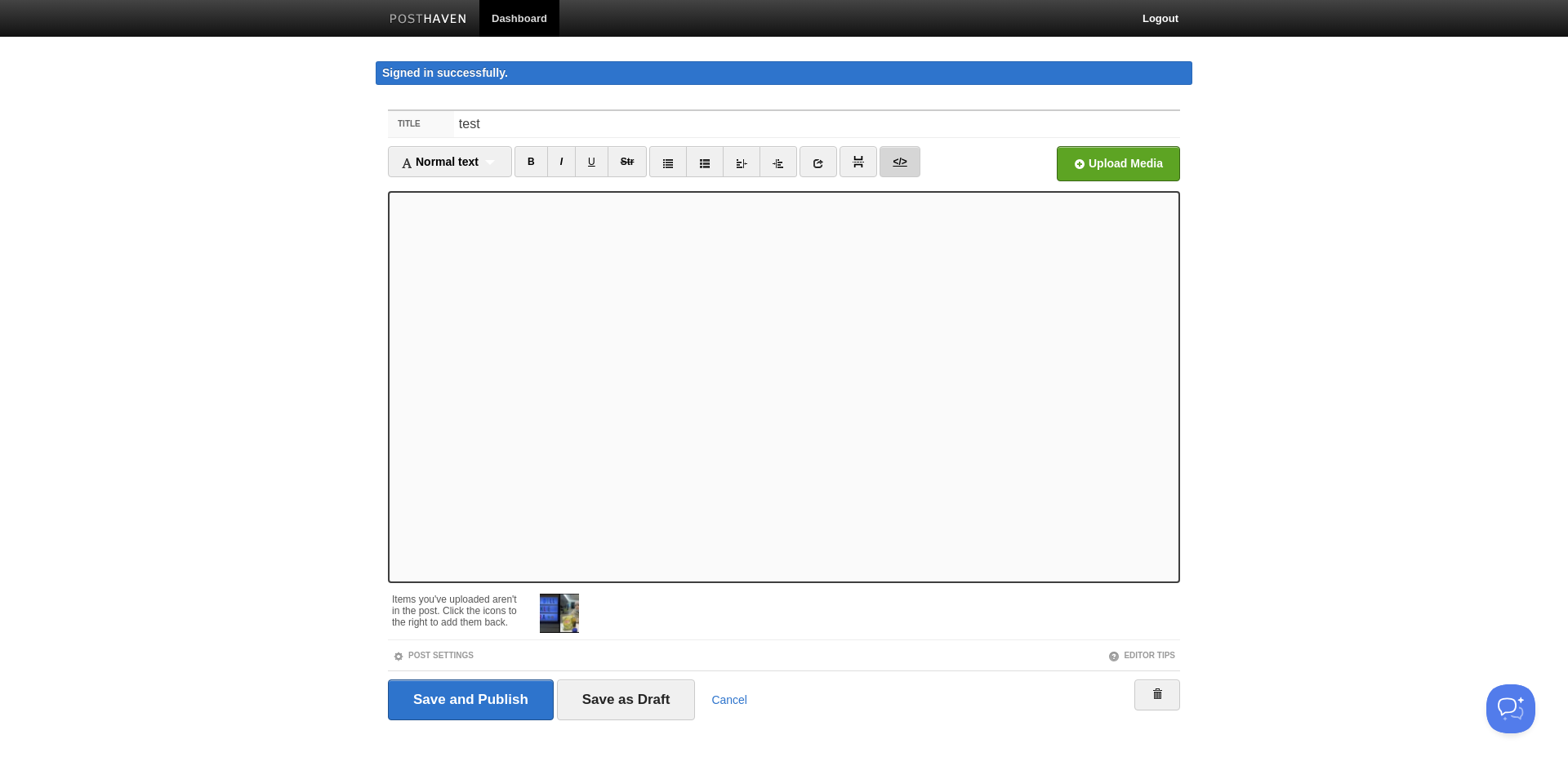
click at [898, 164] on link "</>" at bounding box center [899, 162] width 40 height 31
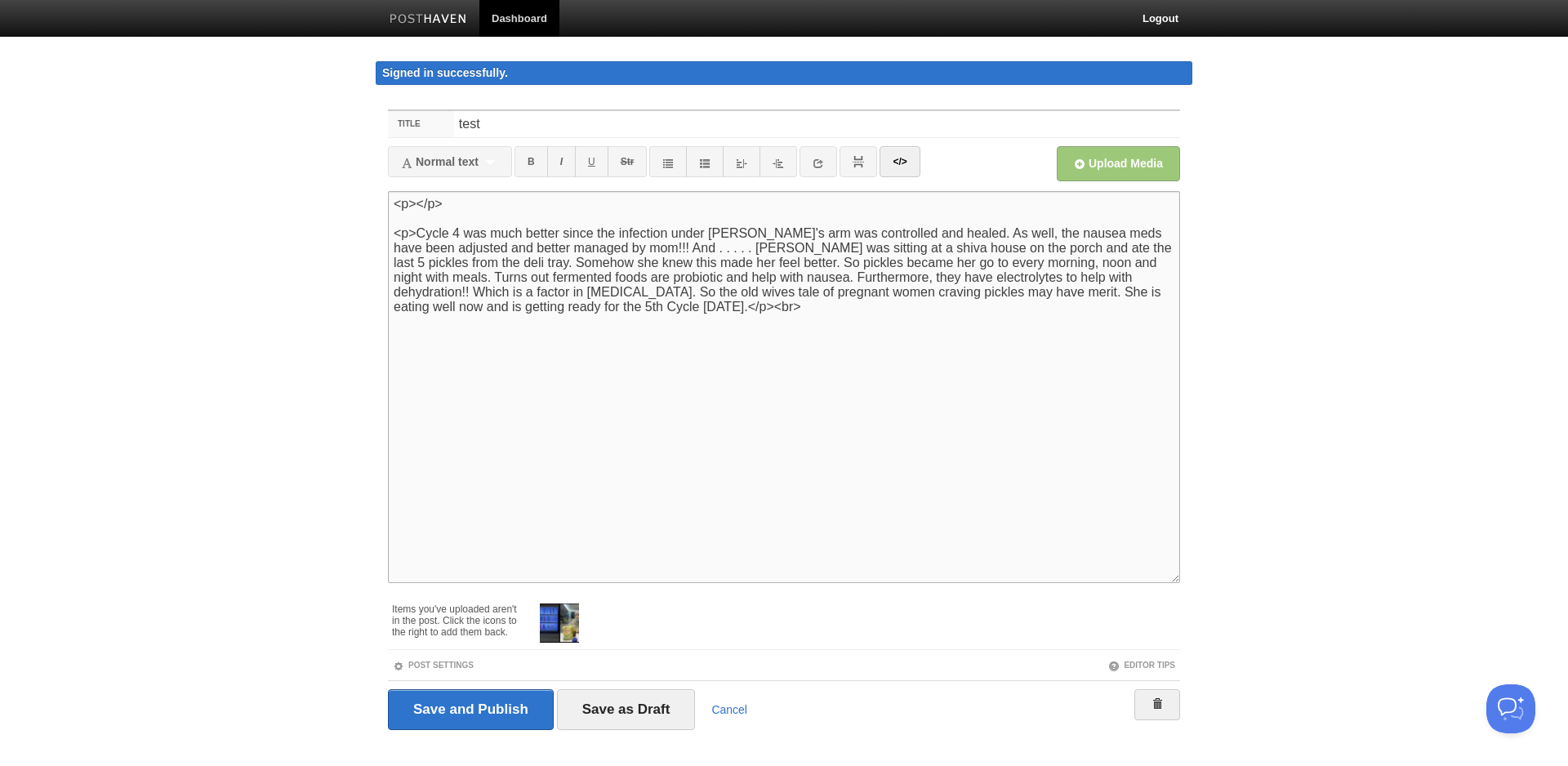
click at [509, 205] on textarea "<p></p> <p>Cycle 4 was much better since the infection under [PERSON_NAME]'s ar…" at bounding box center [784, 387] width 792 height 392
click at [418, 204] on textarea "<p></p> <p>Cycle 4 was much better since the infection under [PERSON_NAME]'s ar…" at bounding box center [784, 387] width 792 height 392
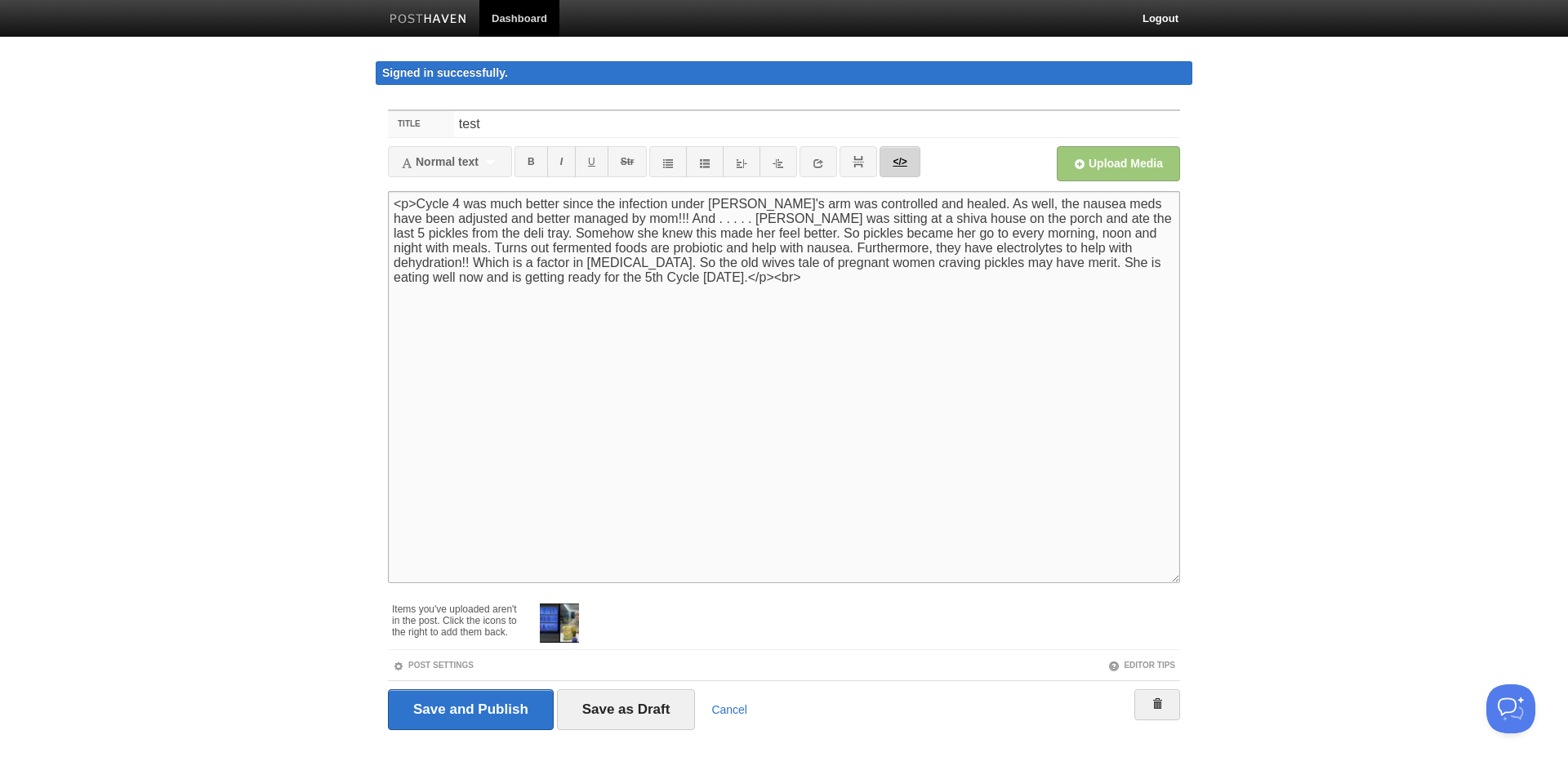
click at [903, 162] on link "</>" at bounding box center [899, 162] width 40 height 31
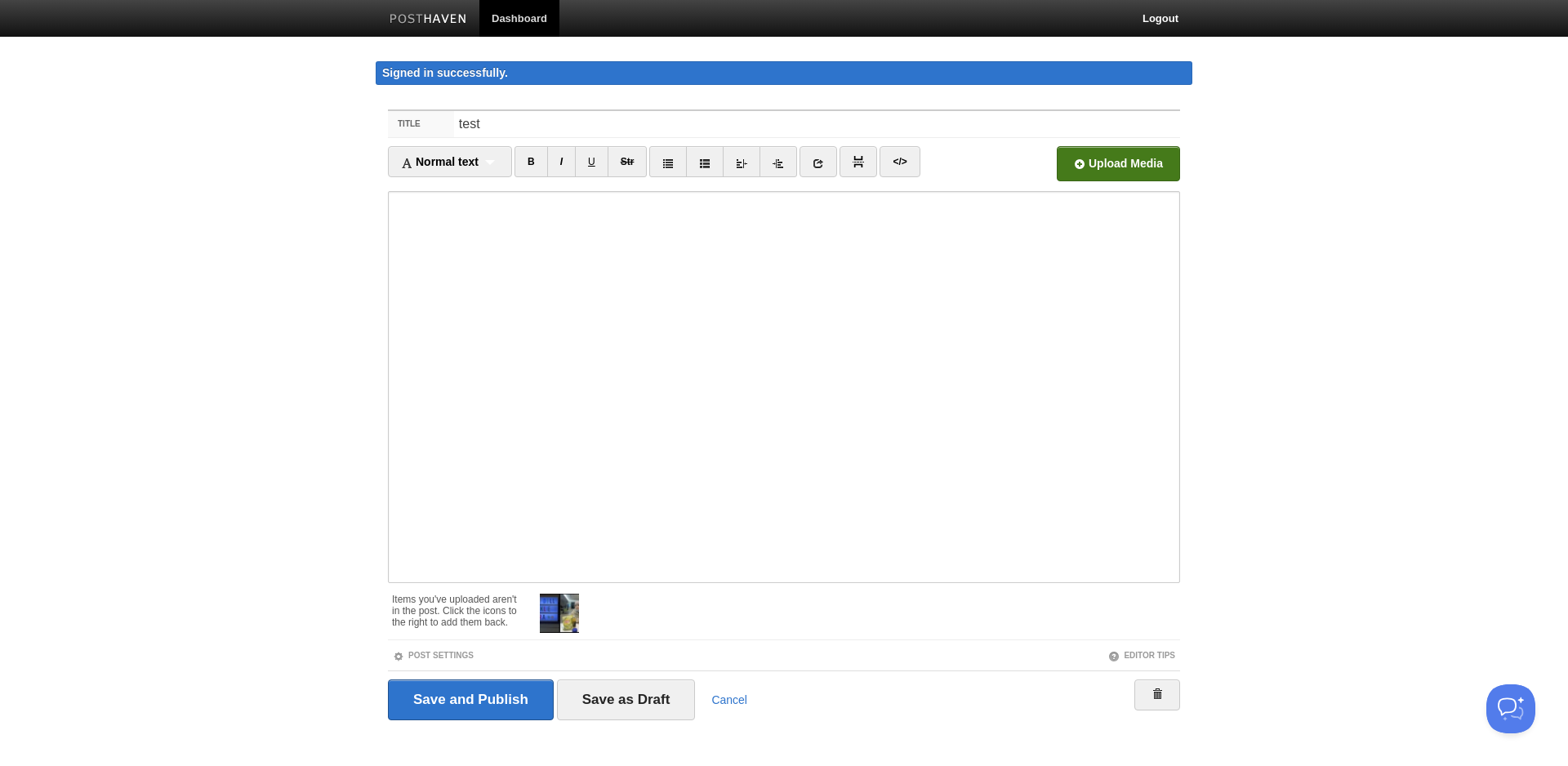
click at [1121, 171] on input "User" at bounding box center [625, 168] width 1236 height 84
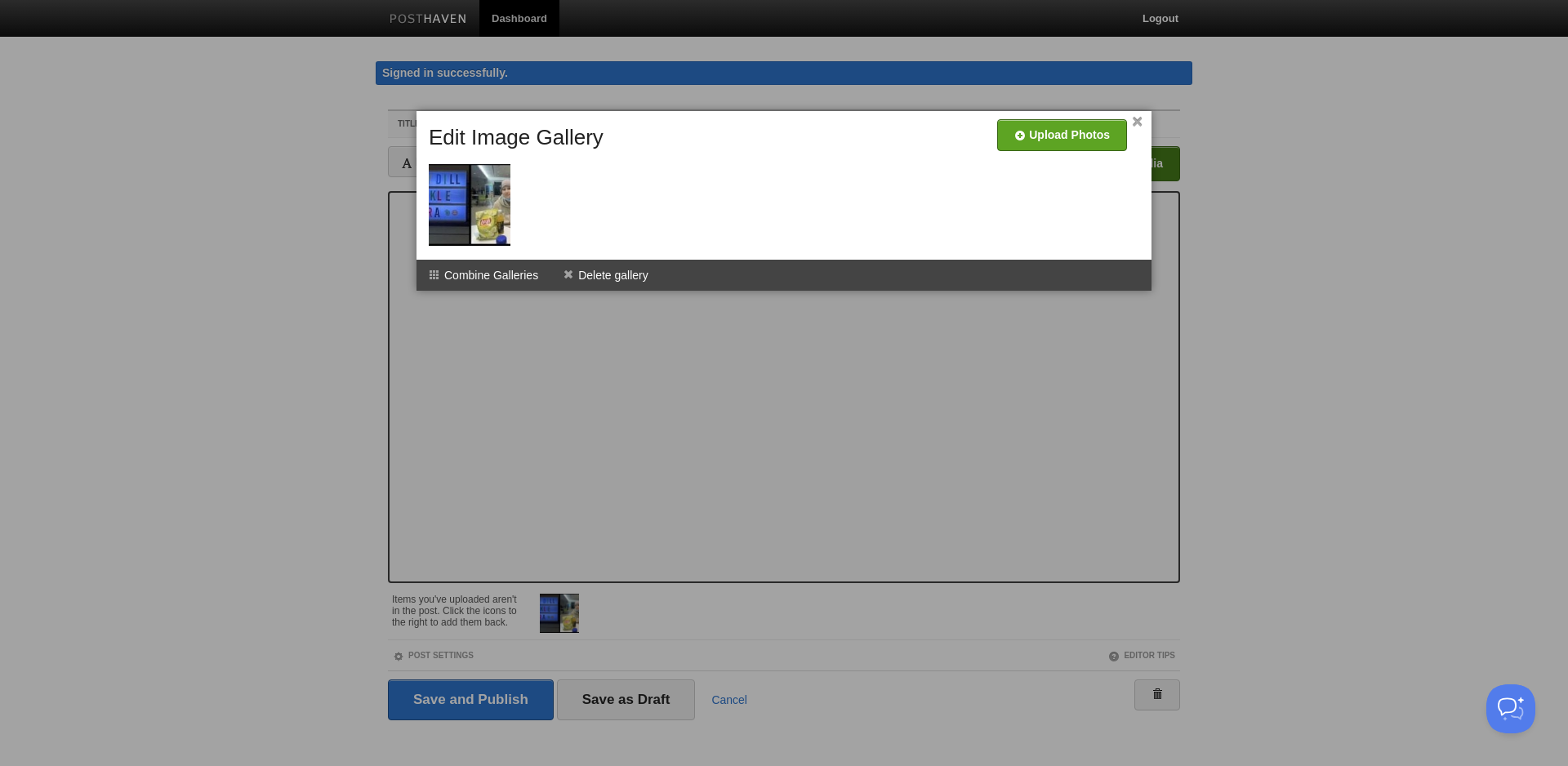
click at [1138, 120] on link "×" at bounding box center [1138, 122] width 11 height 9
click at [589, 269] on li "Delete gallery" at bounding box center [606, 275] width 110 height 31
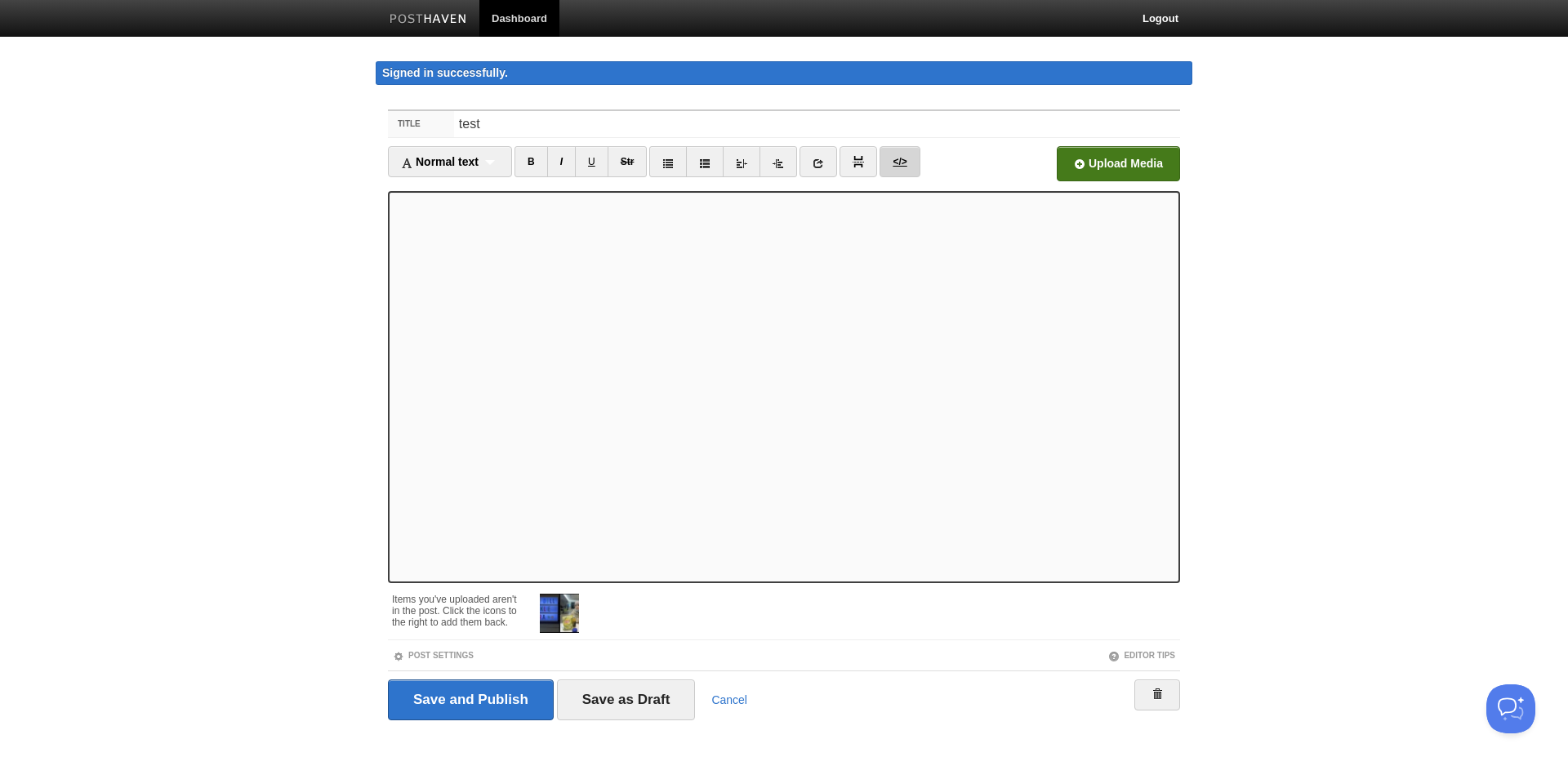
click at [903, 161] on link "</>" at bounding box center [899, 162] width 40 height 31
type textarea "<div><img></div> <p>Cycle 4 was much better since the infection under [PERSON_N…"
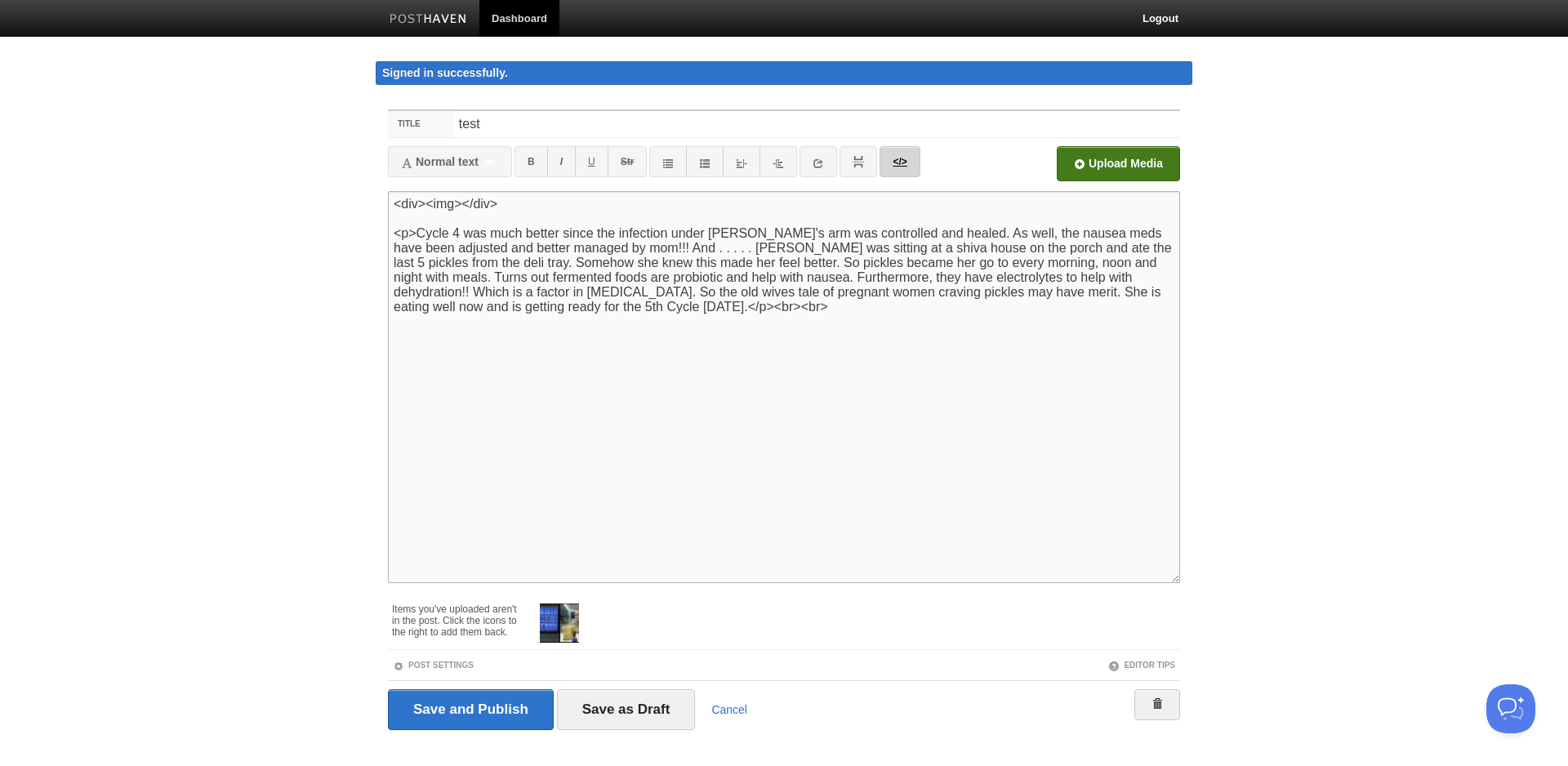
click at [898, 167] on link "</>" at bounding box center [899, 162] width 40 height 31
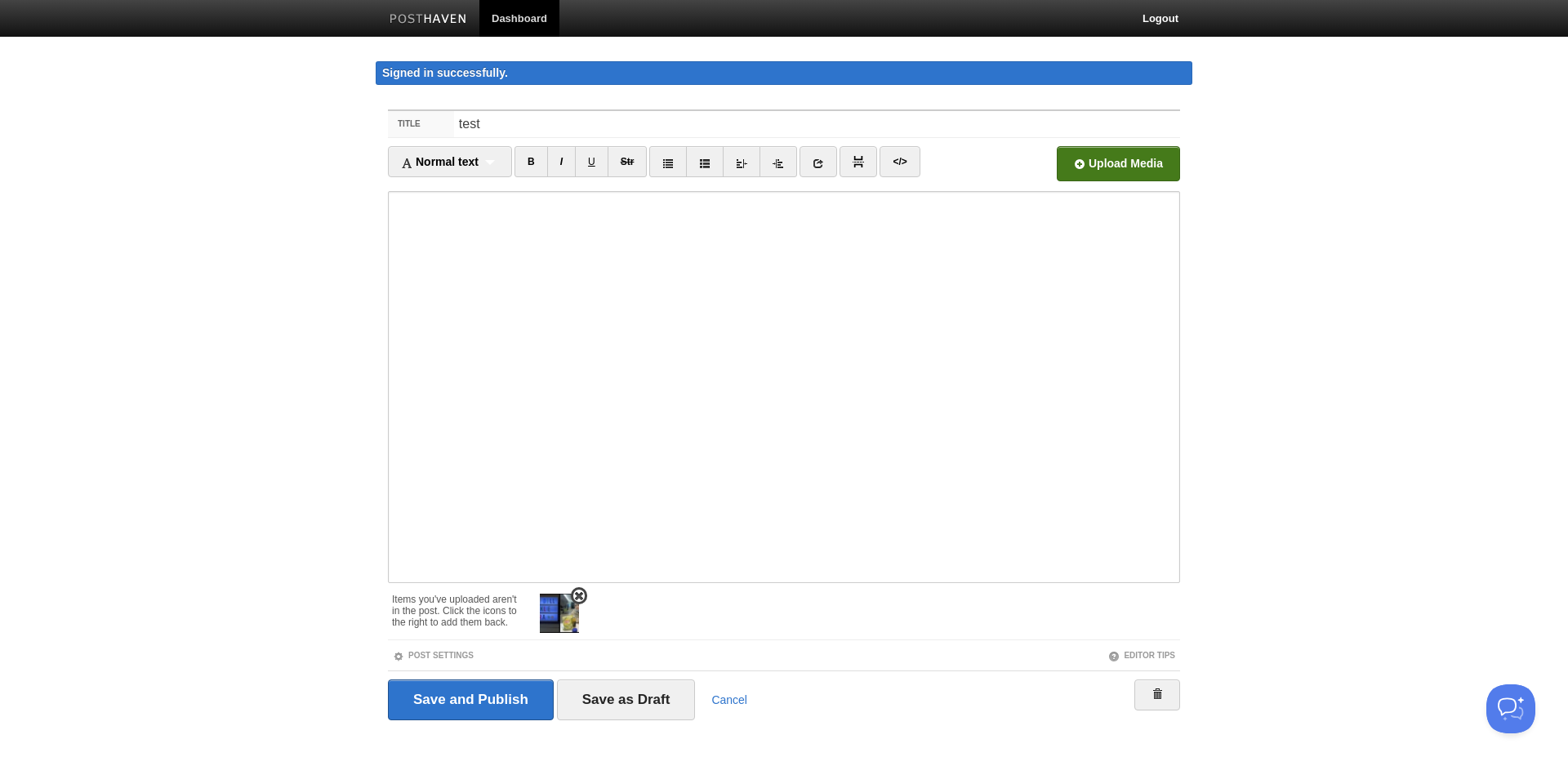
click at [579, 597] on span at bounding box center [578, 596] width 11 height 11
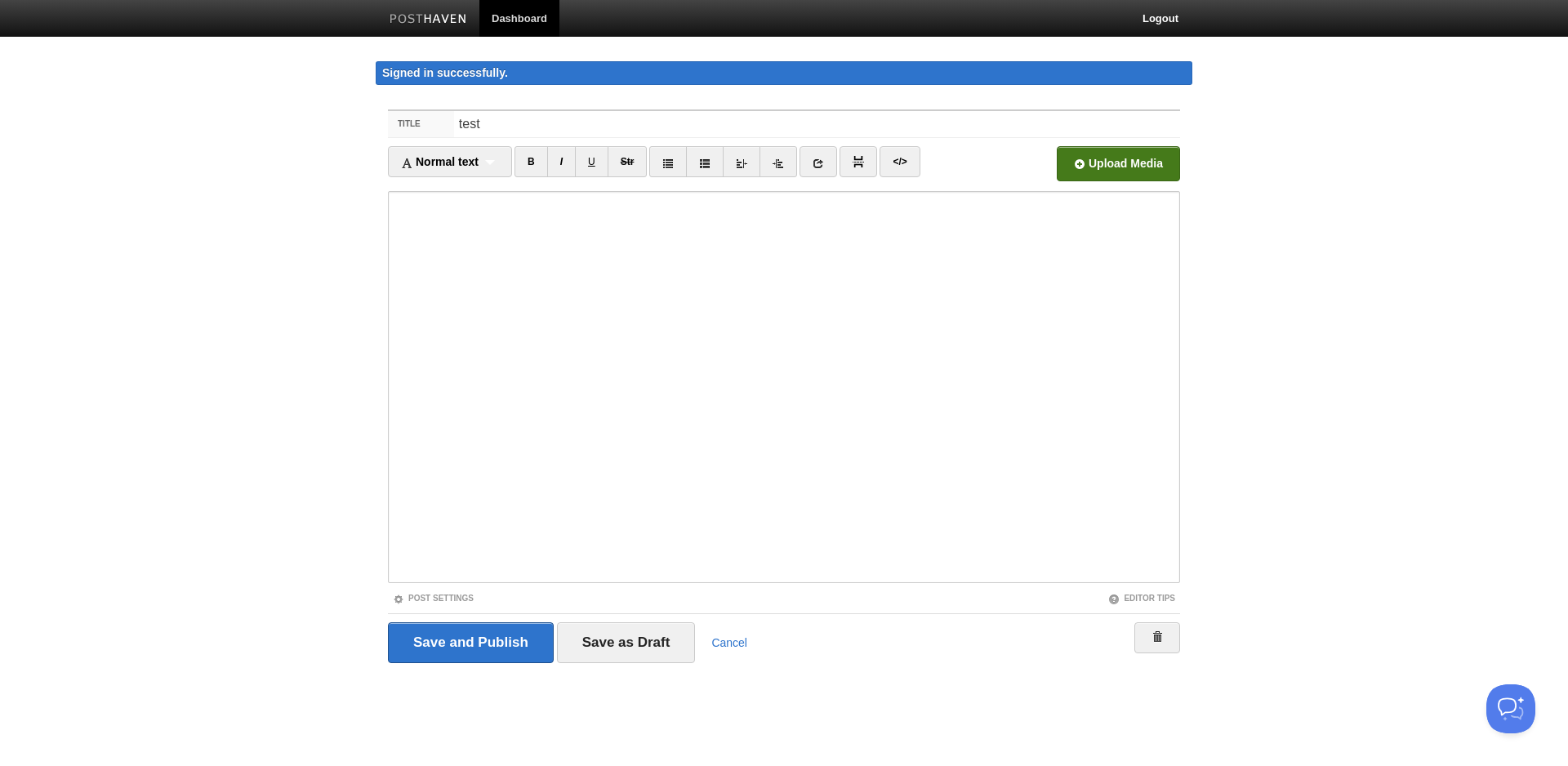
click at [1087, 164] on input "file" at bounding box center [625, 168] width 1236 height 84
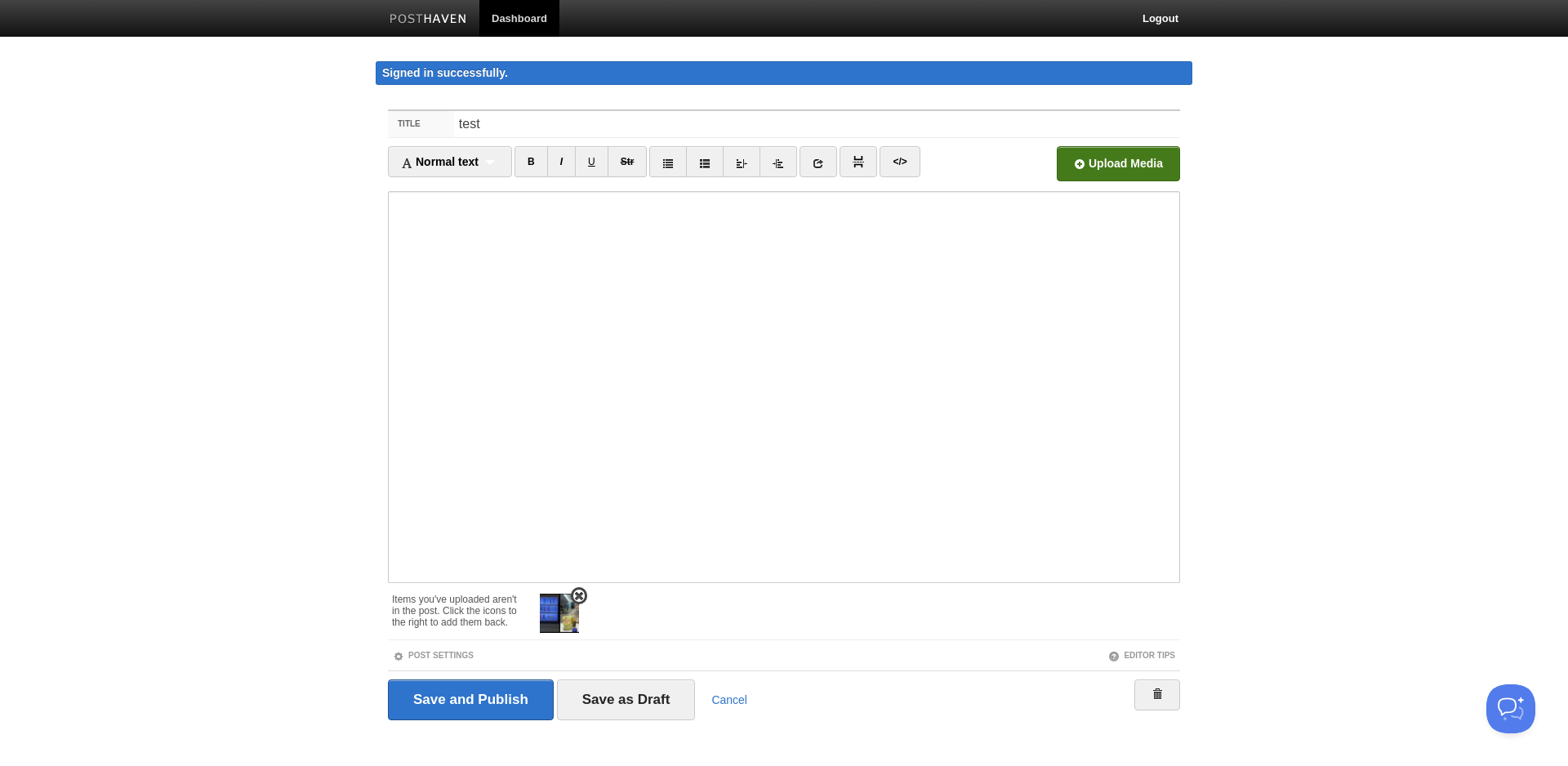
click at [567, 613] on img at bounding box center [559, 613] width 40 height 40
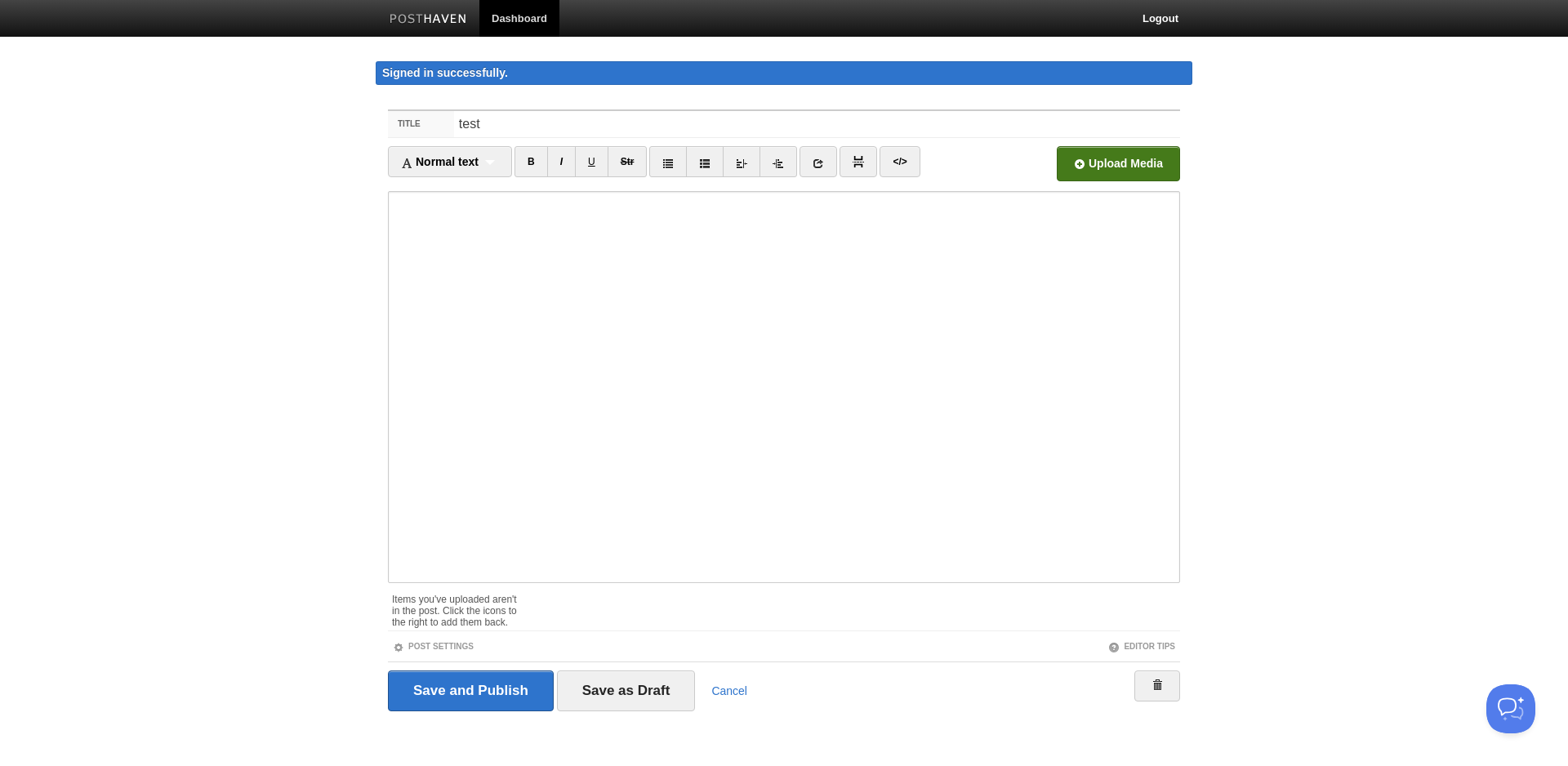
click at [567, 613] on div "Items you've uploaded aren't in the post. Click the icons to the right to add t…" at bounding box center [784, 607] width 792 height 48
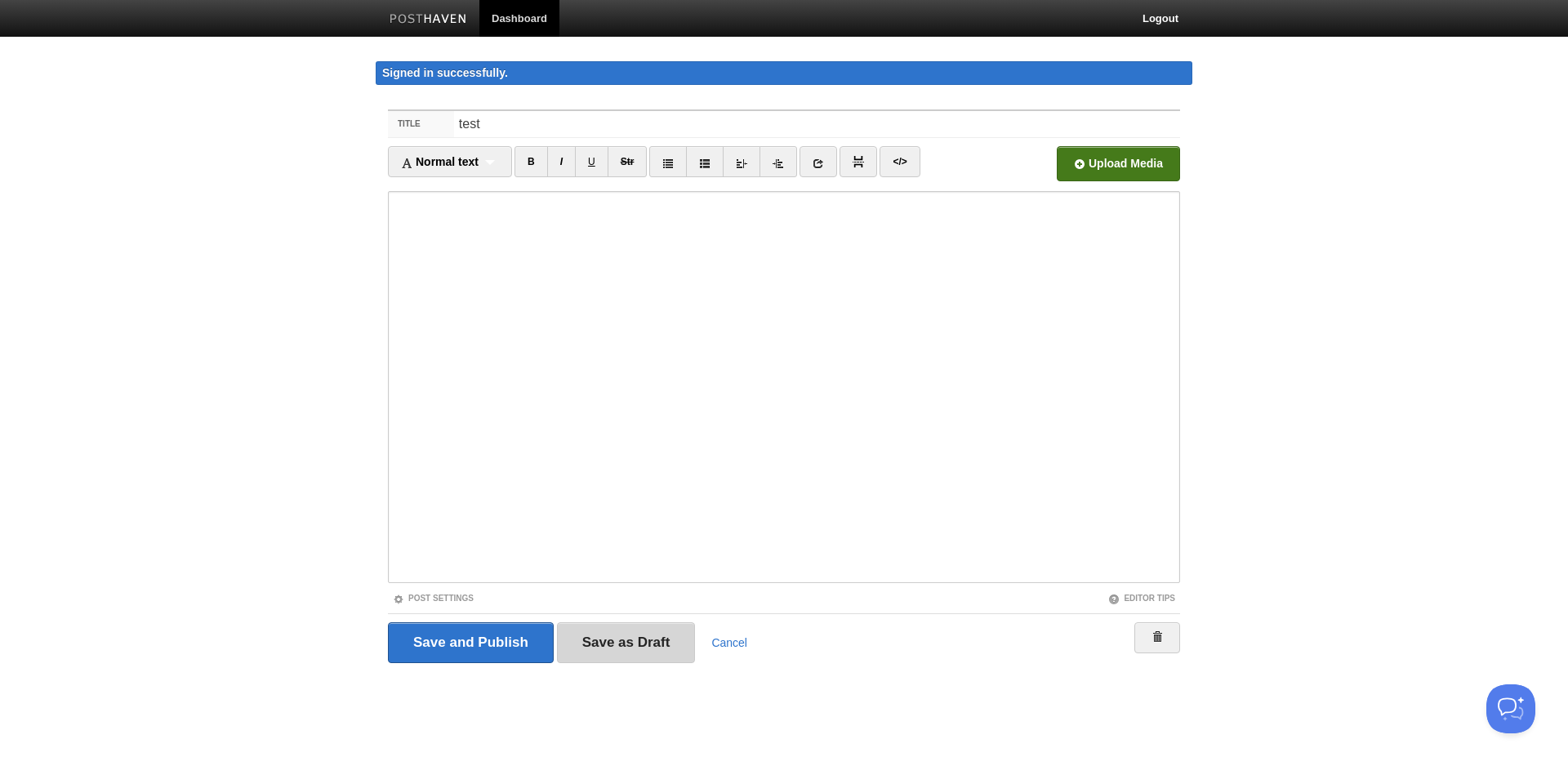
click at [635, 635] on input "Save as Draft" at bounding box center [626, 643] width 139 height 40
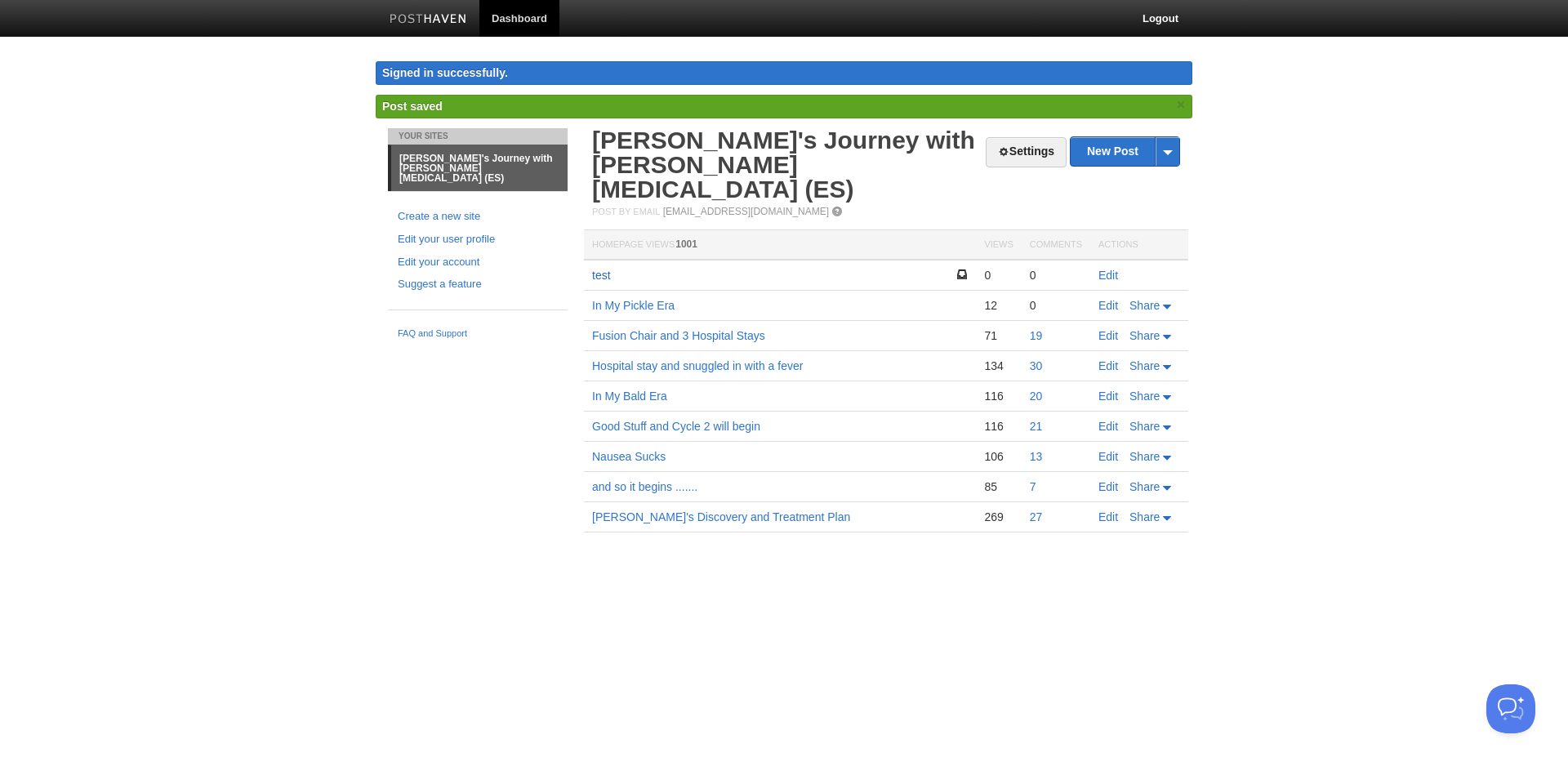
click at [603, 269] on link "test" at bounding box center [601, 275] width 18 height 13
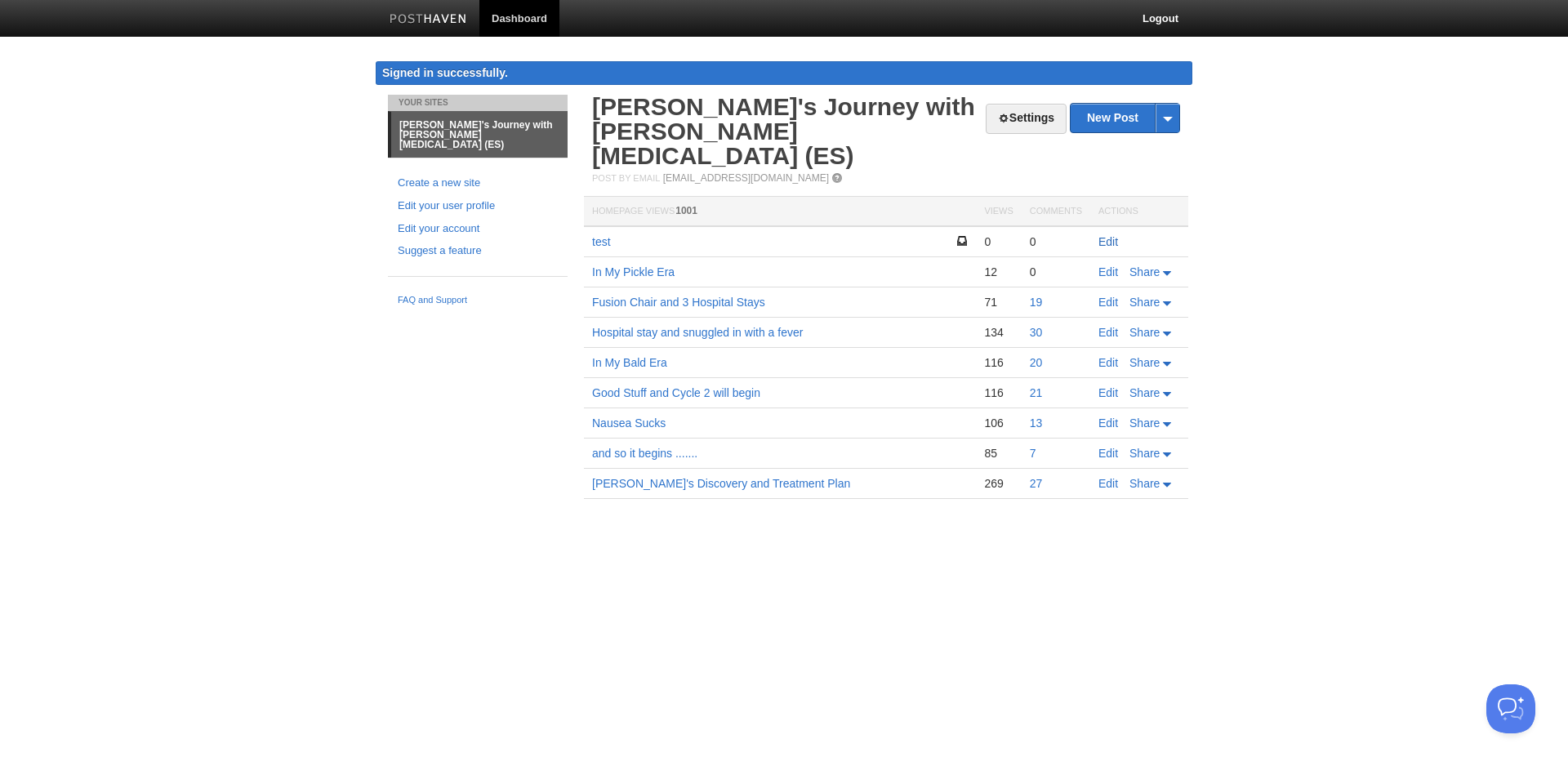
click at [1104, 235] on link "Edit" at bounding box center [1107, 242] width 19 height 13
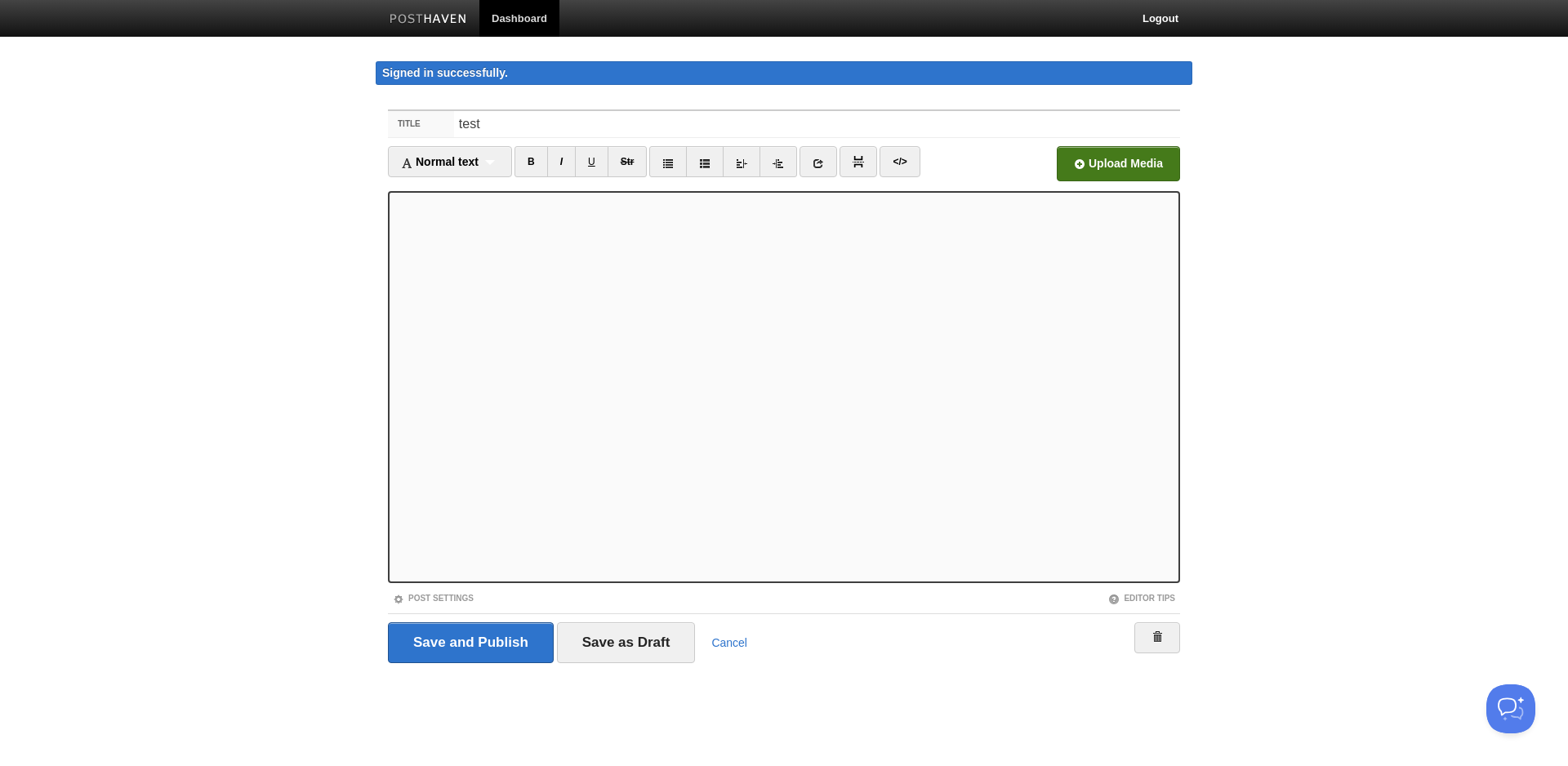
click at [1100, 163] on input "file" at bounding box center [625, 168] width 1236 height 84
click at [620, 638] on input "Save as Draft" at bounding box center [626, 643] width 139 height 40
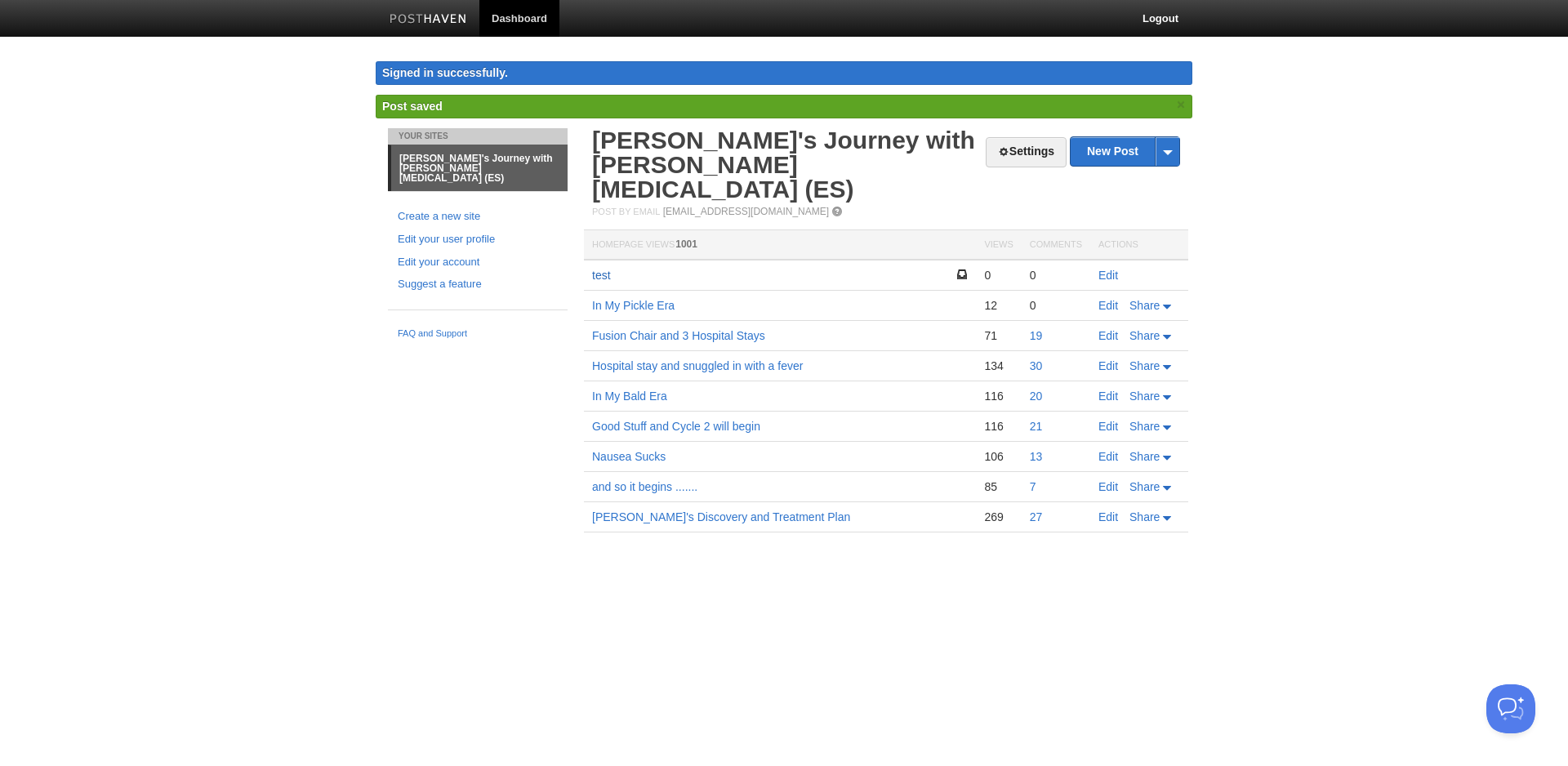
click at [601, 269] on link "test" at bounding box center [601, 275] width 18 height 13
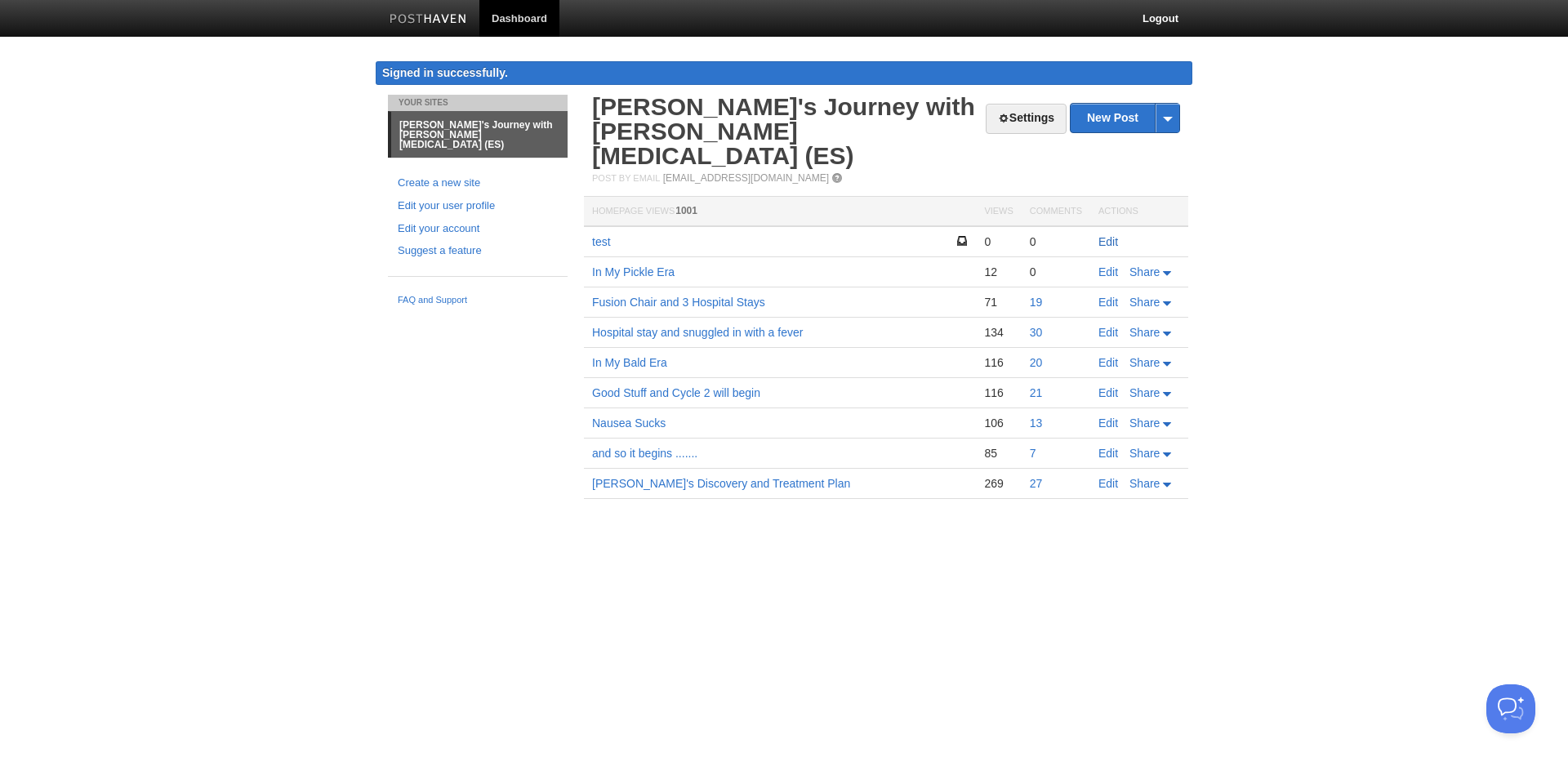
click at [1102, 235] on link "Edit" at bounding box center [1107, 242] width 19 height 13
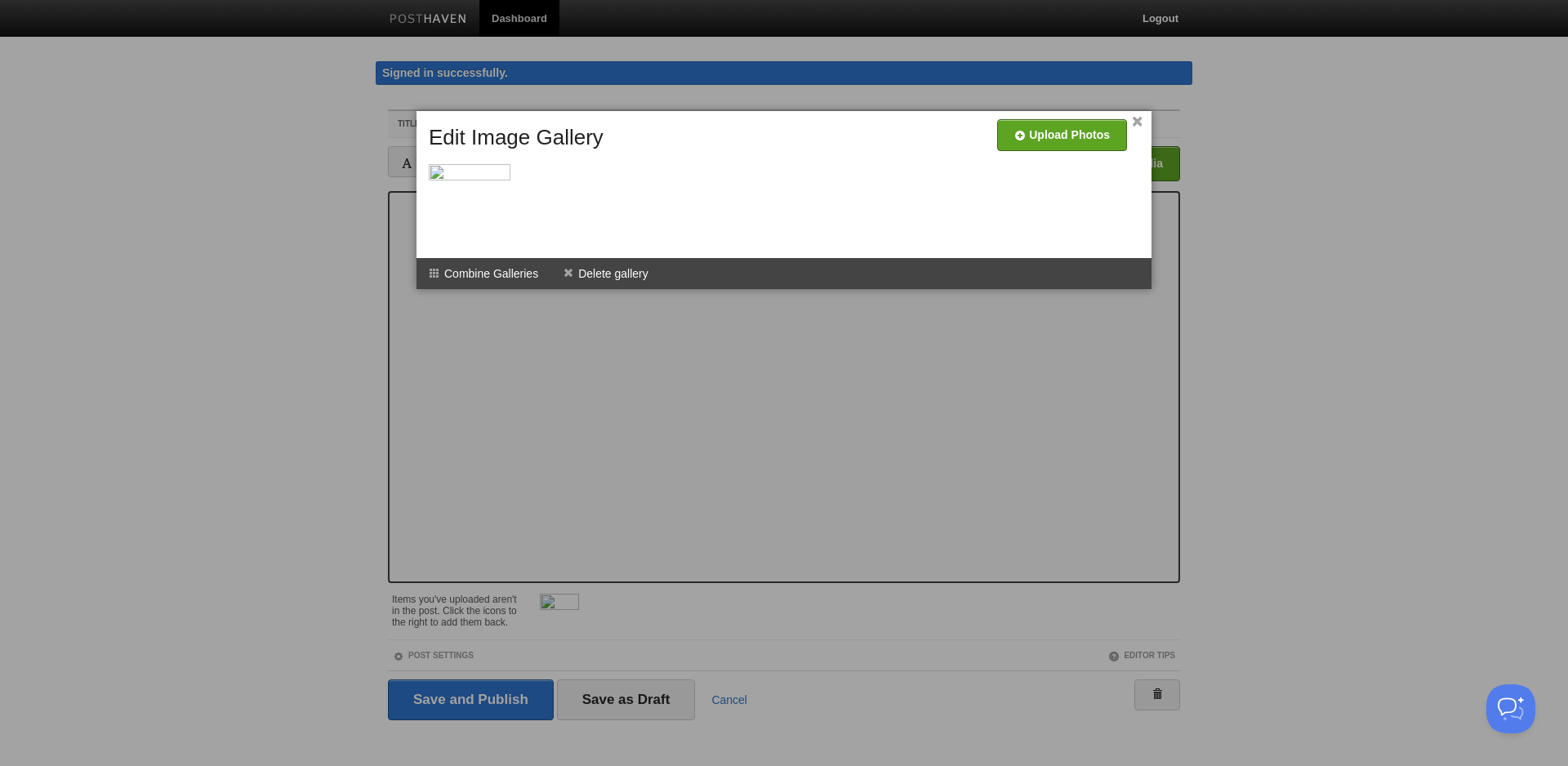
click at [1136, 120] on link "×" at bounding box center [1138, 122] width 11 height 9
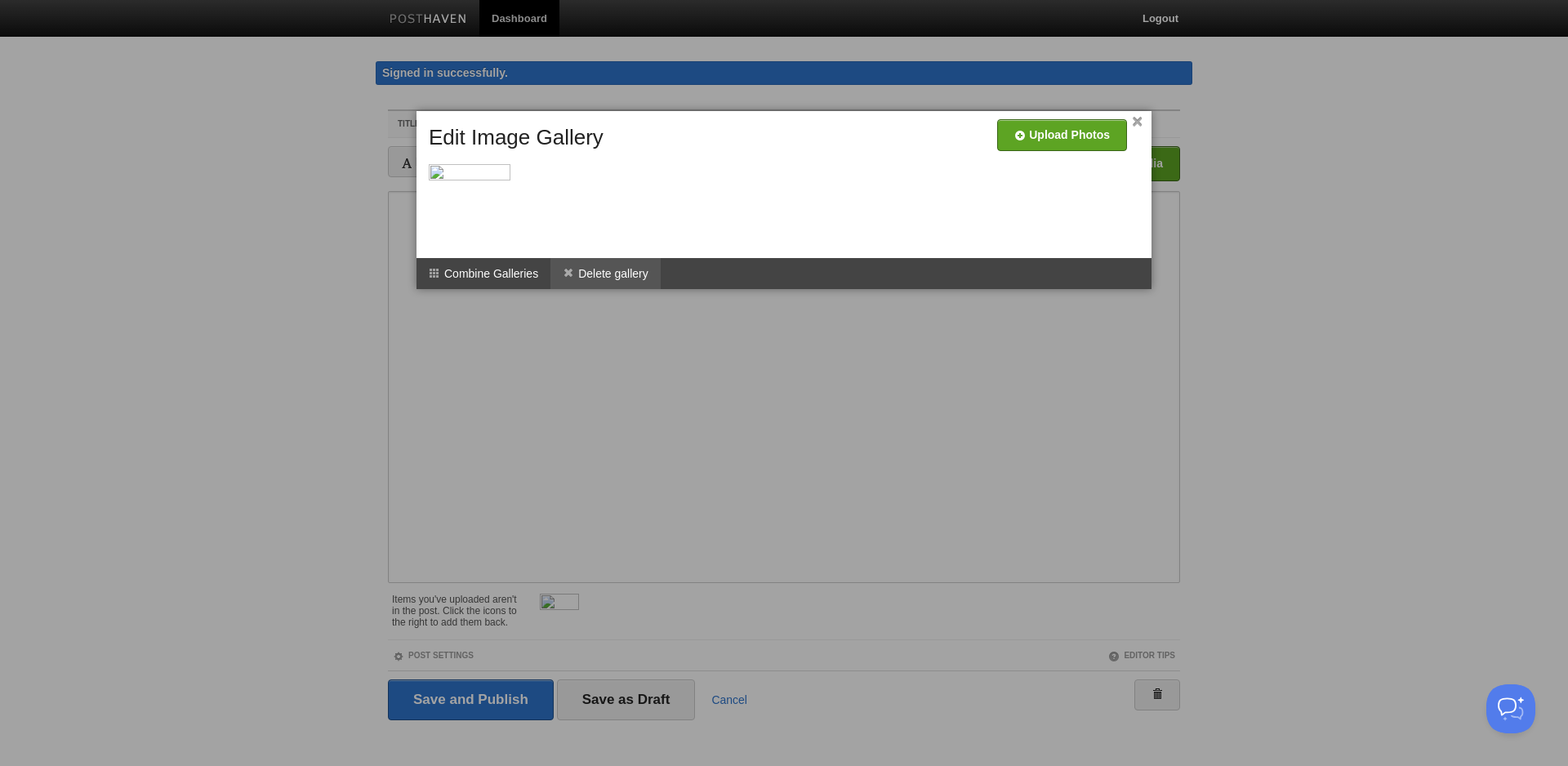
click at [623, 275] on li "Delete gallery" at bounding box center [606, 274] width 110 height 31
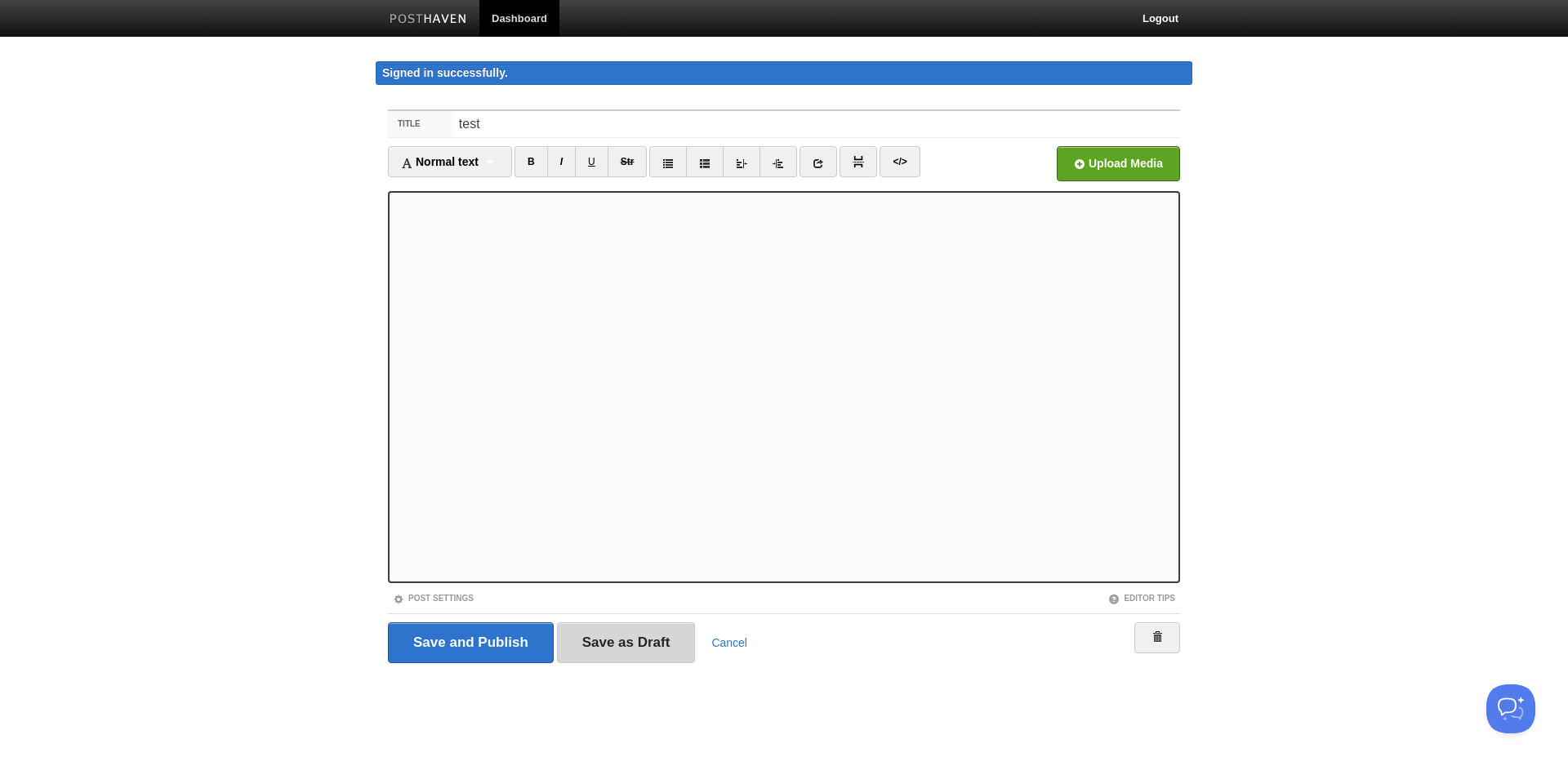
click at [616, 651] on input "Save as Draft" at bounding box center [626, 643] width 139 height 40
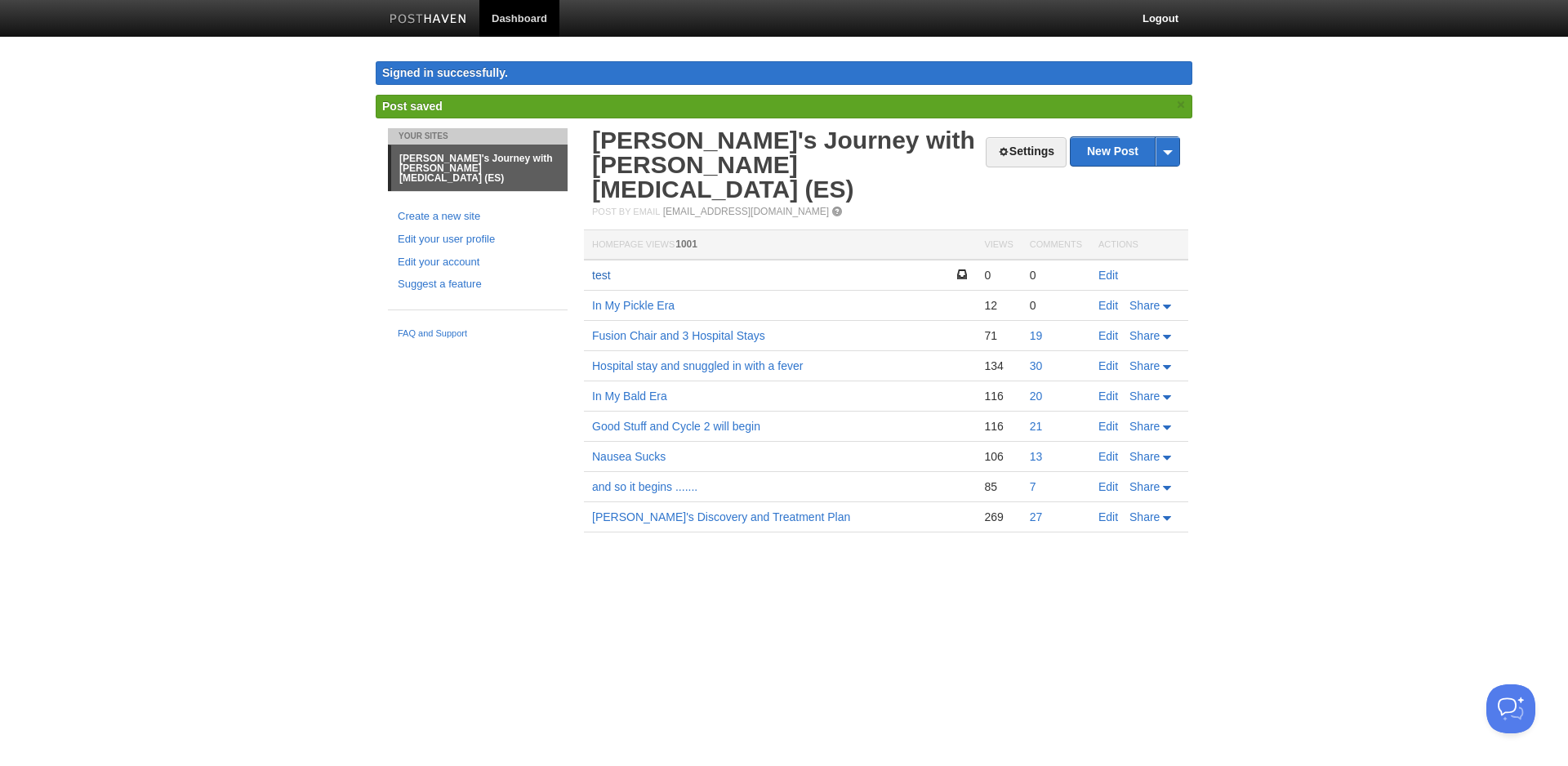
click at [605, 269] on link "test" at bounding box center [601, 275] width 18 height 13
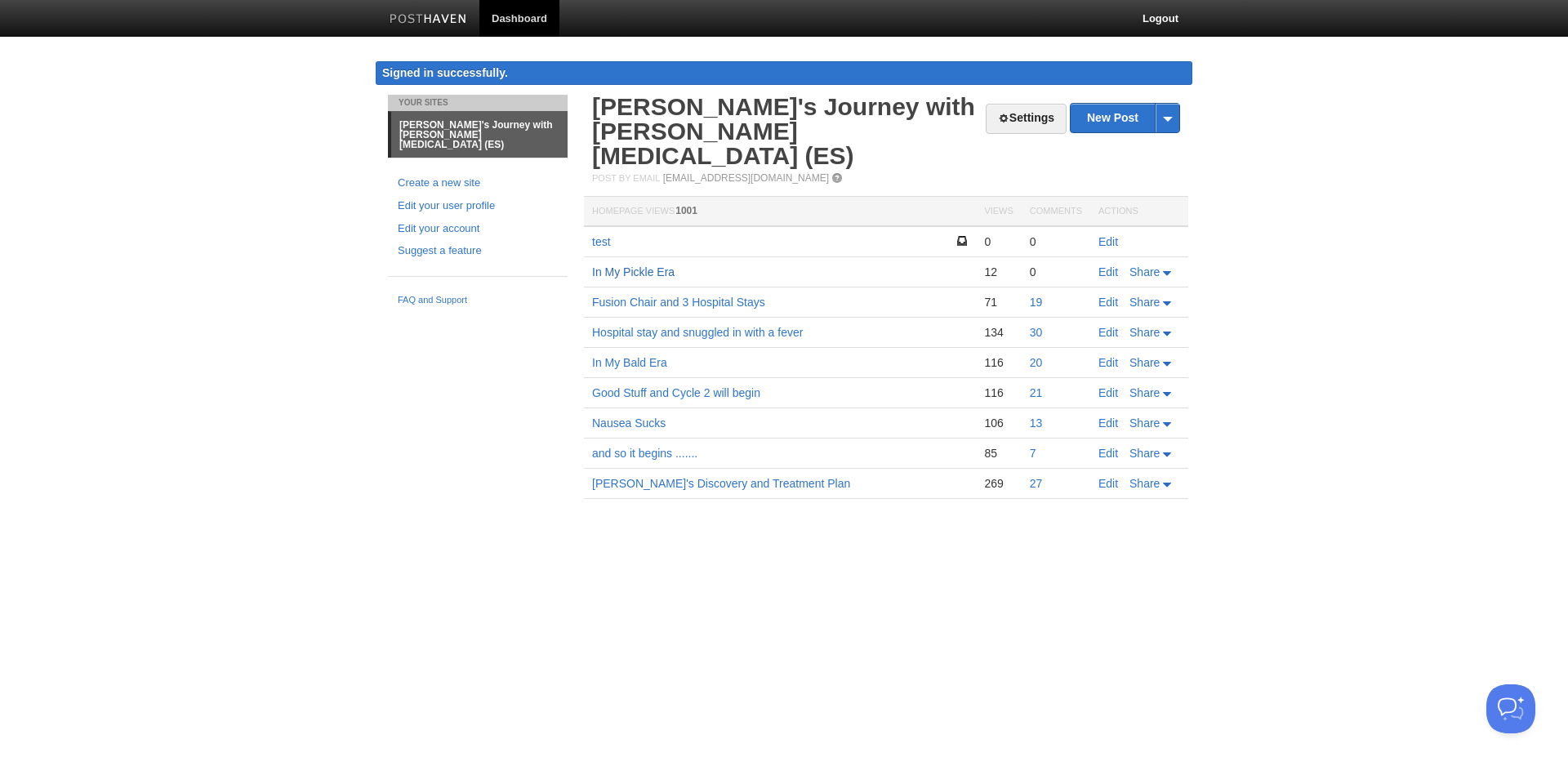
click at [638, 266] on link "In My Pickle Era" at bounding box center [634, 272] width 83 height 13
click at [1110, 235] on link "Edit" at bounding box center [1107, 242] width 19 height 13
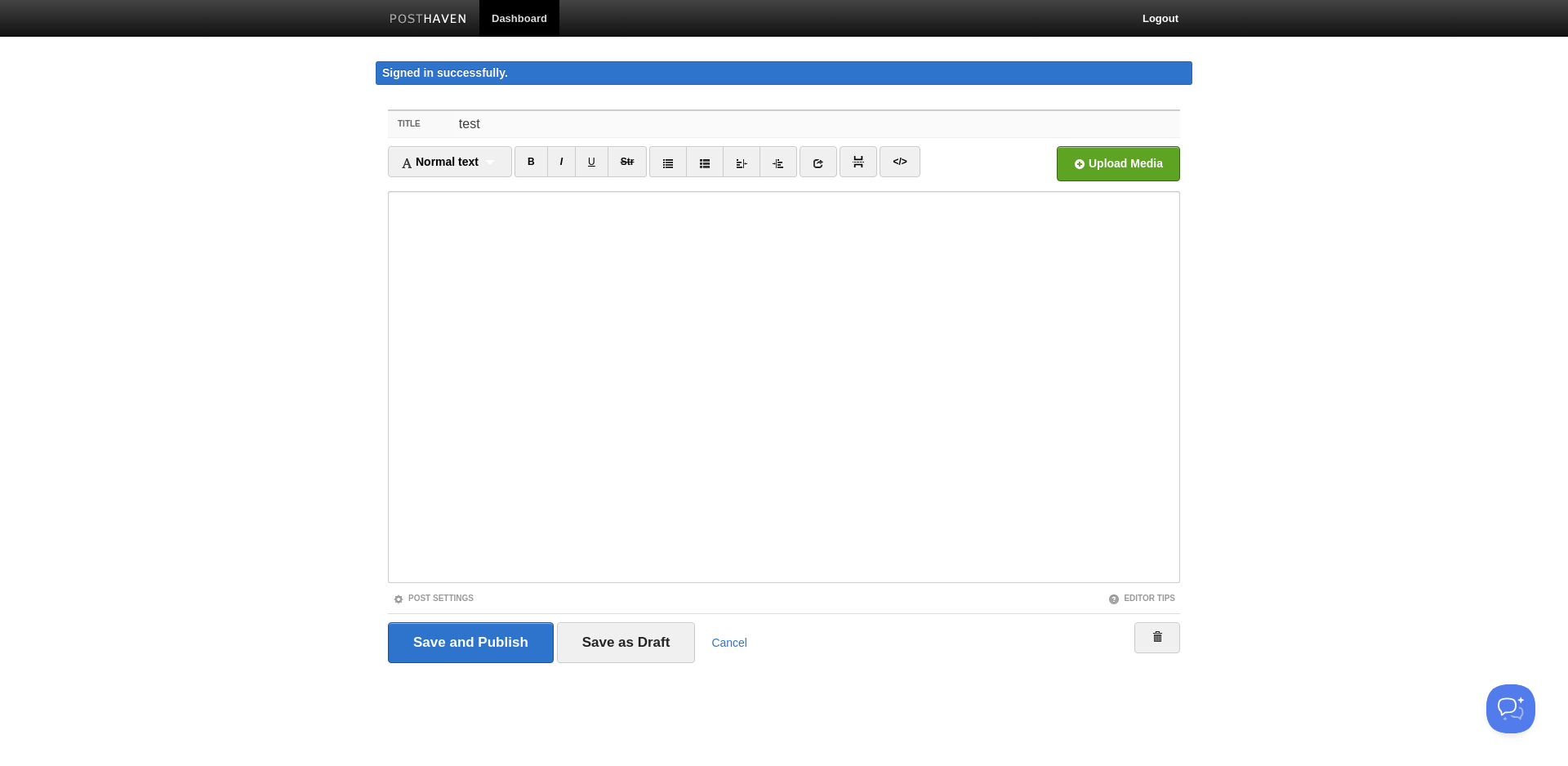
drag, startPoint x: 594, startPoint y: 124, endPoint x: 390, endPoint y: 124, distance: 204.0
click at [454, 124] on input "test" at bounding box center [817, 124] width 726 height 26
paste input "In My Pickle Era"
type input "In My Pickle Era"
click at [656, 640] on input "Save as Draft" at bounding box center [626, 643] width 139 height 40
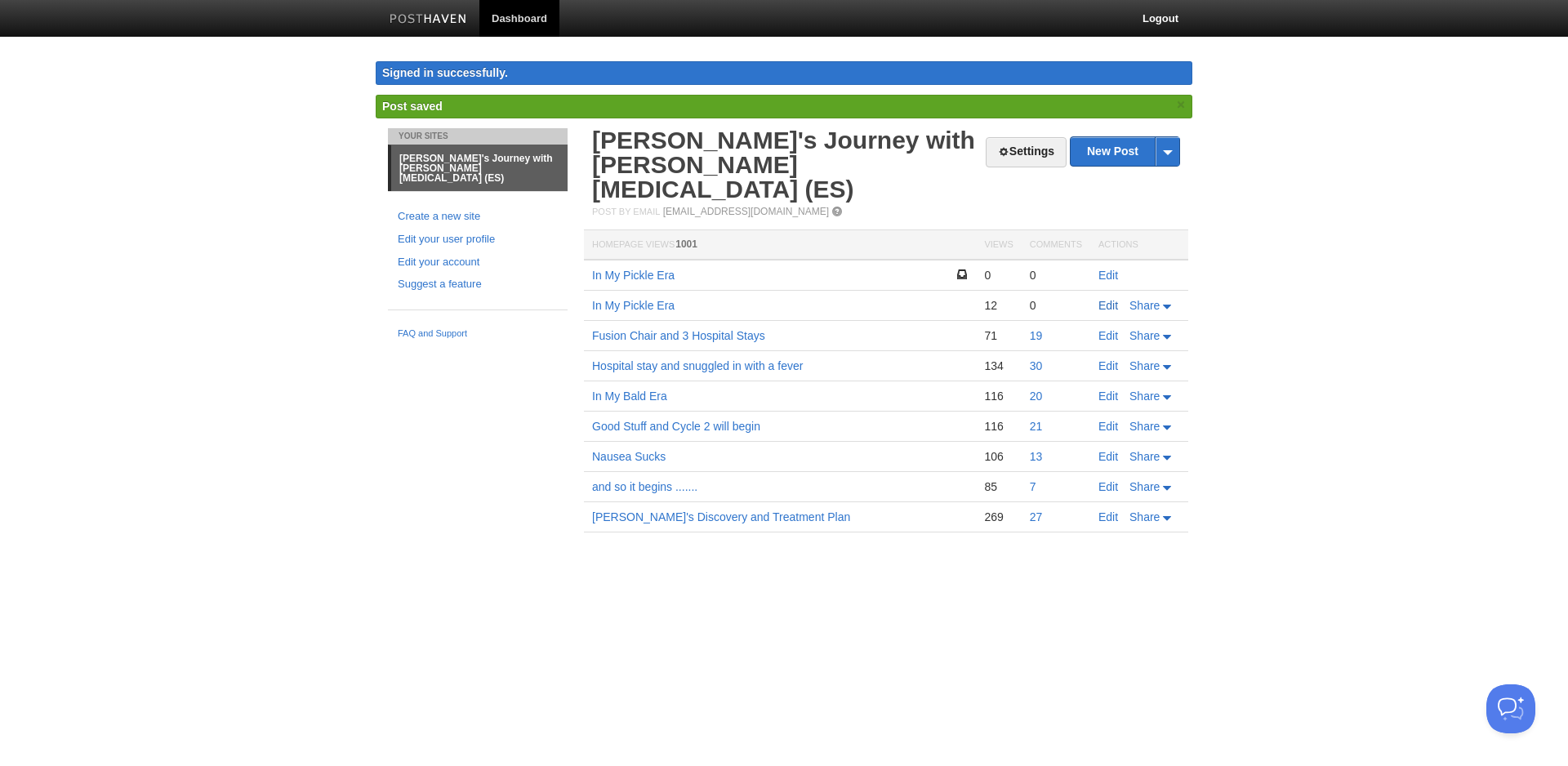
click at [1105, 299] on link "Edit" at bounding box center [1107, 305] width 19 height 13
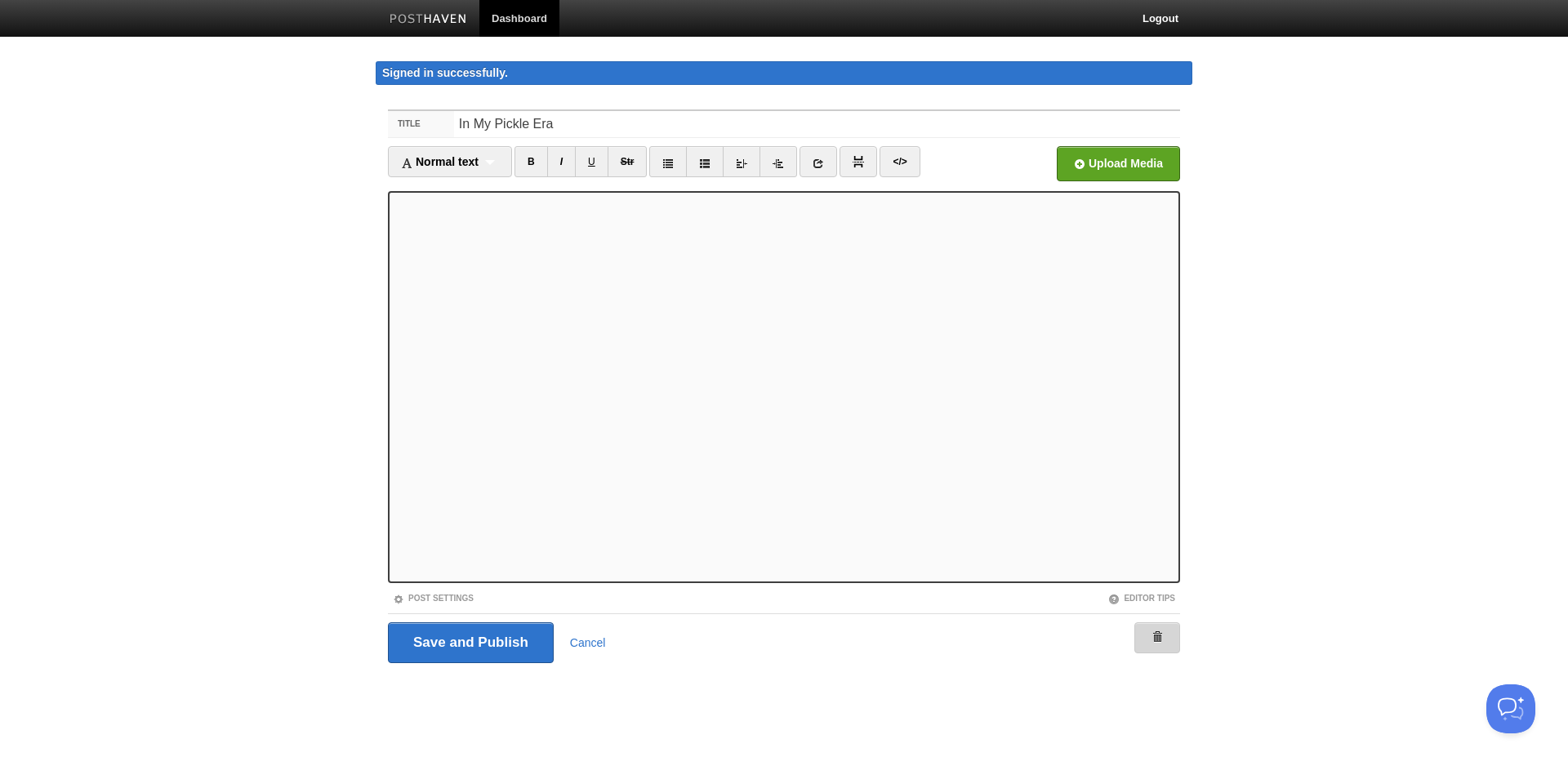
click at [1144, 636] on link at bounding box center [1157, 638] width 46 height 31
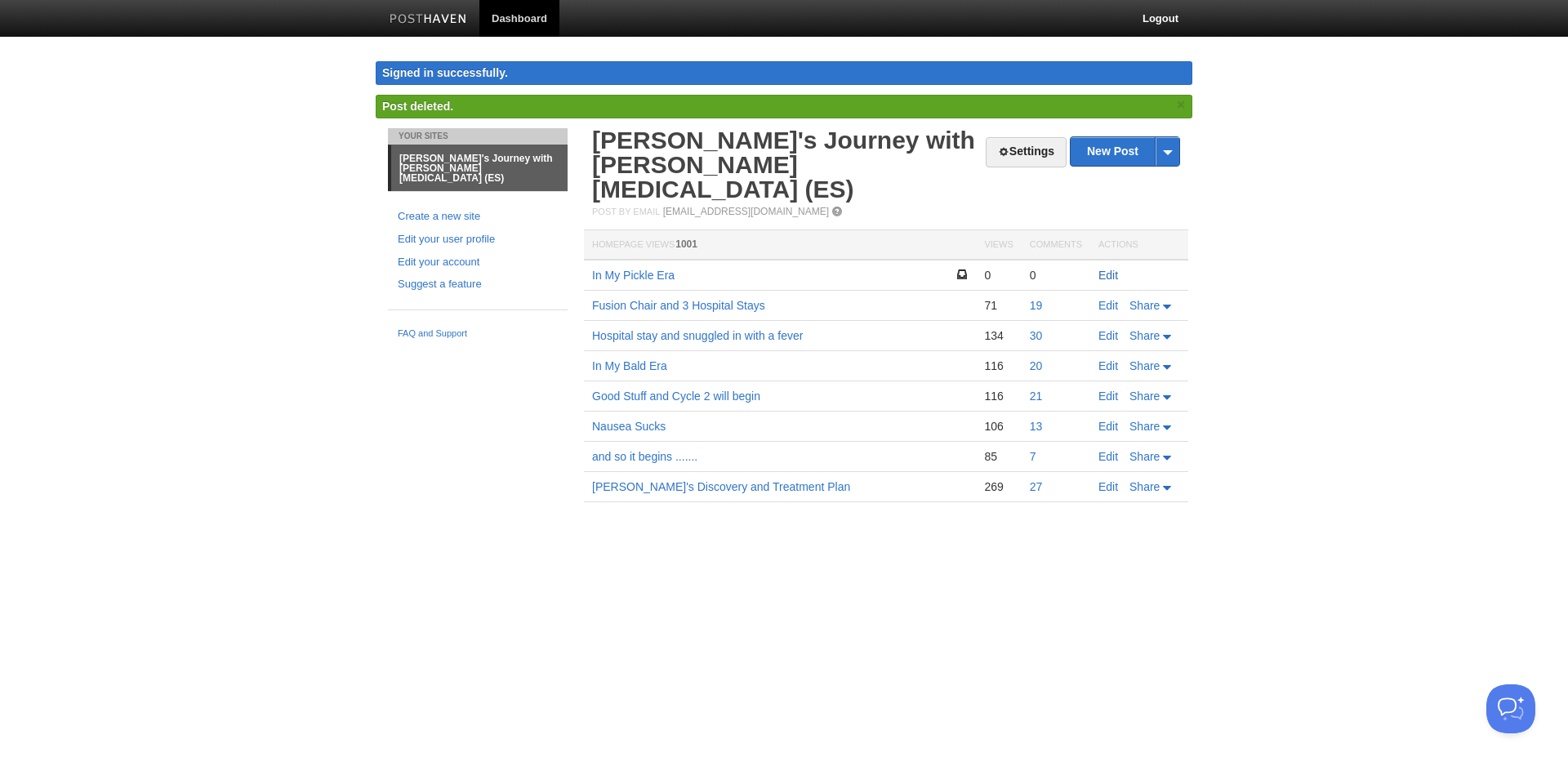
click at [1104, 269] on link "Edit" at bounding box center [1107, 275] width 19 height 13
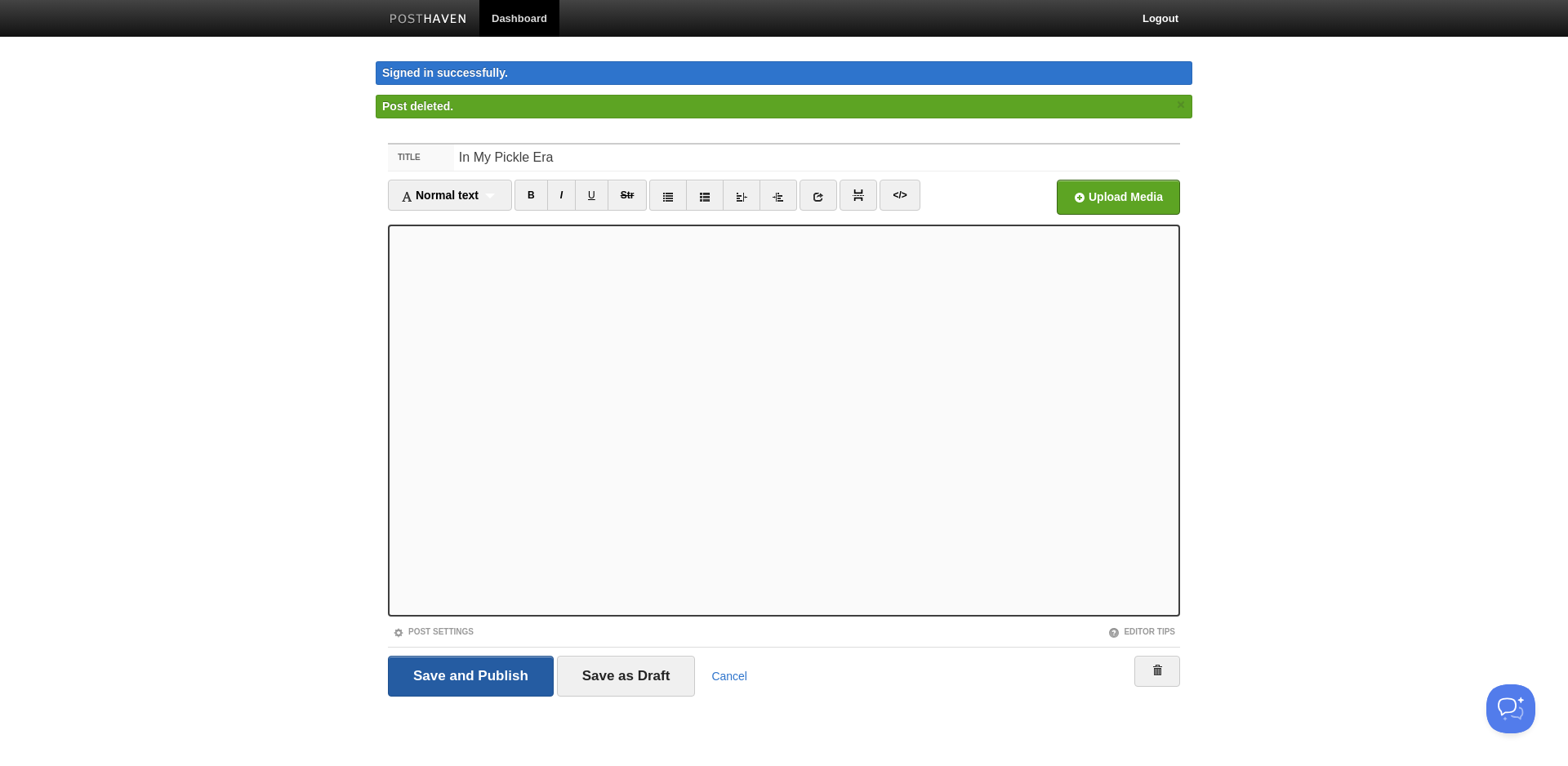
click at [514, 681] on input "Save and Publish" at bounding box center [471, 676] width 166 height 40
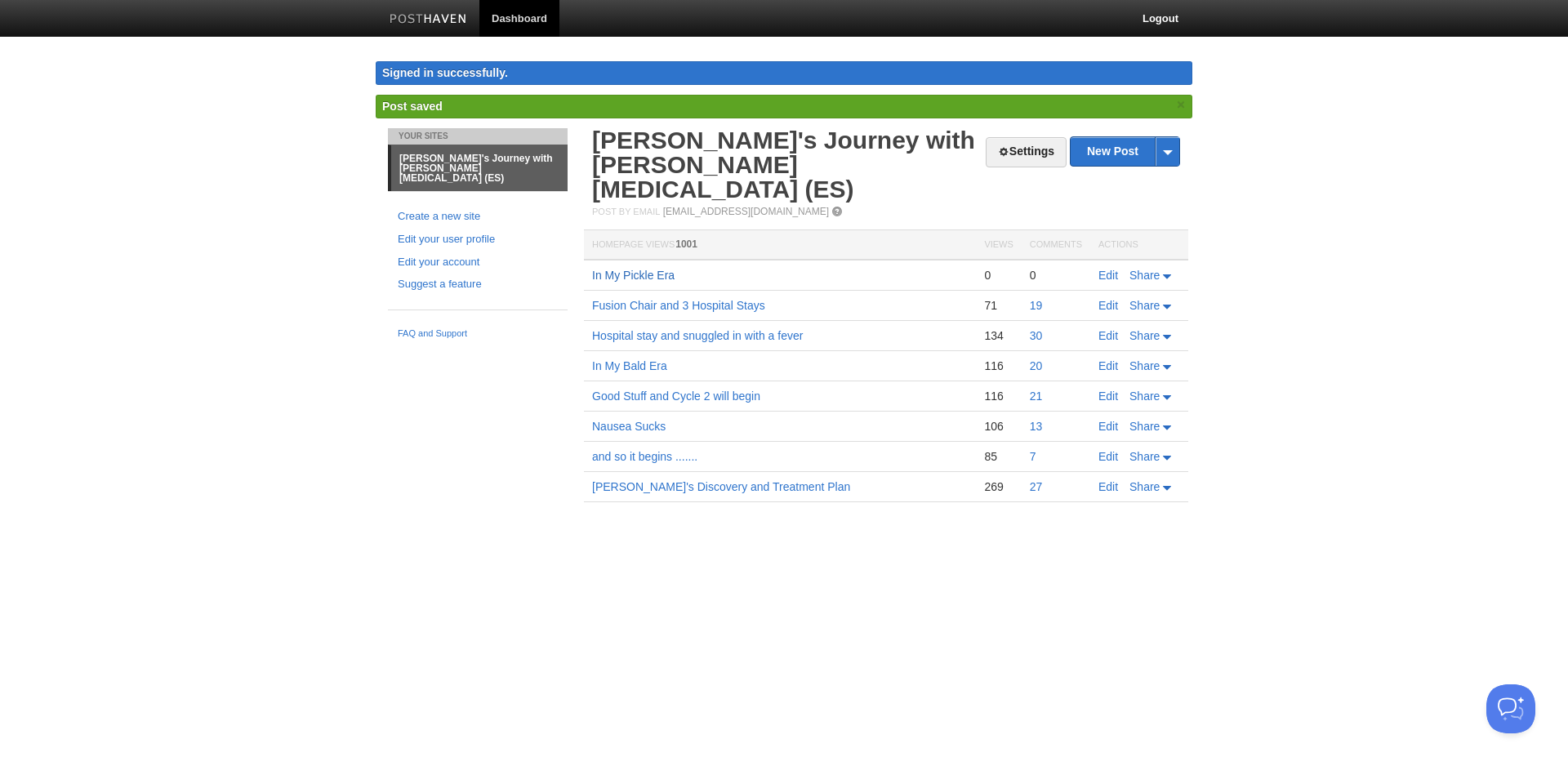
click at [656, 269] on link "In My Pickle Era" at bounding box center [634, 275] width 83 height 13
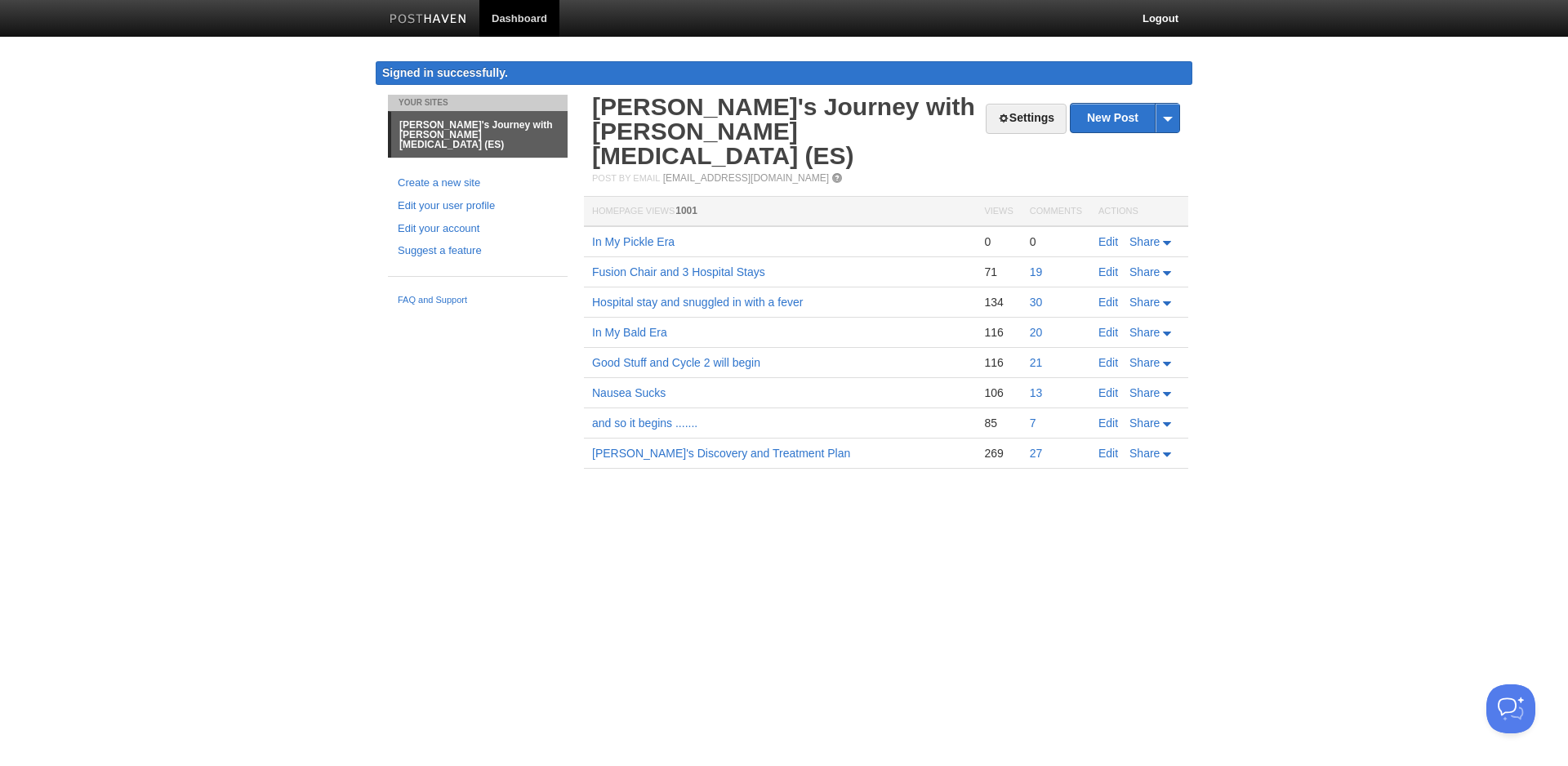
click at [741, 517] on html "Dashboard Logout Signed in successfully. Signed in successfully. × Post saved ×…" at bounding box center [784, 258] width 1568 height 517
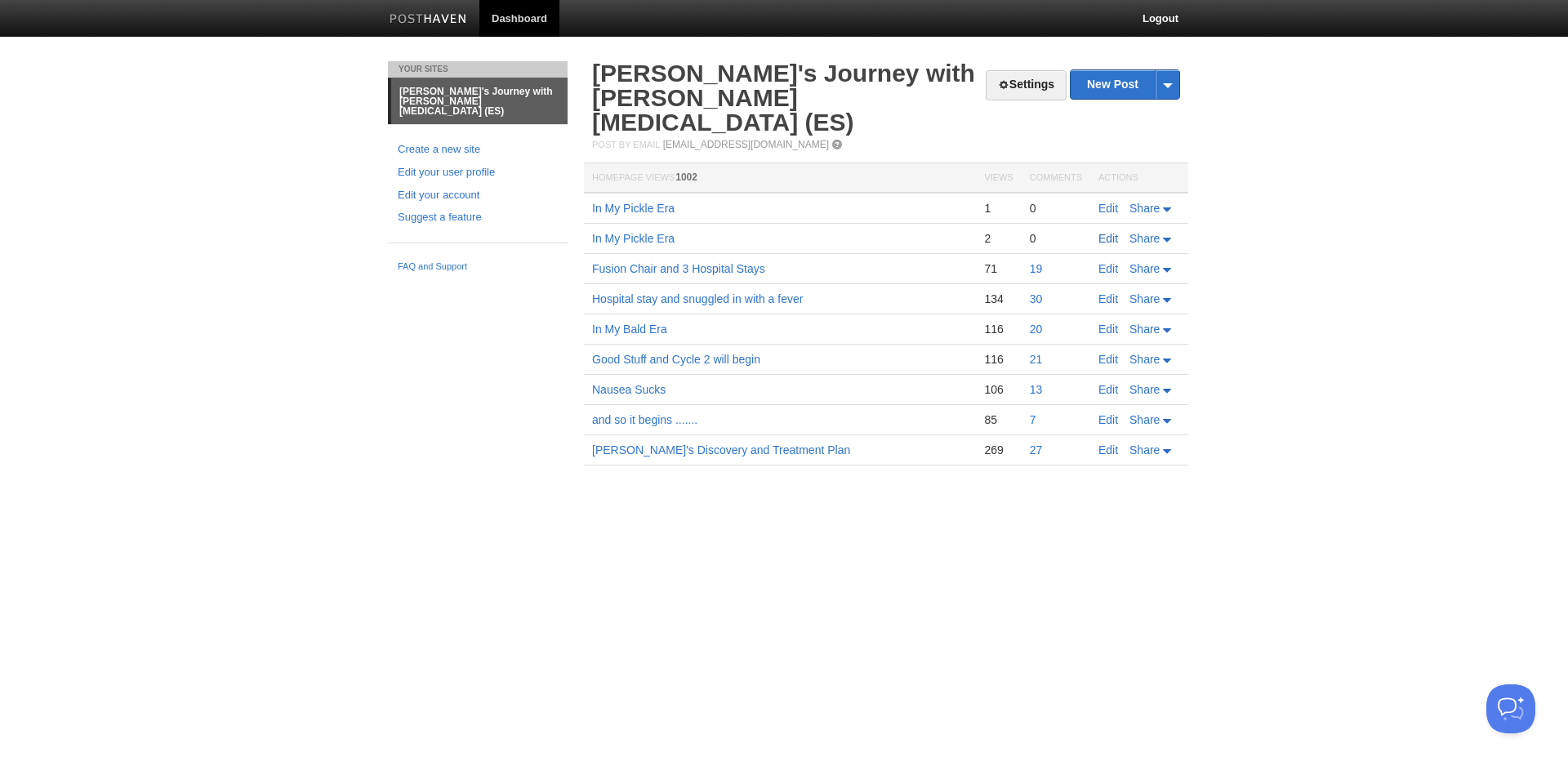
click at [1115, 232] on link "Edit" at bounding box center [1107, 238] width 19 height 13
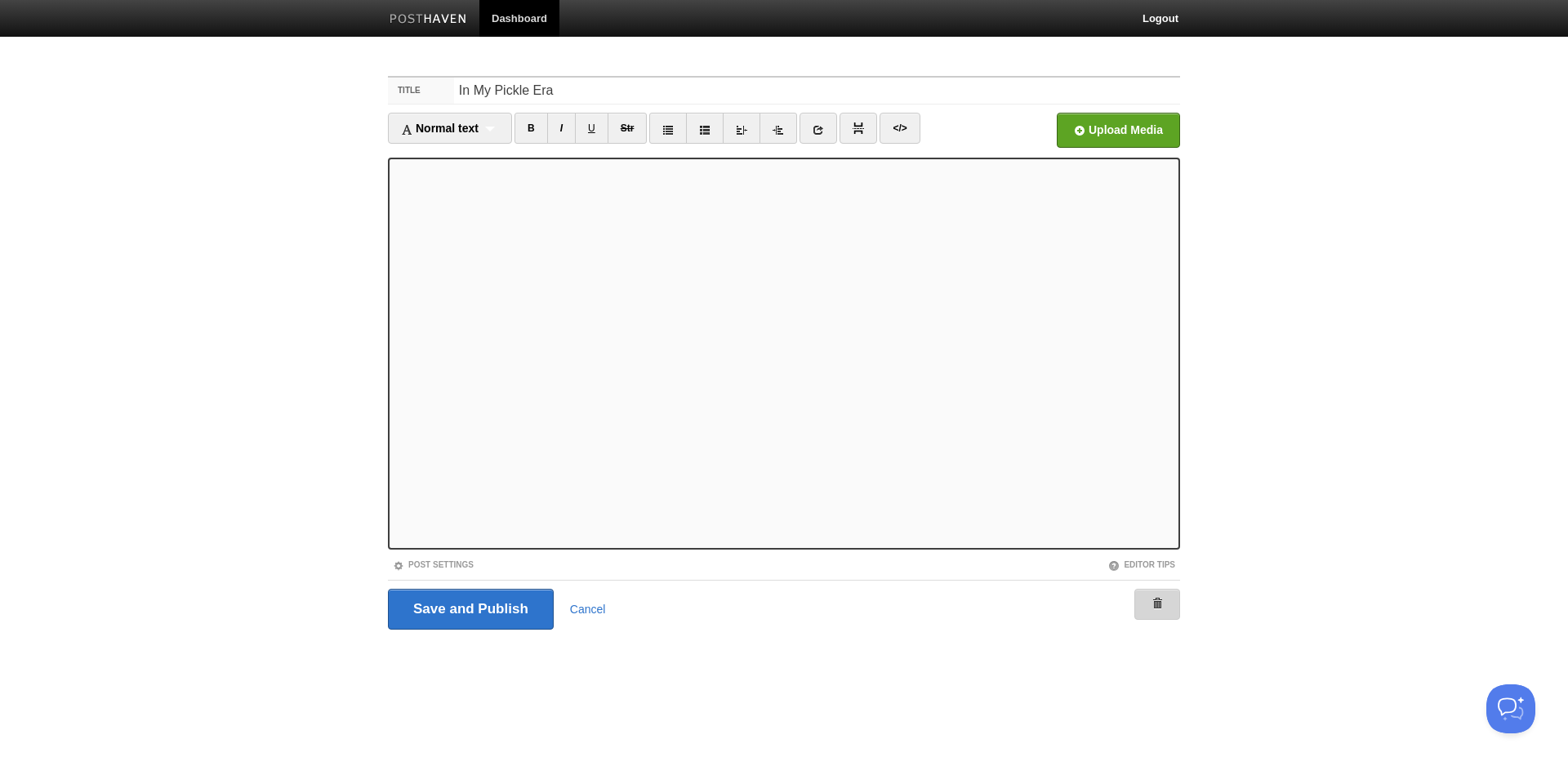
click at [1159, 609] on link at bounding box center [1157, 604] width 46 height 31
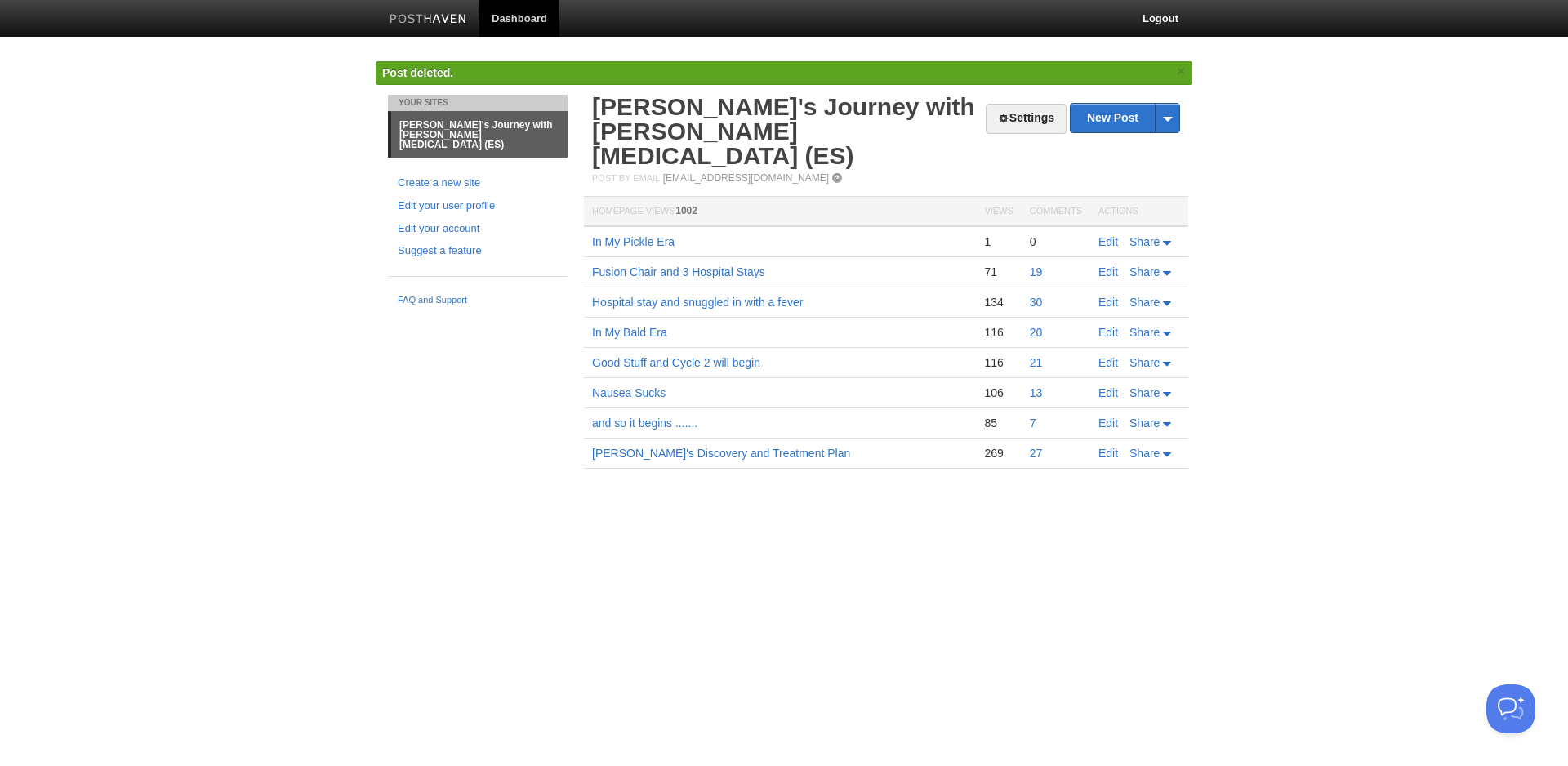
click at [756, 517] on html "Dashboard Logout Post deleted. × Your Sites Marcy's Journey with Ewing Sarcoma …" at bounding box center [784, 258] width 1568 height 517
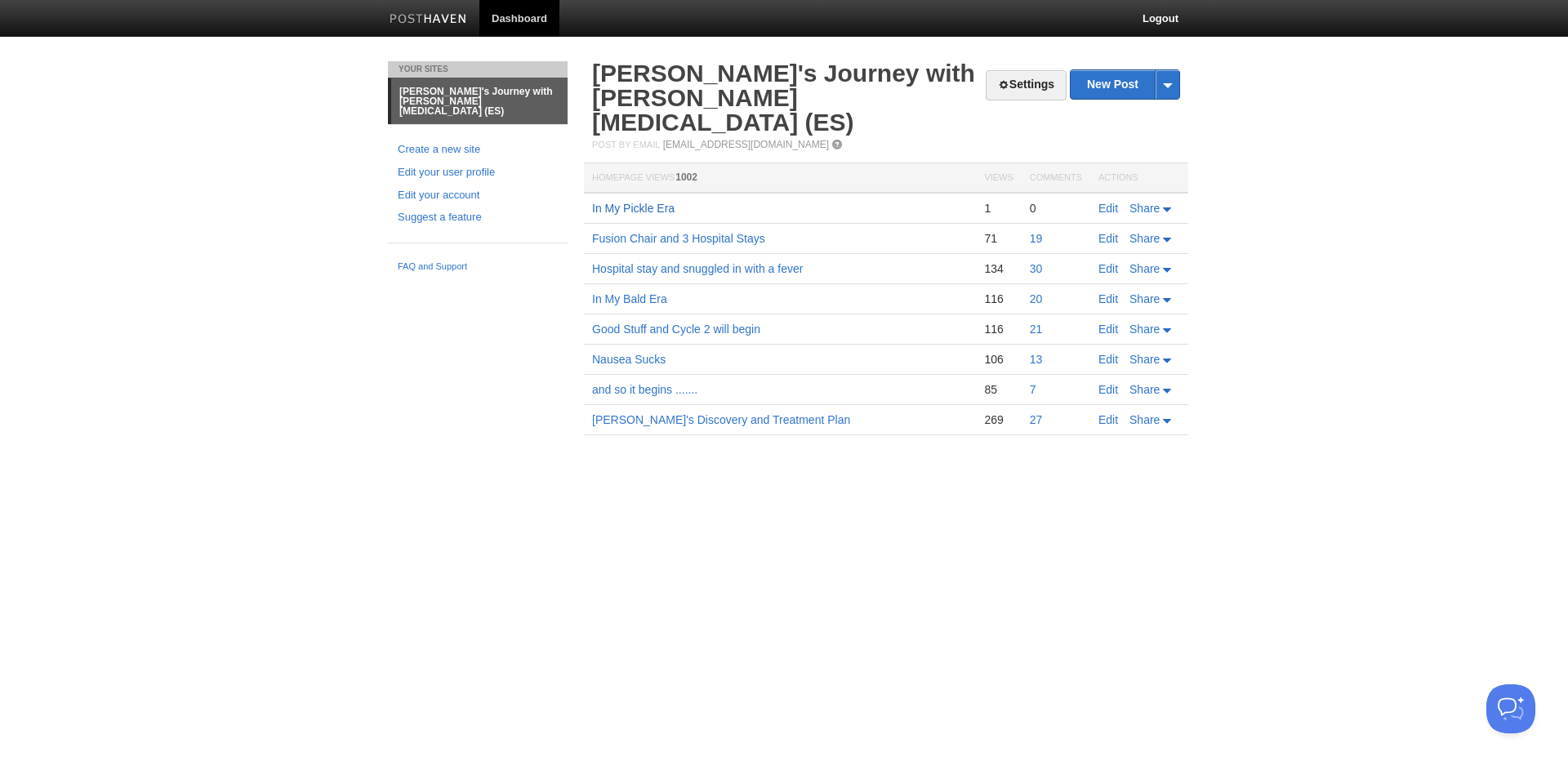
click at [610, 201] on link "In My Pickle Era" at bounding box center [634, 208] width 83 height 13
